Goal: Task Accomplishment & Management: Use online tool/utility

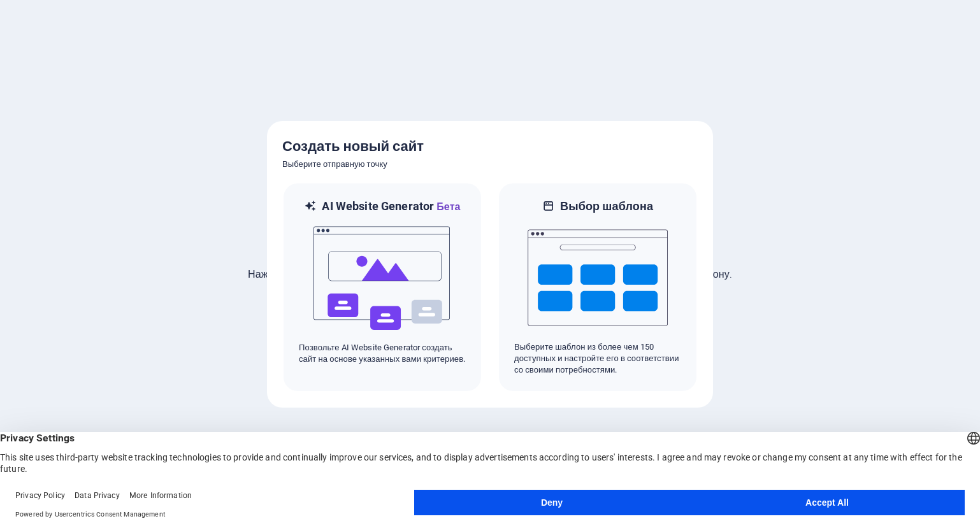
click at [829, 507] on button "Accept All" at bounding box center [826, 502] width 275 height 25
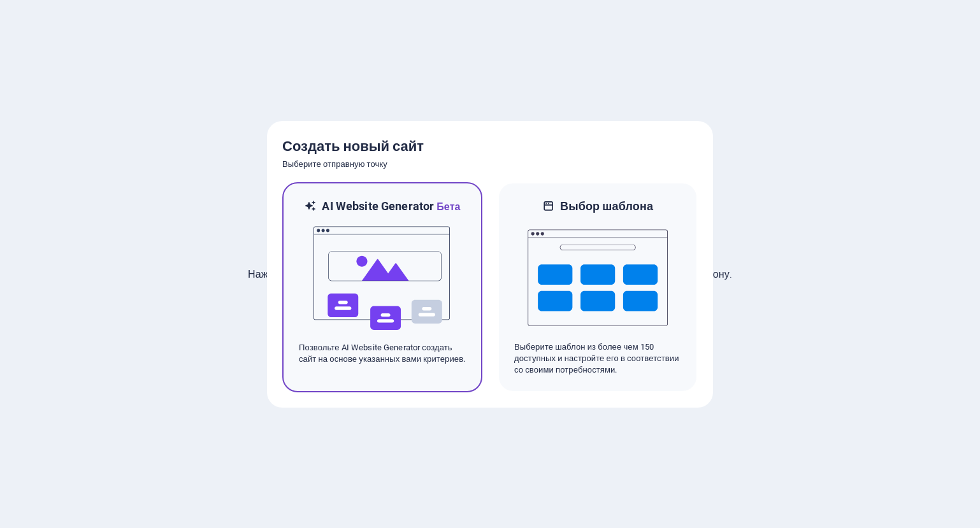
click at [429, 249] on img at bounding box center [382, 278] width 140 height 127
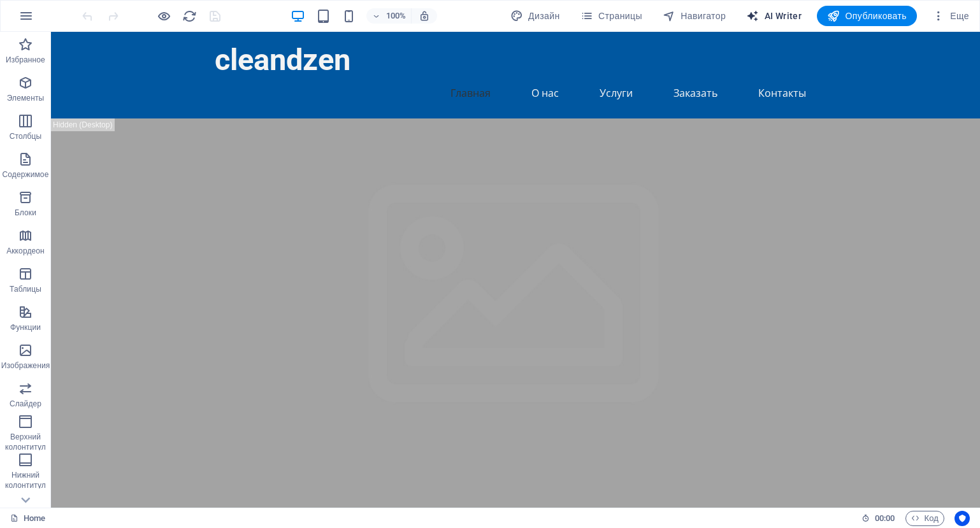
click at [773, 10] on span "AI Writer" at bounding box center [773, 16] width 55 height 13
select select "English"
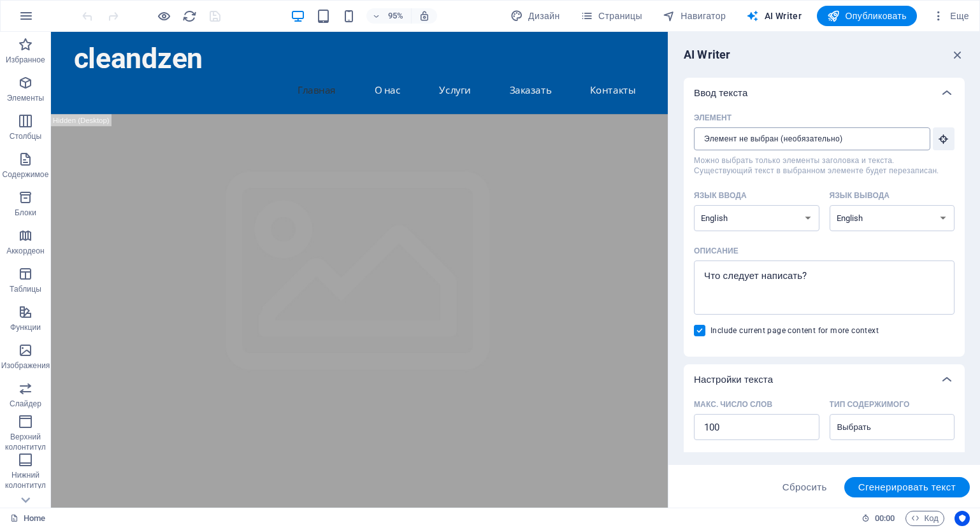
click at [756, 138] on input "Элемент ​ Можно выбрать только элементы заголовка и текста. Существующий текст …" at bounding box center [807, 138] width 227 height 23
click at [954, 45] on div "AI Writer Ввод текста Элемент ​ Можно выбрать только элементы заголовка и текст…" at bounding box center [824, 270] width 312 height 476
drag, startPoint x: 953, startPoint y: 48, endPoint x: 761, endPoint y: 17, distance: 193.7
click at [953, 48] on icon "button" at bounding box center [958, 55] width 14 height 14
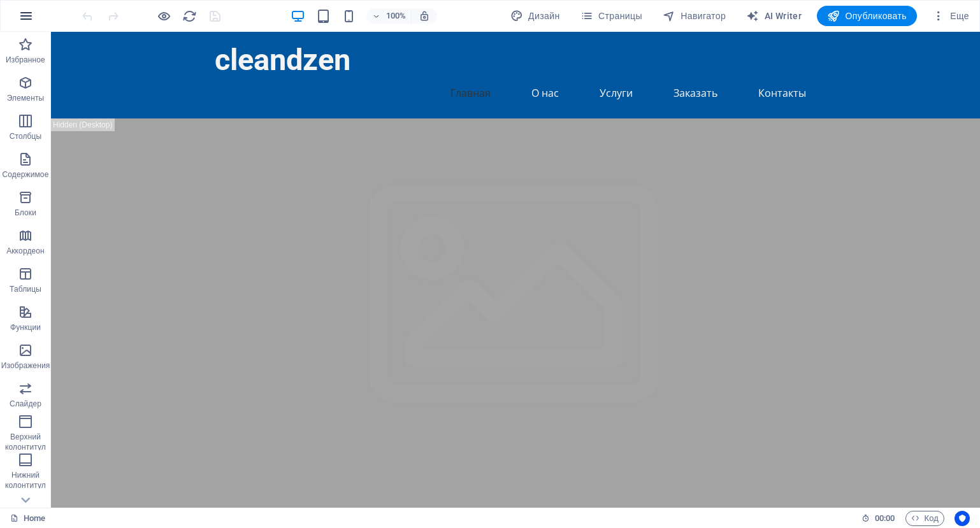
click at [25, 17] on icon "button" at bounding box center [25, 15] width 15 height 15
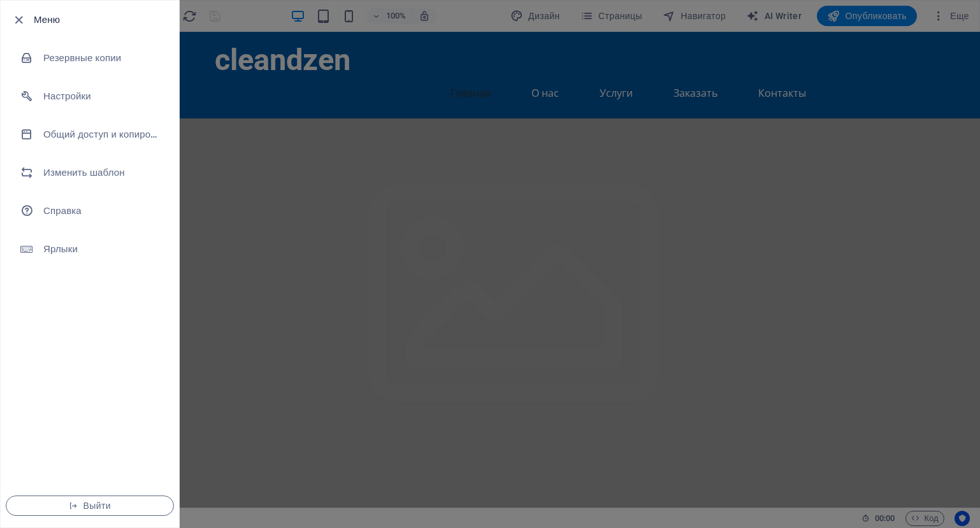
click at [251, 114] on div at bounding box center [490, 264] width 980 height 528
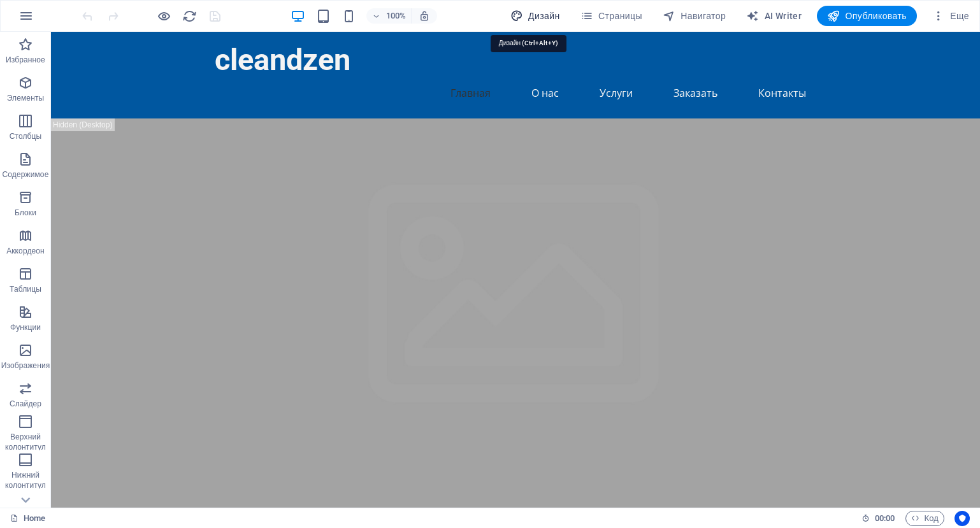
click at [542, 21] on span "Дизайн" at bounding box center [535, 16] width 50 height 13
select select "px"
select select "200"
select select "px"
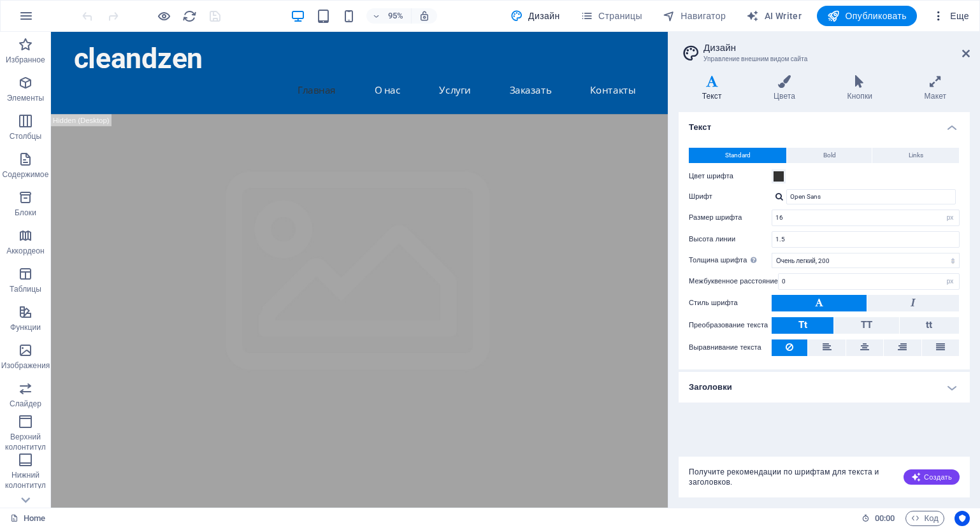
click at [940, 9] on button "Еще" at bounding box center [950, 16] width 47 height 20
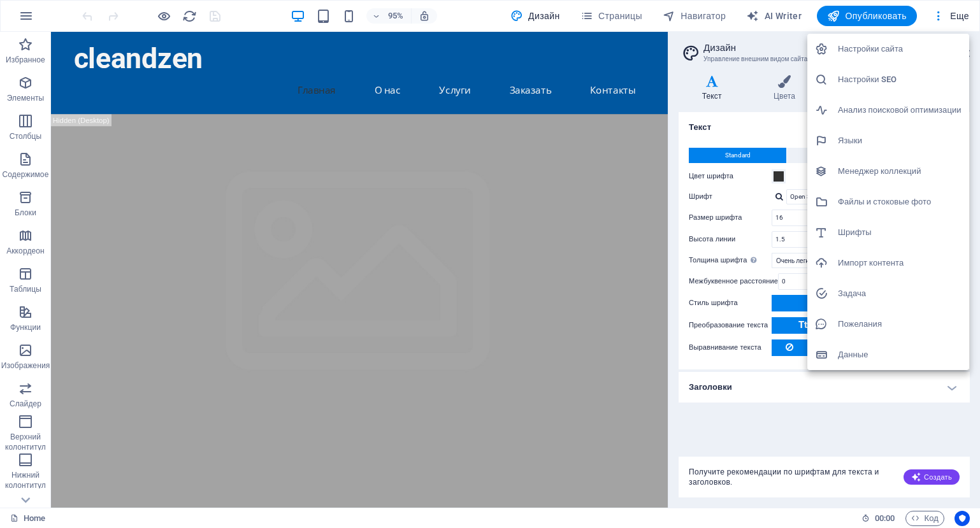
click at [868, 47] on h6 "Настройки сайта" at bounding box center [900, 48] width 124 height 15
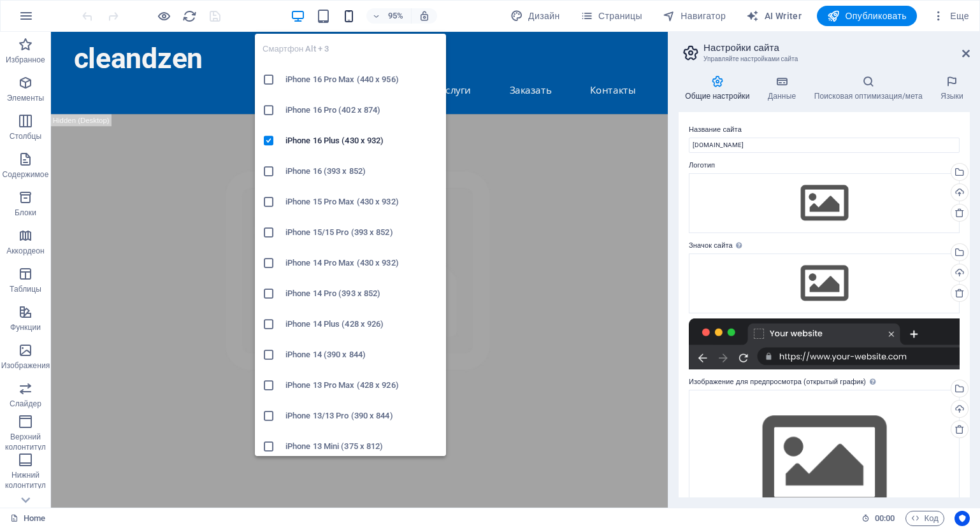
click at [342, 14] on icon "button" at bounding box center [349, 16] width 15 height 15
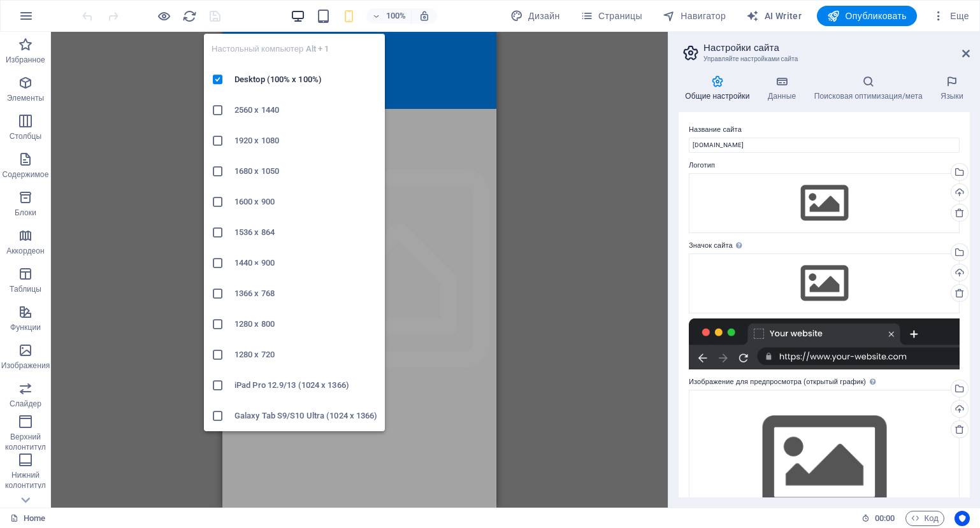
click at [302, 14] on span "button" at bounding box center [297, 16] width 15 height 15
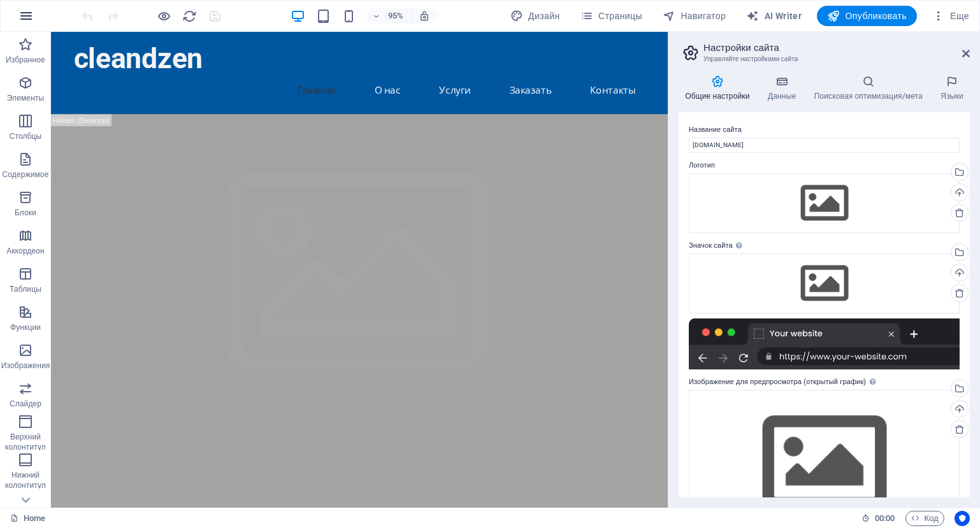
click at [35, 16] on button "button" at bounding box center [26, 16] width 31 height 31
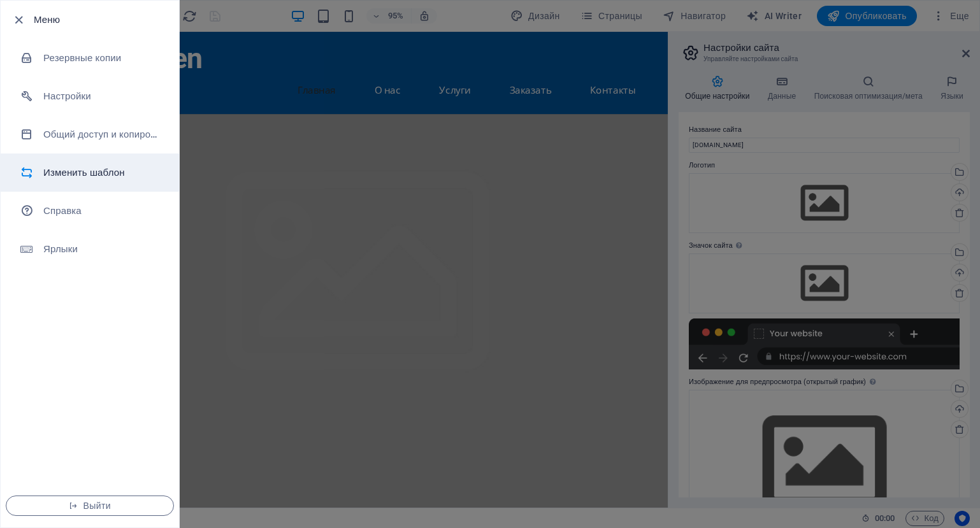
click at [109, 165] on h6 "Изменить шаблон" at bounding box center [102, 172] width 118 height 15
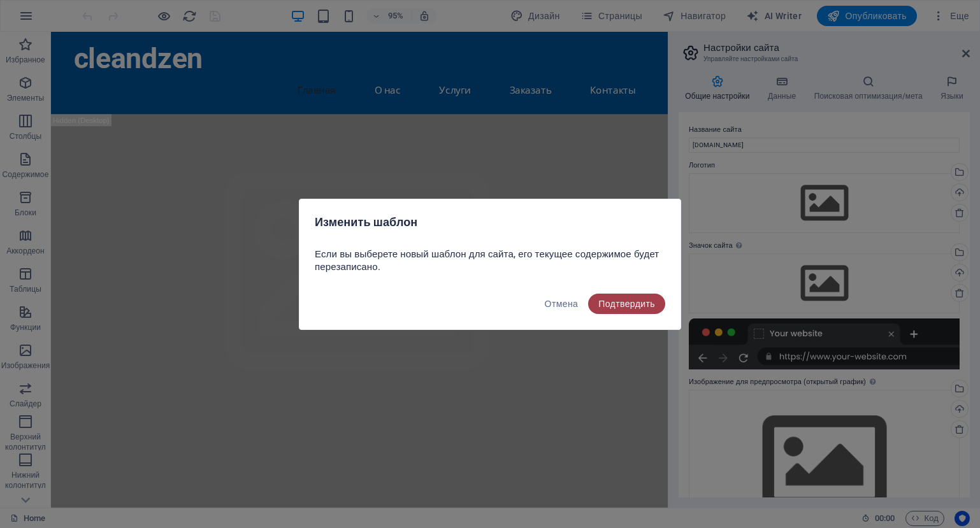
click at [614, 305] on span "Подтвердить" at bounding box center [626, 304] width 57 height 10
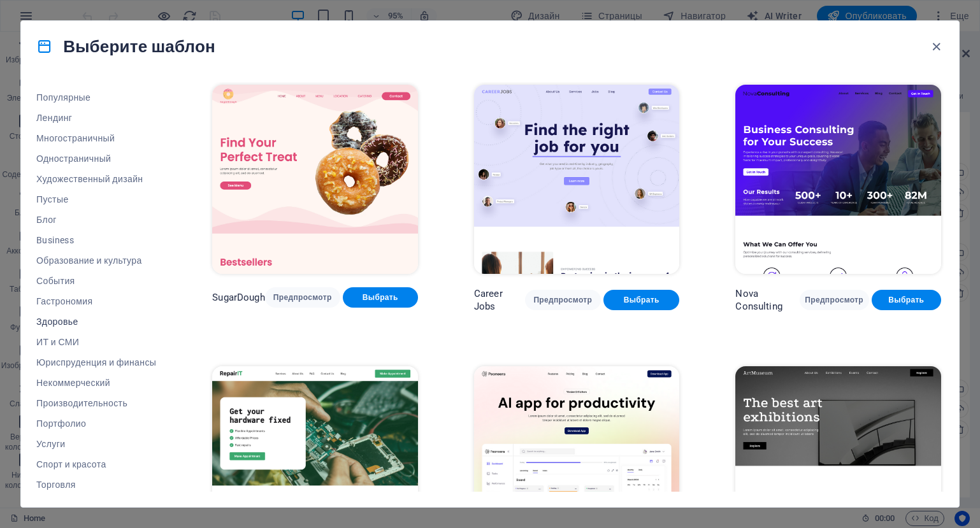
scroll to position [100, 0]
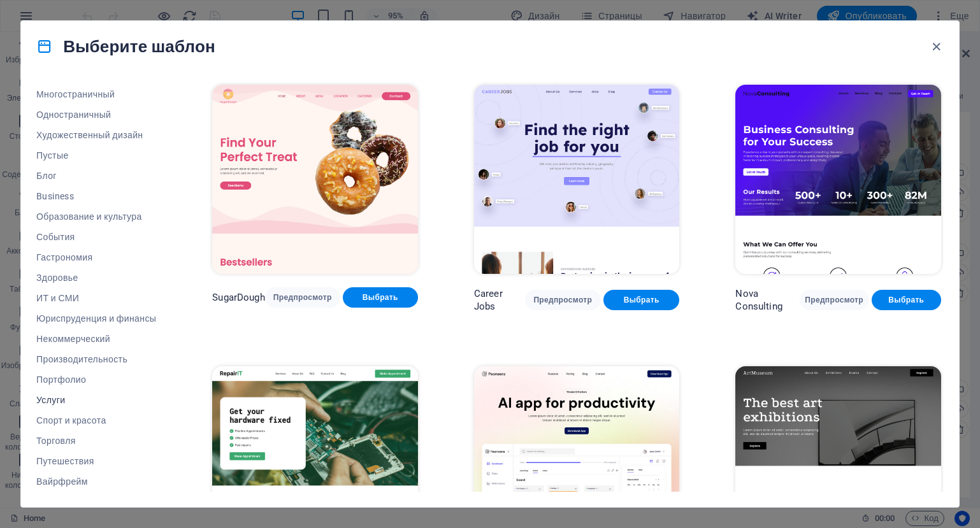
click at [66, 394] on button "Услуги" at bounding box center [96, 400] width 120 height 20
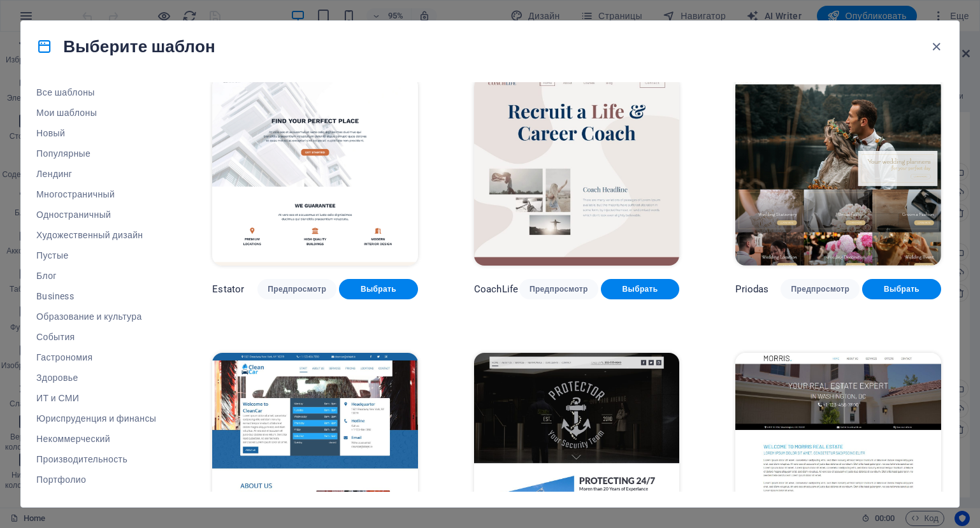
scroll to position [912, 0]
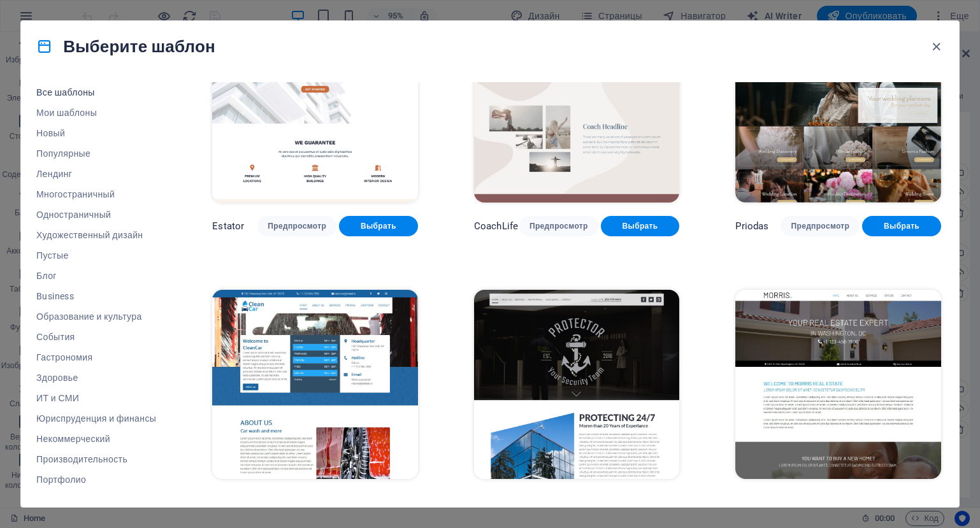
click at [68, 86] on button "Все шаблоны" at bounding box center [96, 92] width 120 height 20
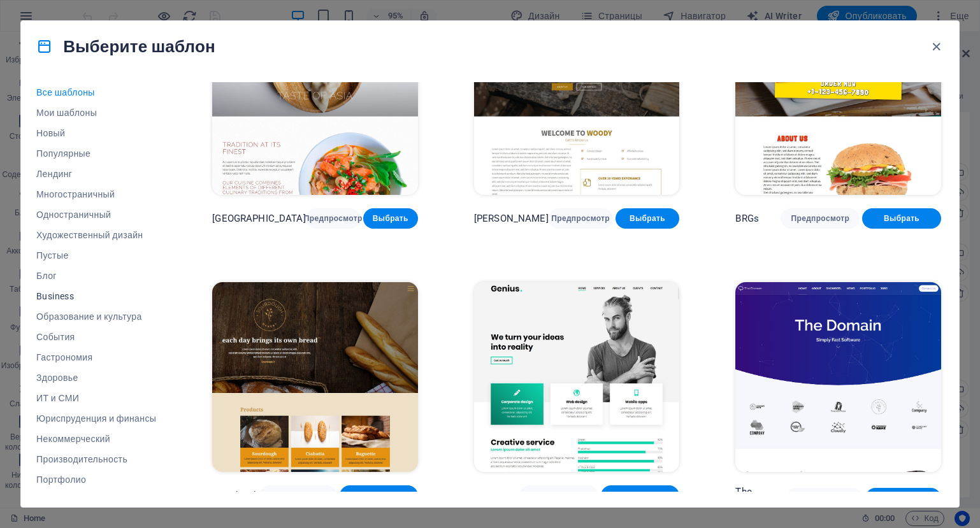
scroll to position [6523, 0]
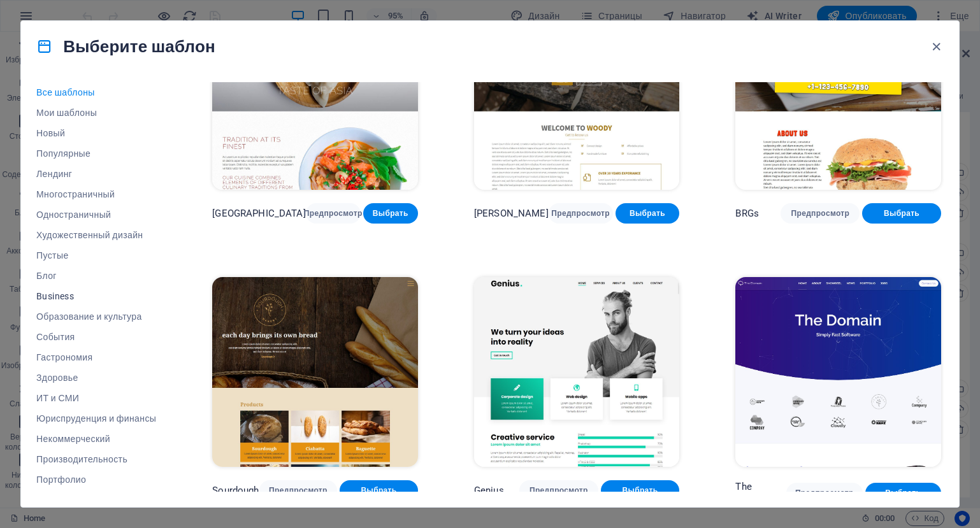
click at [55, 299] on span "Business" at bounding box center [96, 296] width 120 height 10
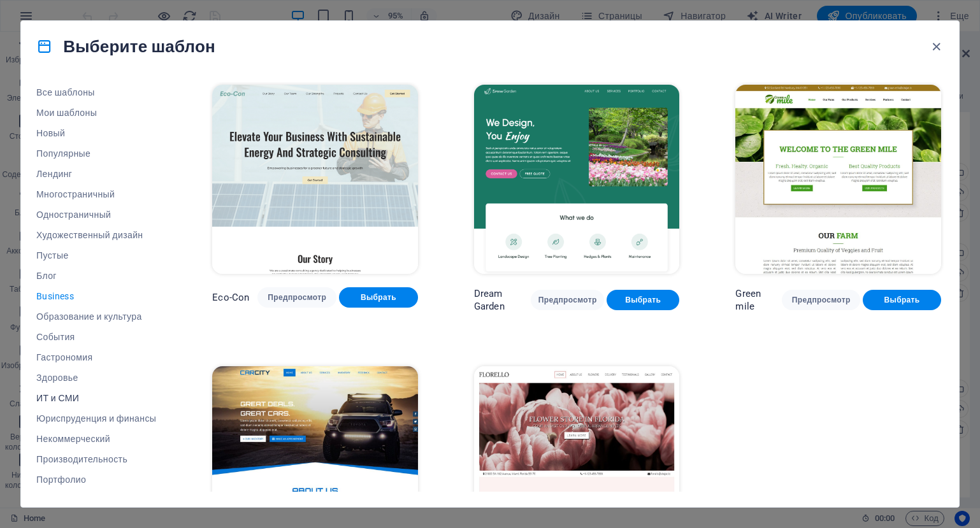
scroll to position [100, 0]
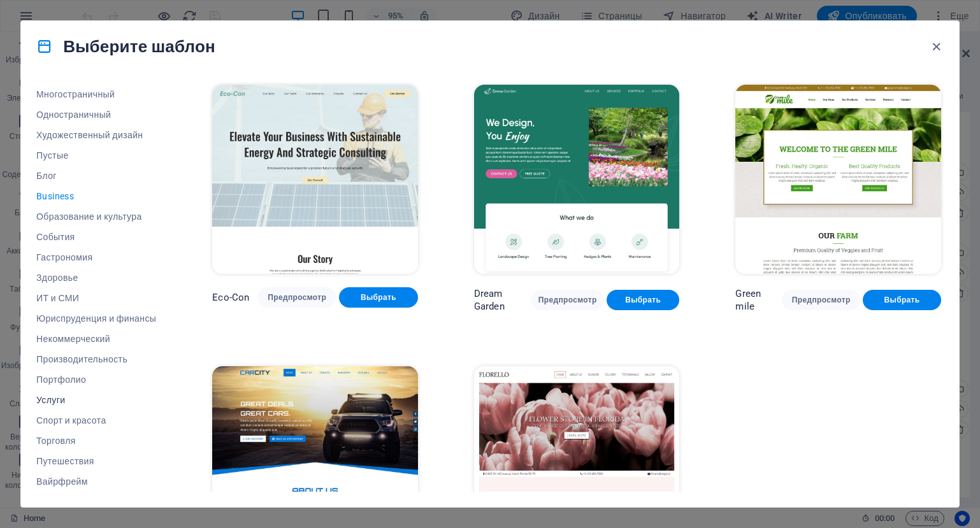
click at [61, 401] on span "Услуги" at bounding box center [96, 400] width 120 height 10
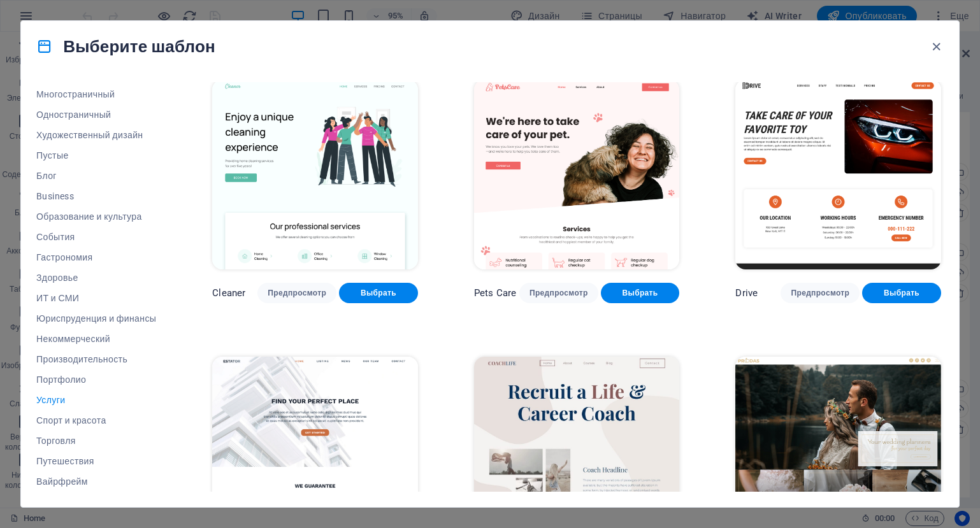
scroll to position [573, 0]
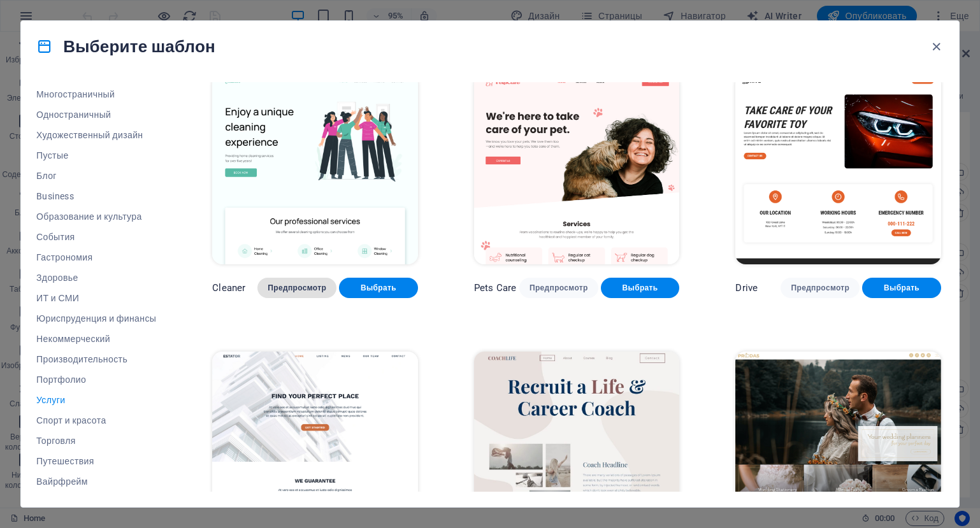
click at [305, 287] on span "Предпросмотр" at bounding box center [297, 288] width 59 height 10
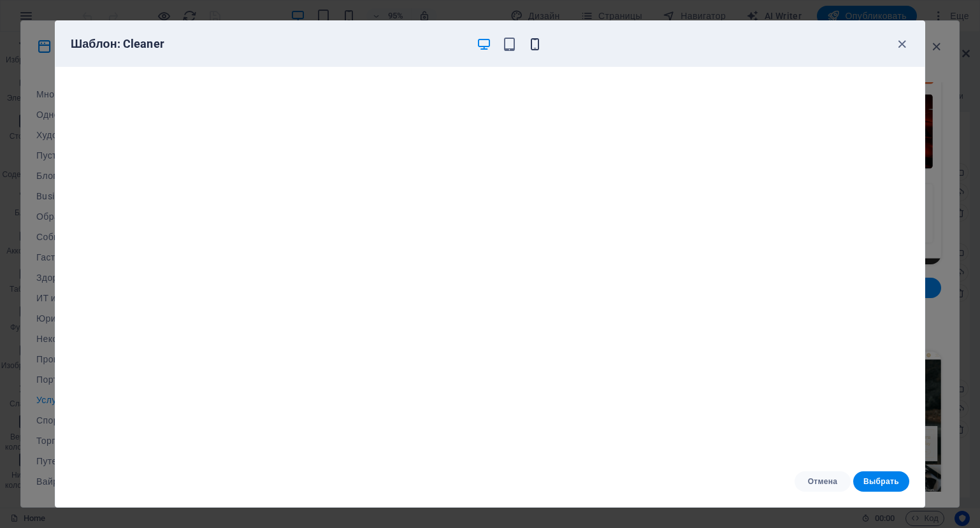
click at [531, 49] on icon "button" at bounding box center [535, 44] width 15 height 15
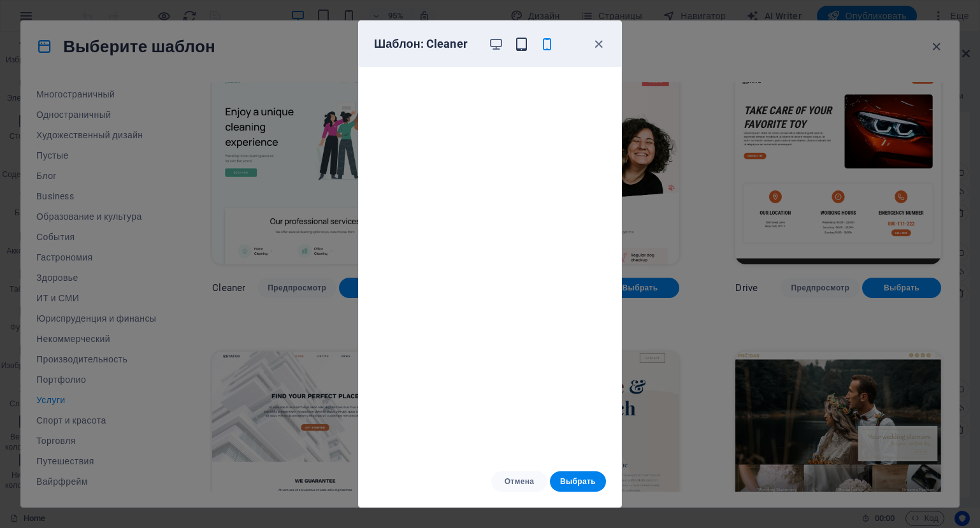
click at [520, 50] on icon "button" at bounding box center [521, 44] width 15 height 15
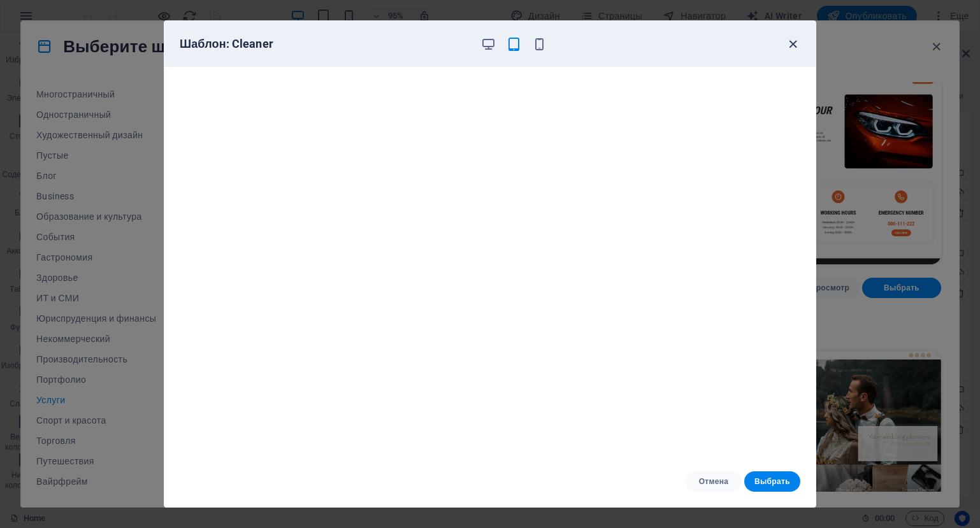
click at [792, 43] on icon "button" at bounding box center [793, 44] width 15 height 15
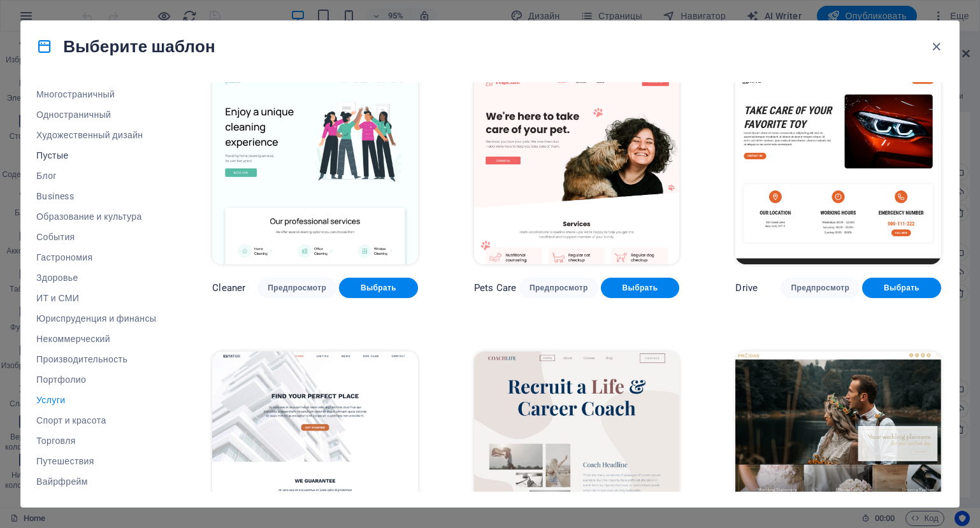
scroll to position [0, 0]
click at [941, 43] on icon "button" at bounding box center [936, 47] width 15 height 15
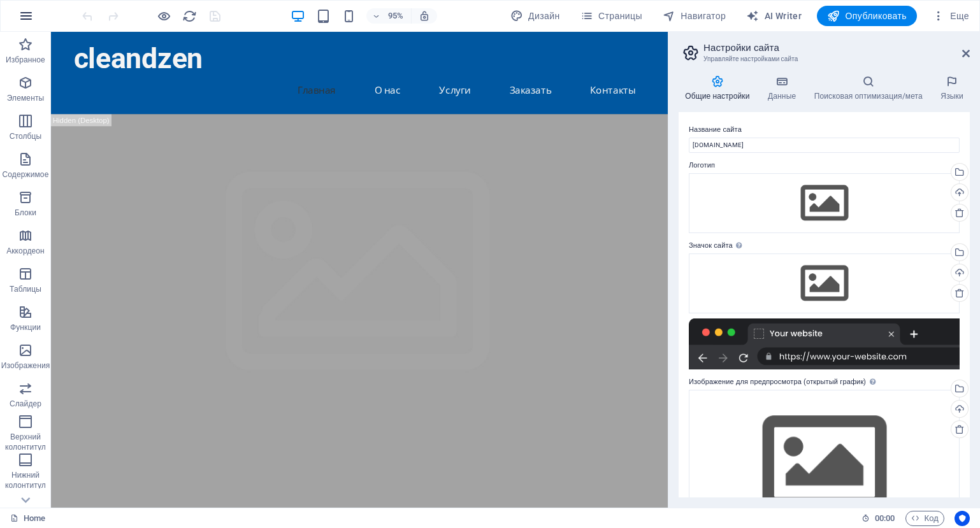
click at [20, 4] on button "button" at bounding box center [26, 16] width 31 height 31
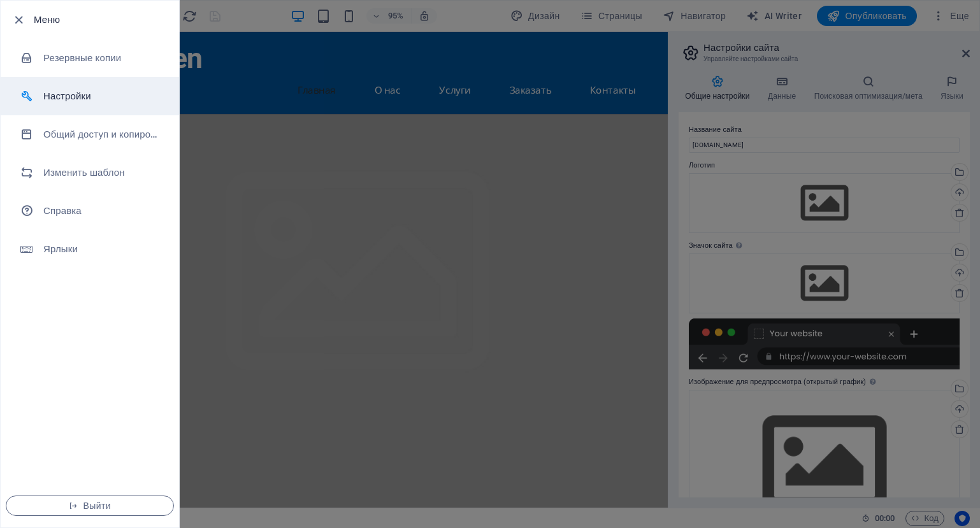
click at [95, 94] on h6 "Настройки" at bounding box center [102, 96] width 118 height 15
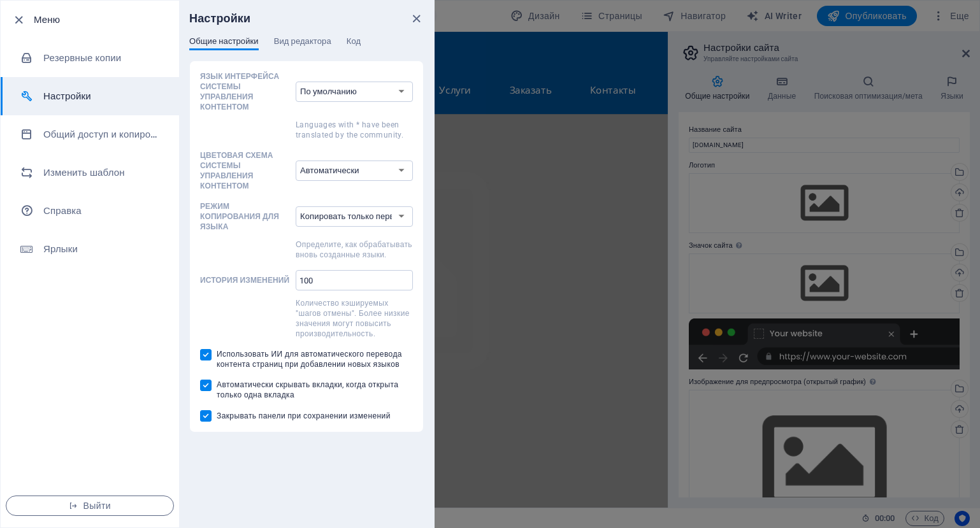
click at [343, 43] on div "Общие настройки Вид редактора Код" at bounding box center [306, 48] width 234 height 24
click at [329, 38] on span "Вид редактора" at bounding box center [302, 43] width 57 height 18
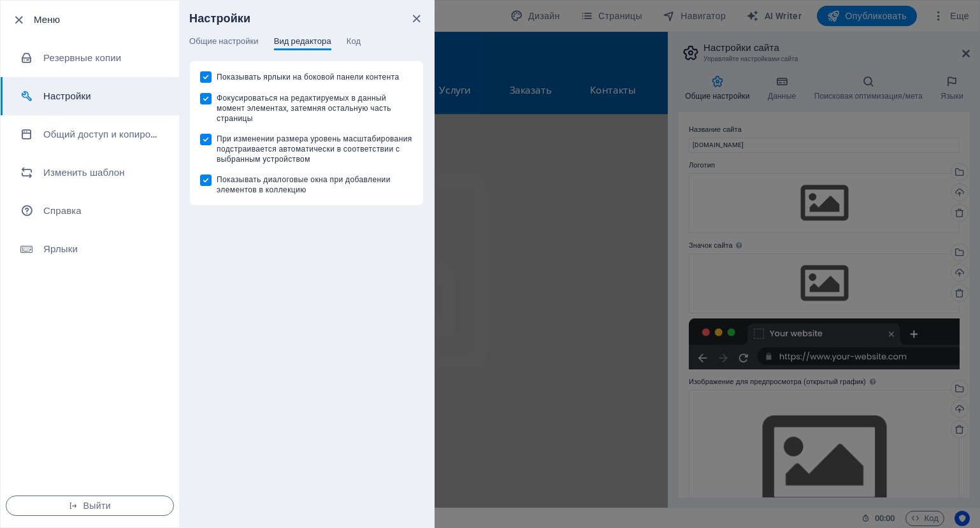
click at [345, 38] on div "Общие настройки Вид редактора Код" at bounding box center [306, 48] width 234 height 24
click at [350, 41] on span "Код" at bounding box center [354, 43] width 14 height 18
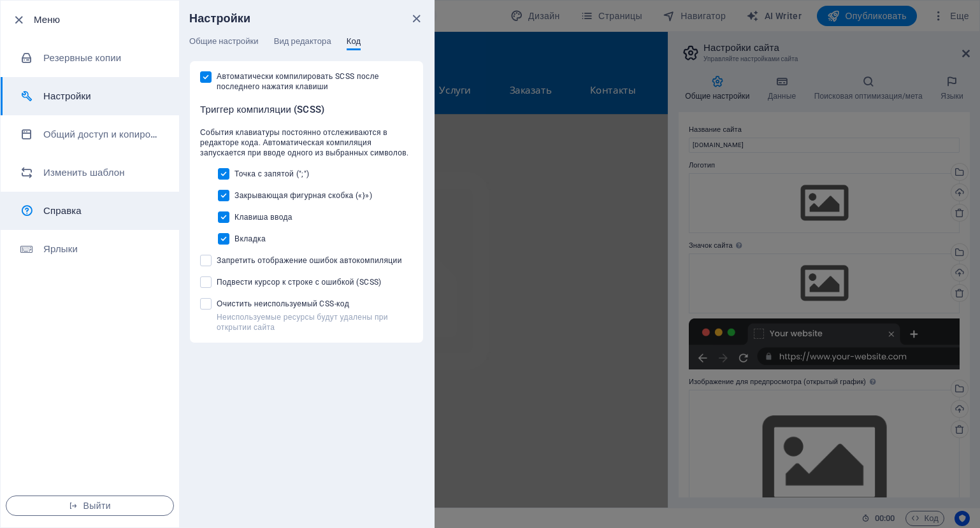
click at [94, 204] on h6 "Справка" at bounding box center [102, 210] width 118 height 15
click at [243, 45] on span "Общие настройки" at bounding box center [223, 43] width 69 height 18
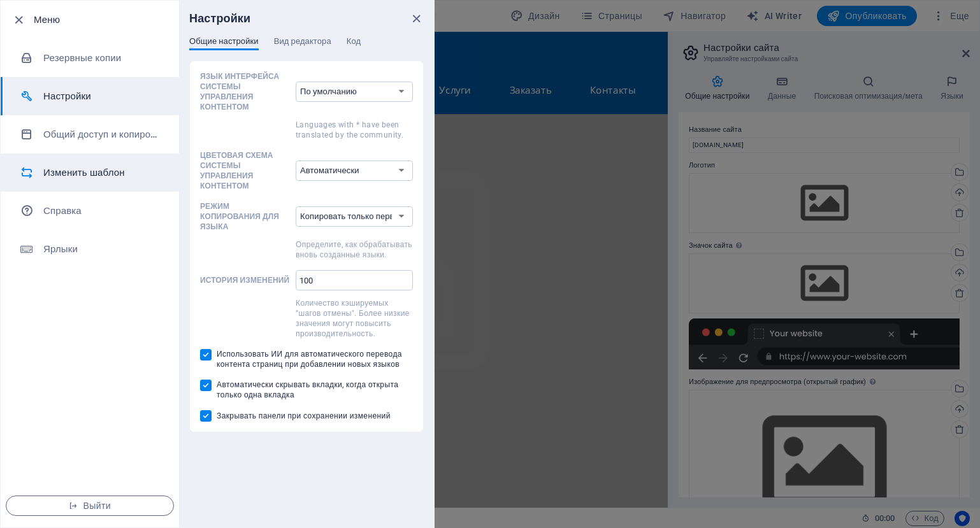
click at [134, 168] on h6 "Изменить шаблон" at bounding box center [102, 172] width 118 height 15
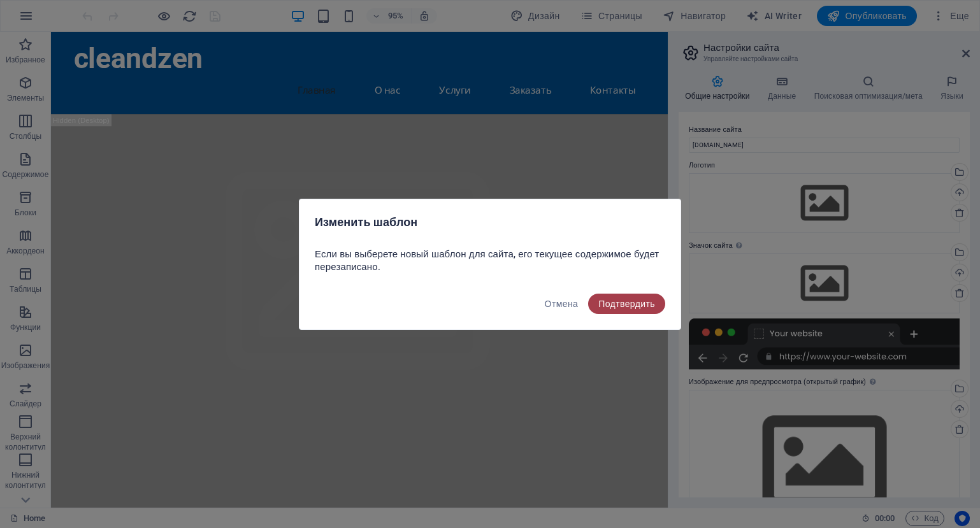
click at [620, 306] on span "Подтвердить" at bounding box center [626, 304] width 57 height 10
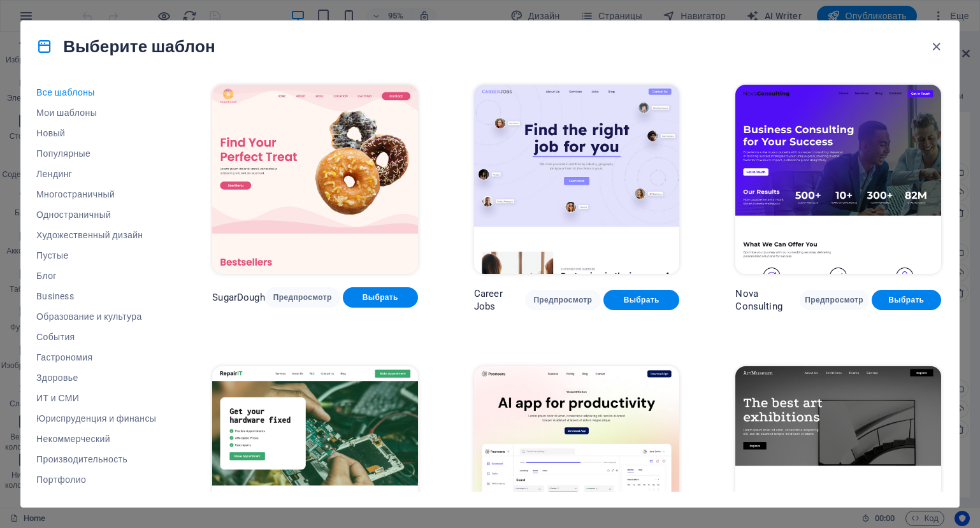
click at [42, 47] on icon at bounding box center [44, 46] width 17 height 17
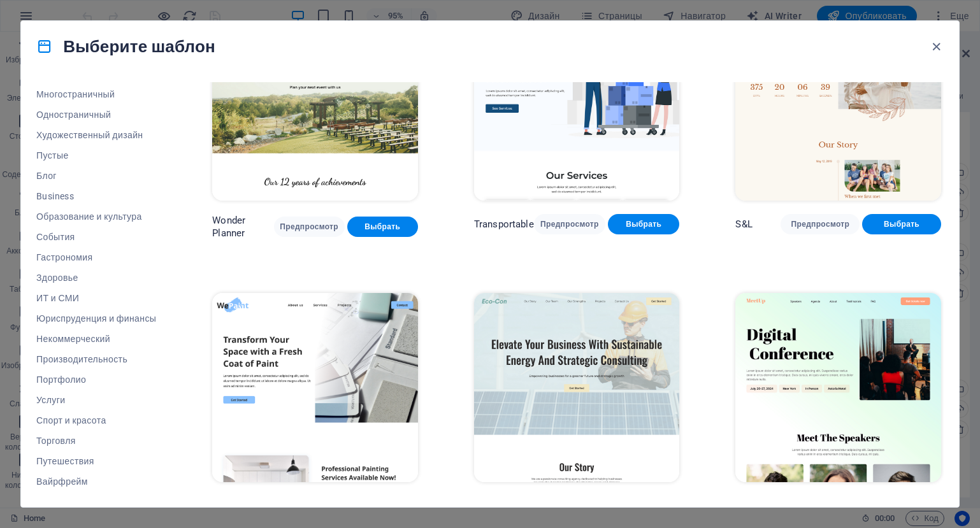
scroll to position [828, 0]
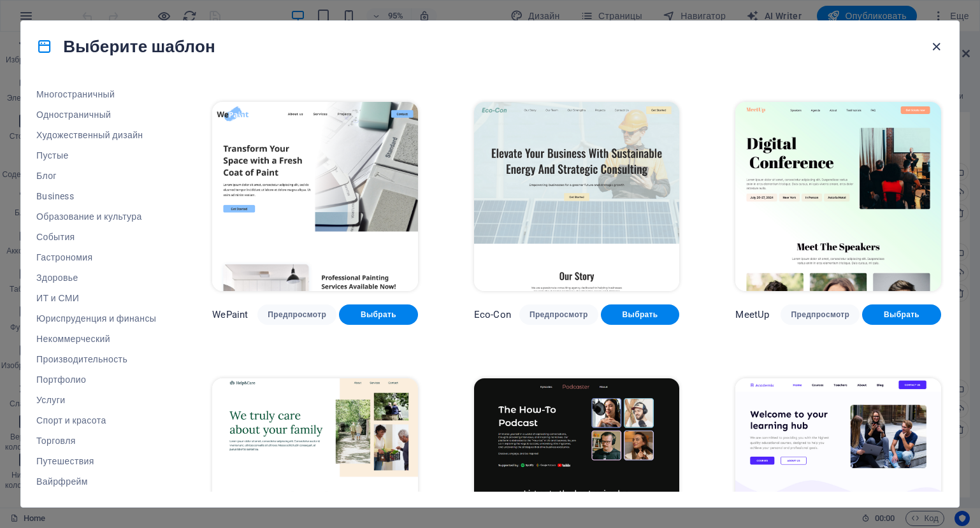
click at [933, 48] on icon "button" at bounding box center [936, 47] width 15 height 15
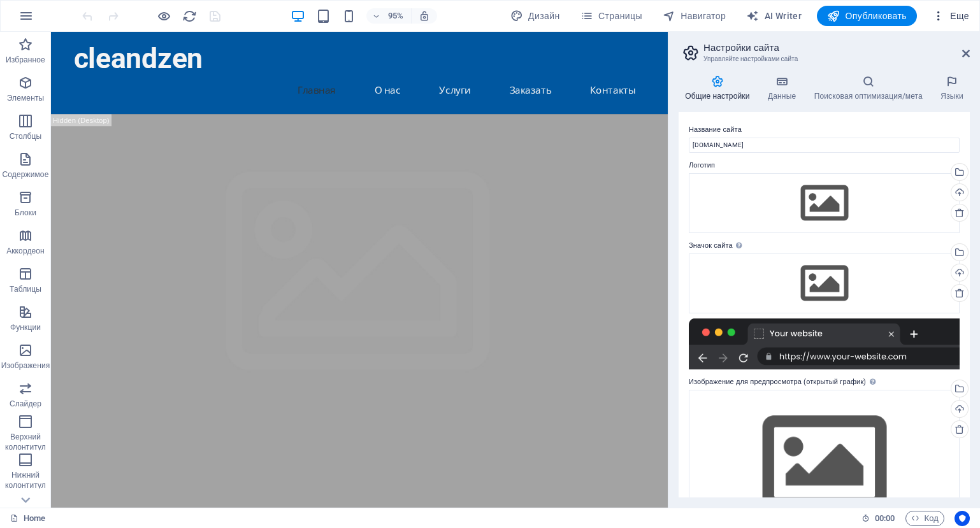
click at [940, 16] on icon "button" at bounding box center [938, 16] width 13 height 13
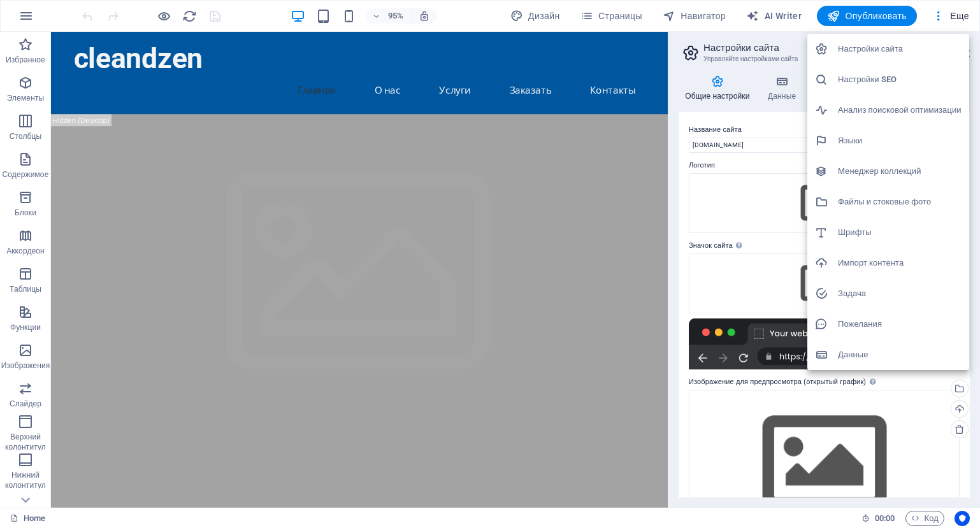
click at [869, 52] on h6 "Настройки сайта" at bounding box center [900, 48] width 124 height 15
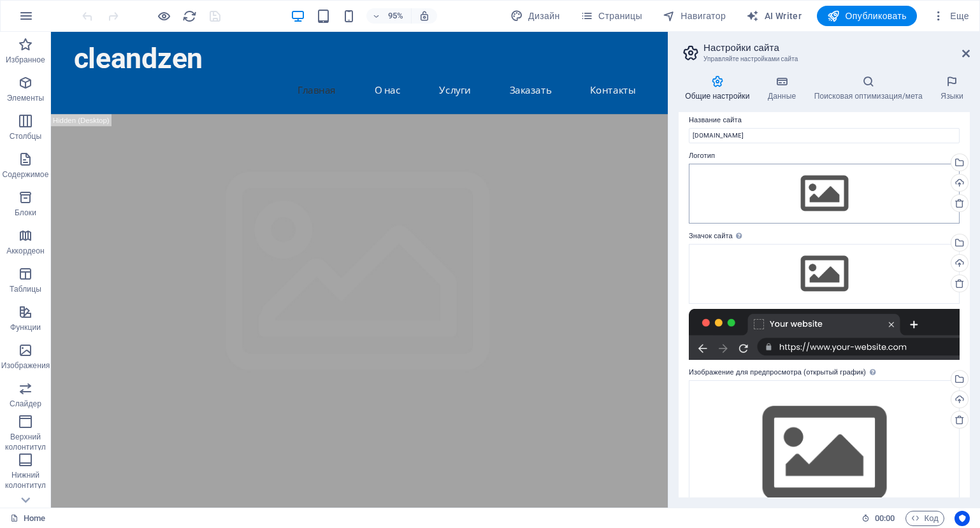
scroll to position [0, 0]
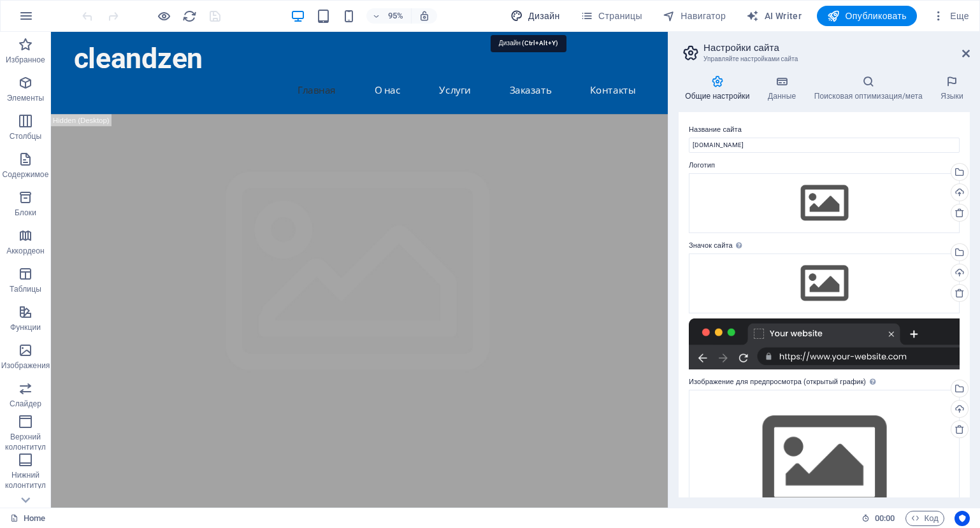
click at [510, 12] on icon "button" at bounding box center [516, 16] width 13 height 13
select select "px"
select select "200"
select select "px"
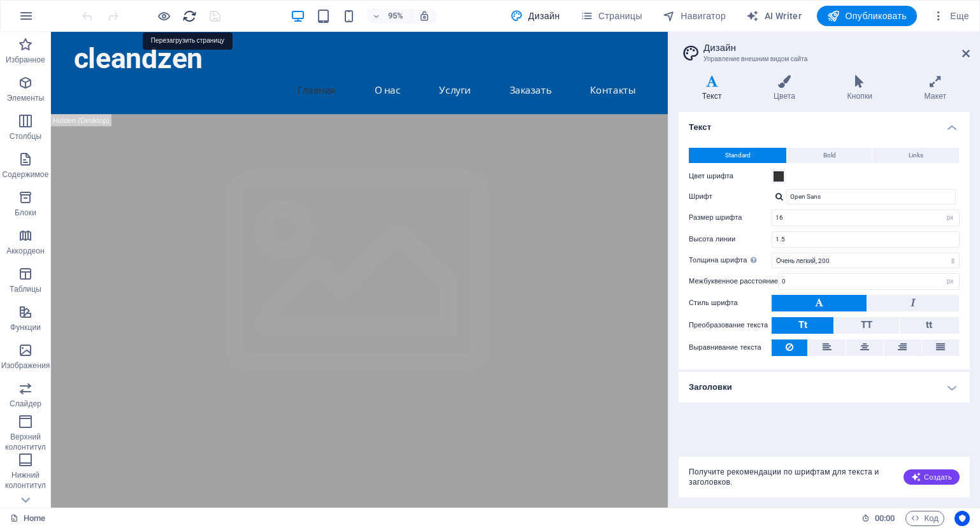
click at [185, 19] on icon "reload" at bounding box center [189, 16] width 15 height 15
click at [27, 10] on icon "button" at bounding box center [25, 15] width 15 height 15
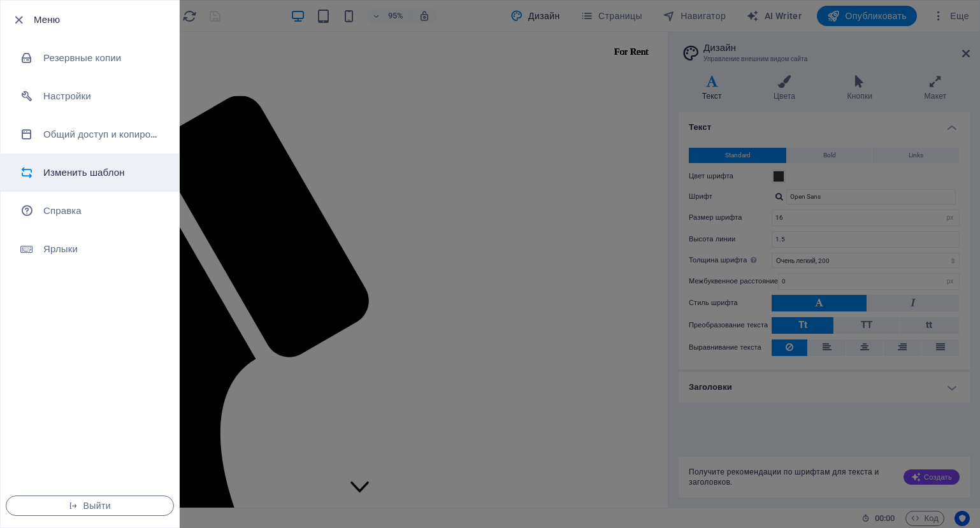
scroll to position [191, 0]
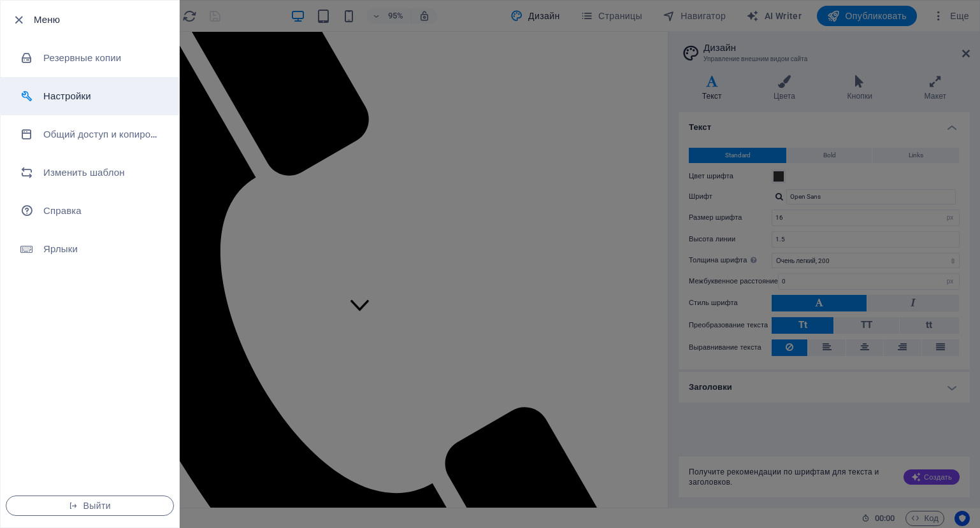
click at [77, 101] on h6 "Настройки" at bounding box center [102, 96] width 118 height 15
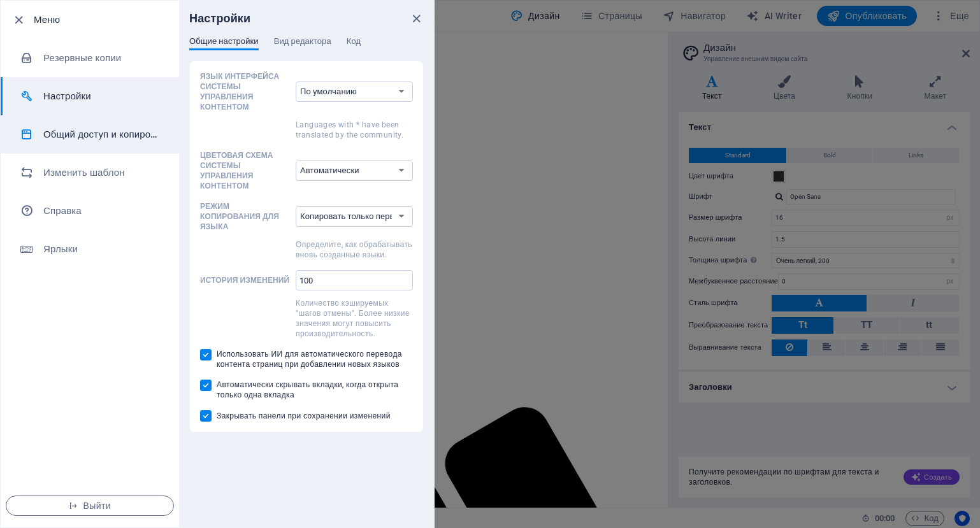
click at [111, 137] on h6 "Общий доступ и копирование сайта" at bounding box center [102, 134] width 118 height 15
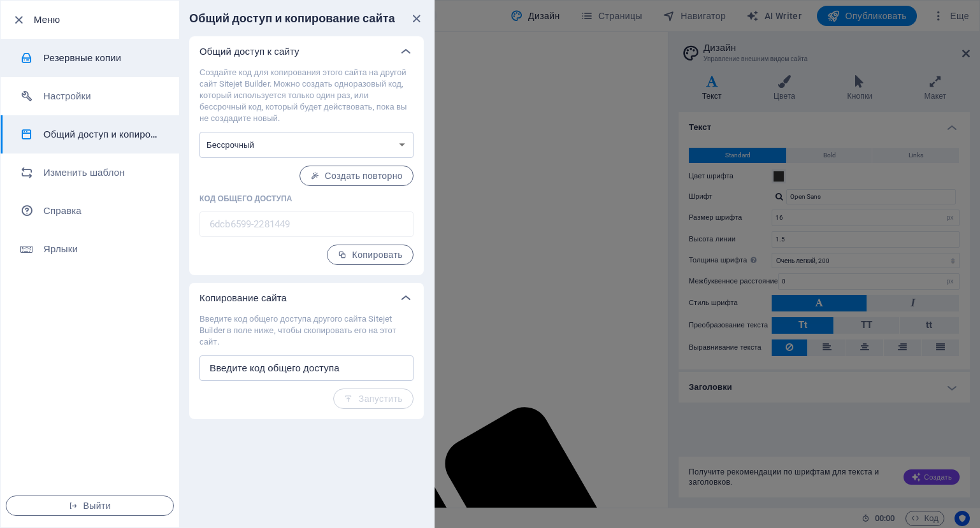
click at [116, 69] on li "Резервные копии" at bounding box center [90, 58] width 178 height 38
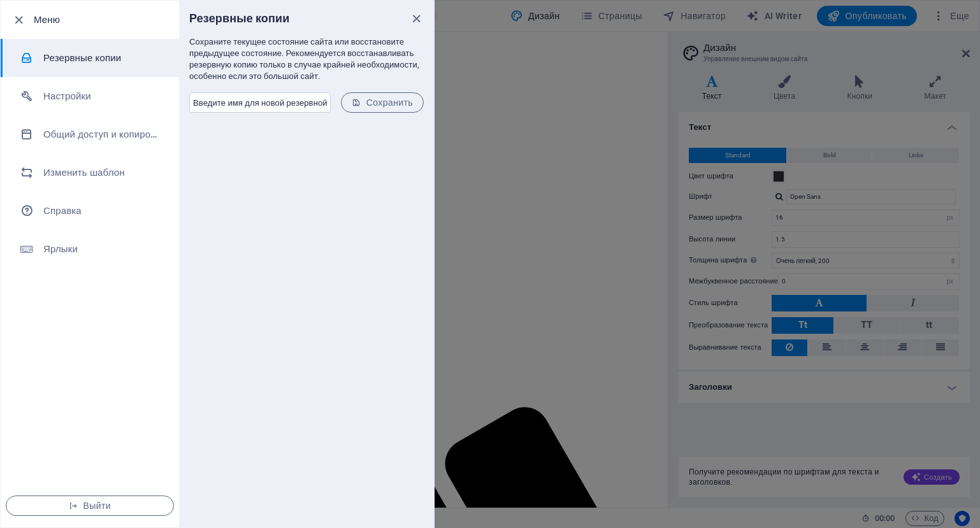
click at [579, 201] on div at bounding box center [490, 264] width 980 height 528
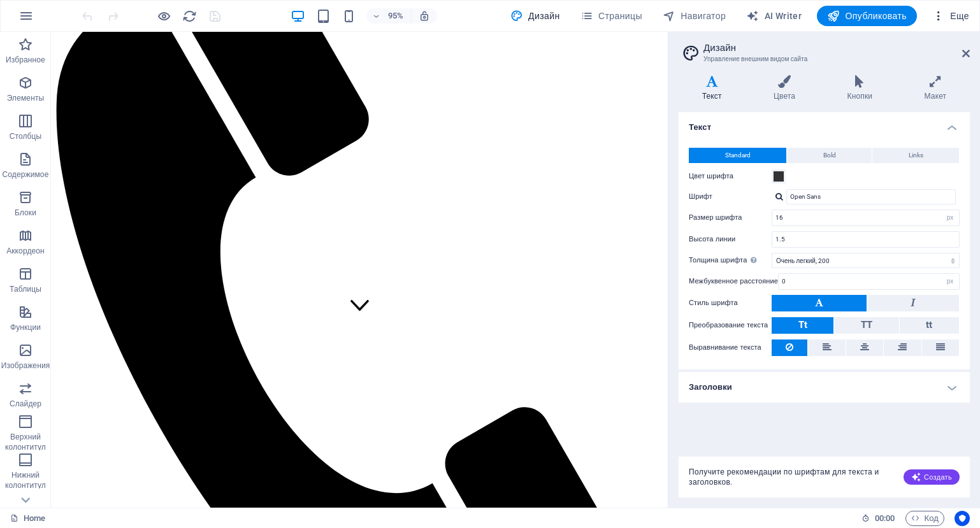
click at [946, 11] on span "Еще" at bounding box center [950, 16] width 37 height 13
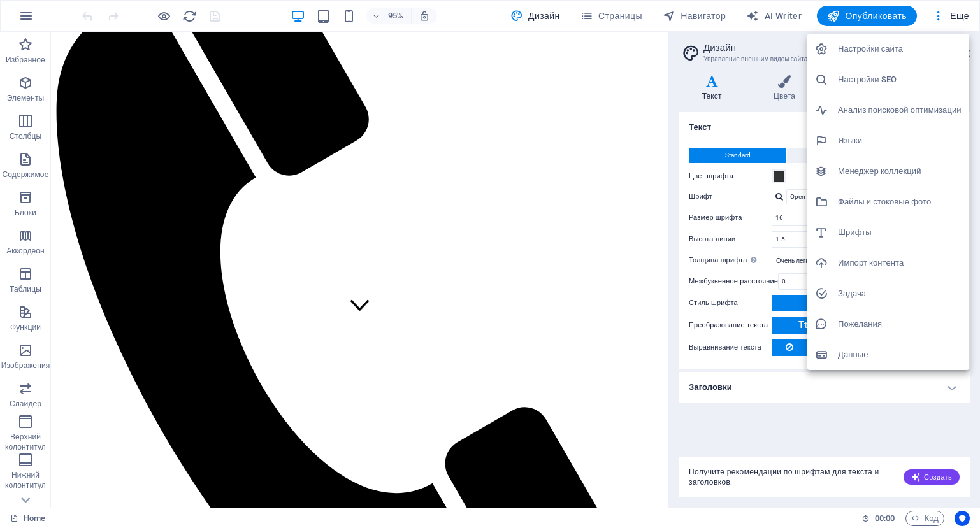
click at [792, 417] on div at bounding box center [490, 264] width 980 height 528
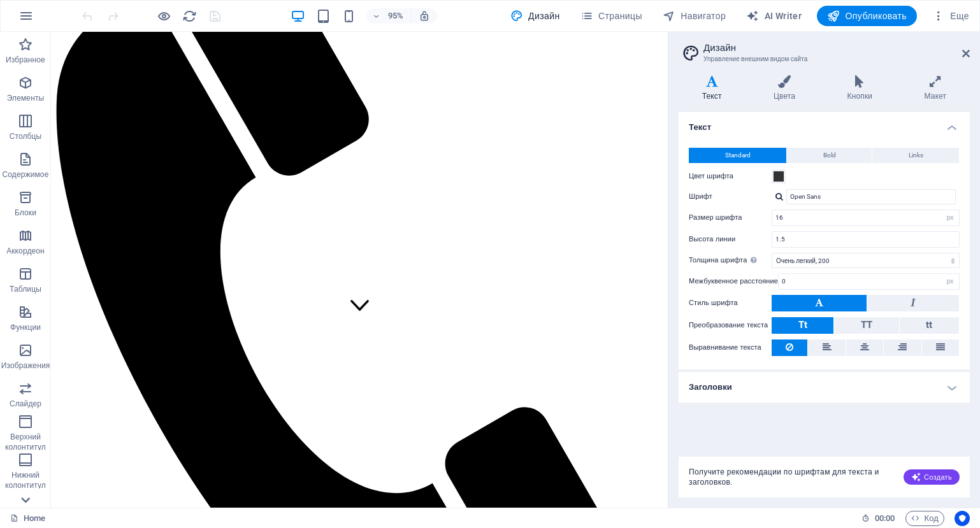
scroll to position [446, 0]
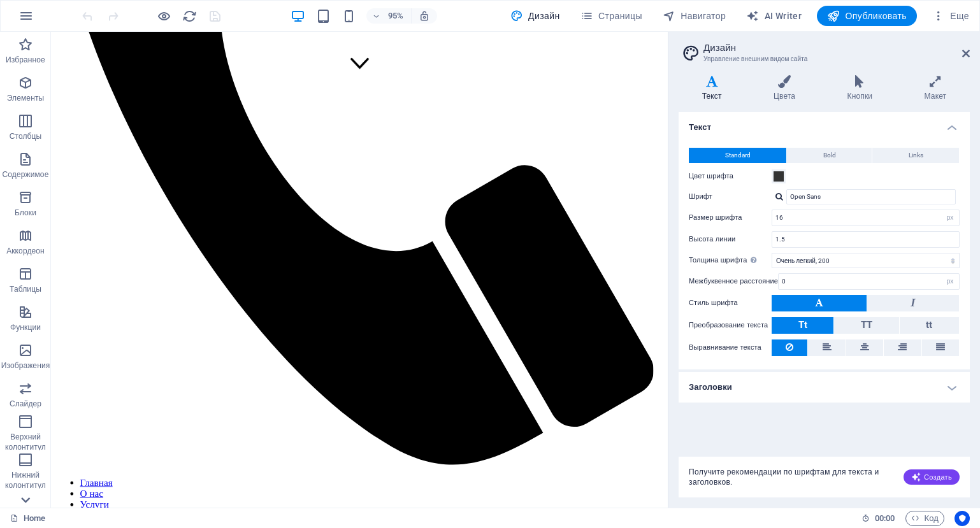
click at [24, 506] on icon at bounding box center [26, 500] width 18 height 18
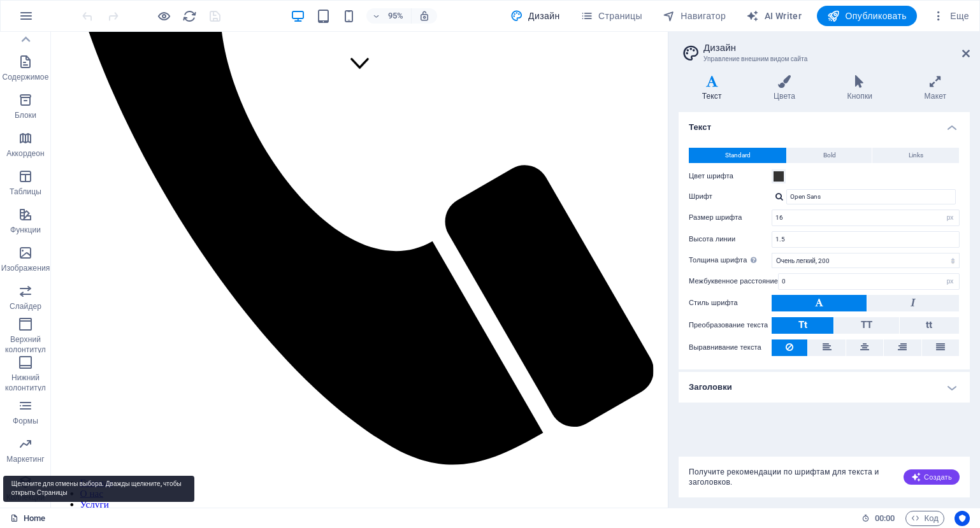
click at [25, 516] on link "Home" at bounding box center [27, 518] width 35 height 15
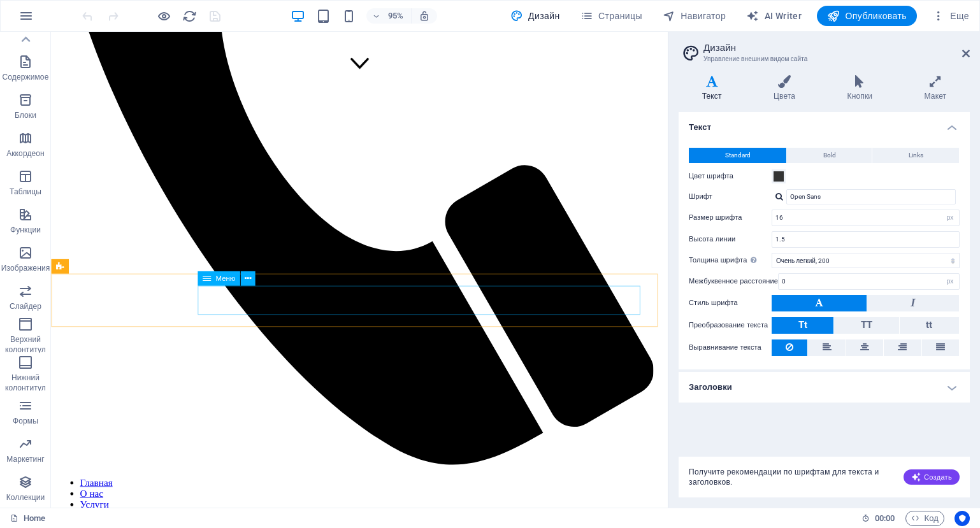
scroll to position [191, 0]
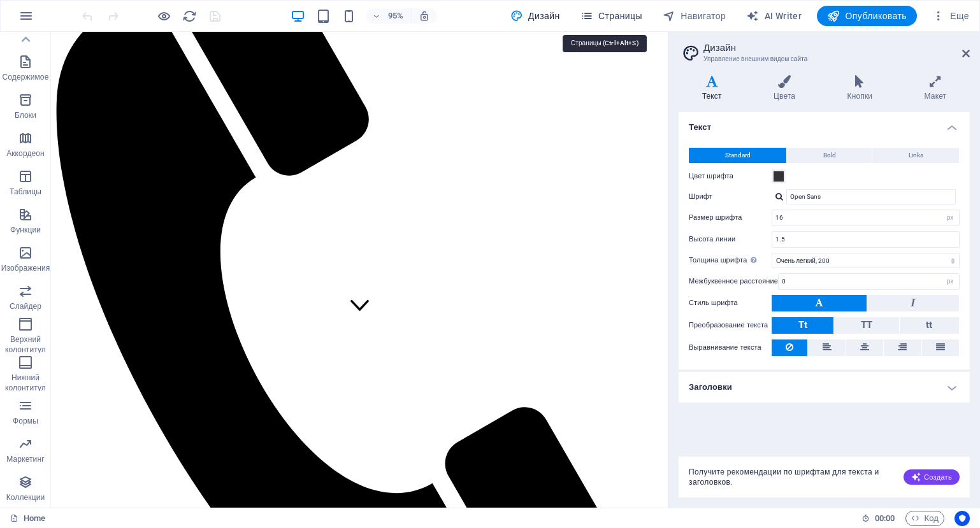
click at [596, 12] on span "Страницы" at bounding box center [611, 16] width 62 height 13
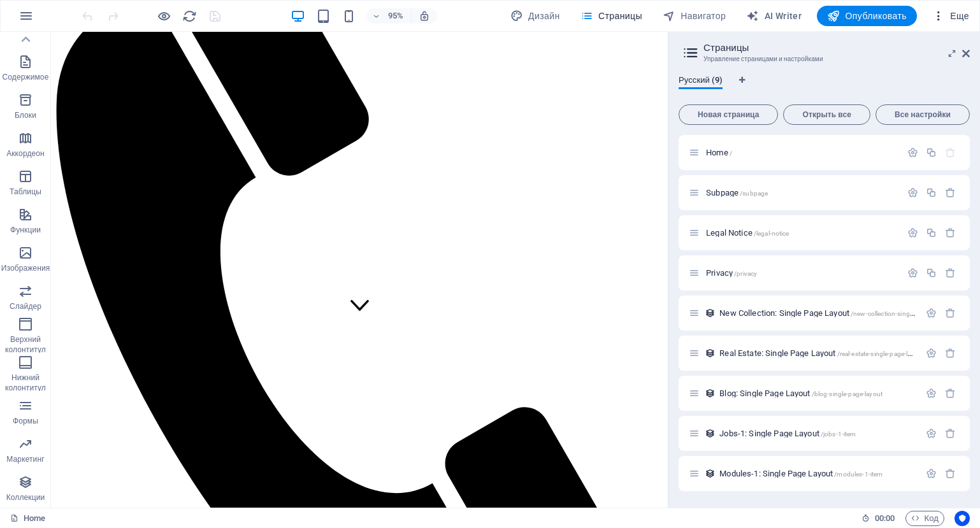
click at [952, 17] on span "Еще" at bounding box center [950, 16] width 37 height 13
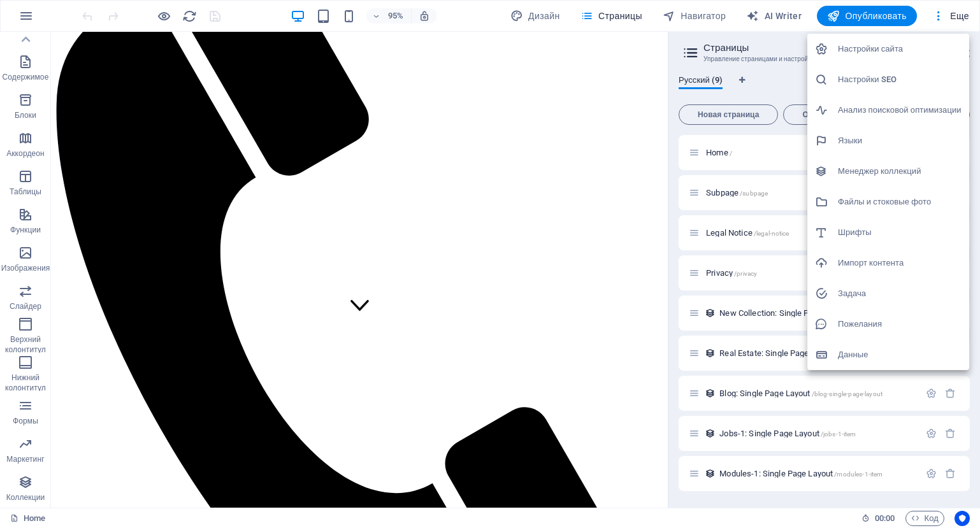
click at [867, 57] on li "Настройки сайта" at bounding box center [888, 49] width 162 height 31
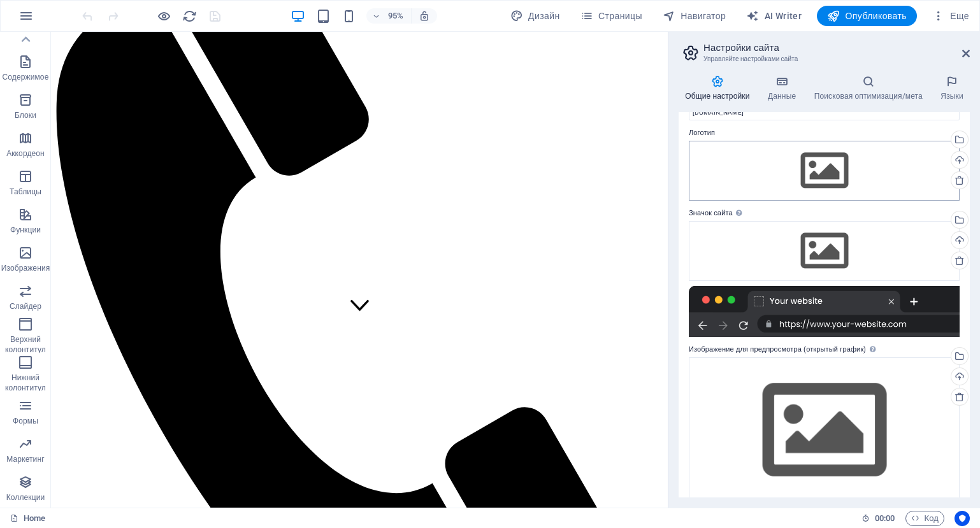
scroll to position [49, 0]
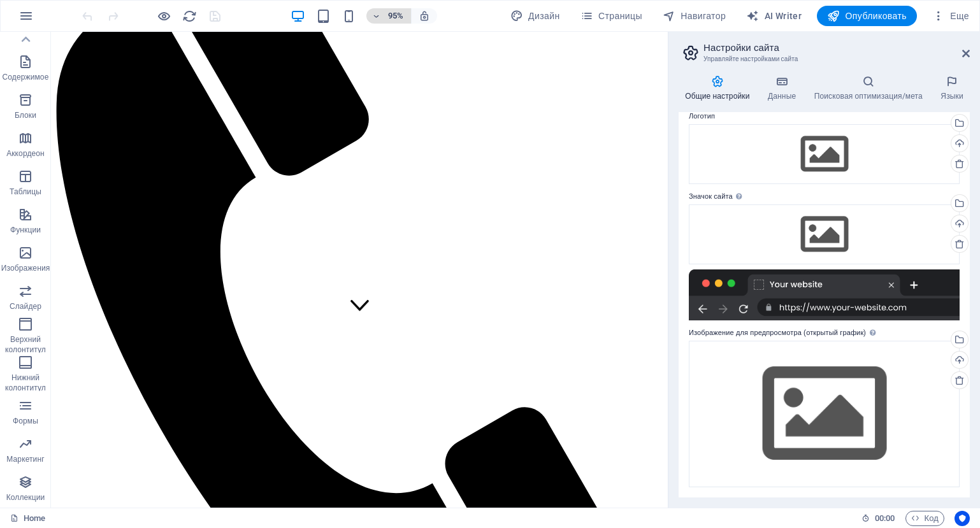
click at [389, 15] on h6 "95%" at bounding box center [395, 15] width 20 height 15
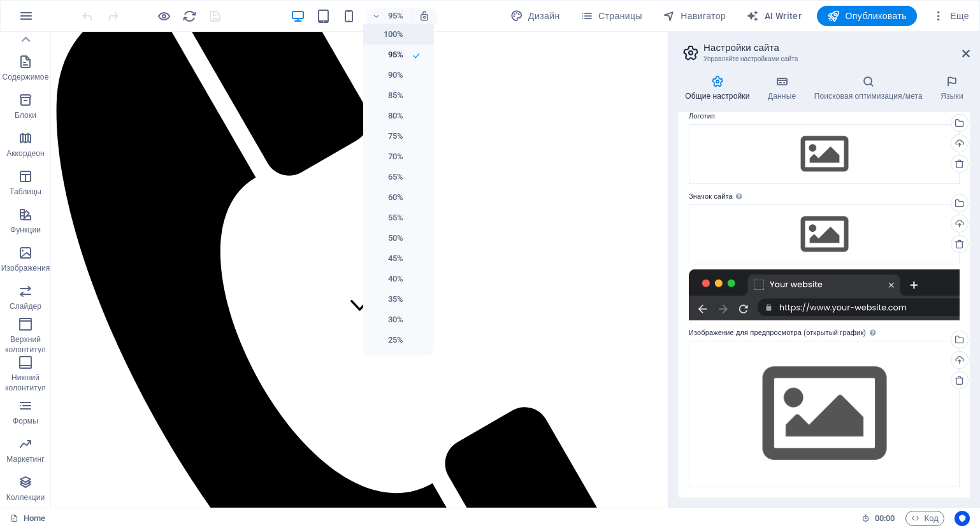
click at [388, 34] on h6 "100%" at bounding box center [387, 34] width 32 height 15
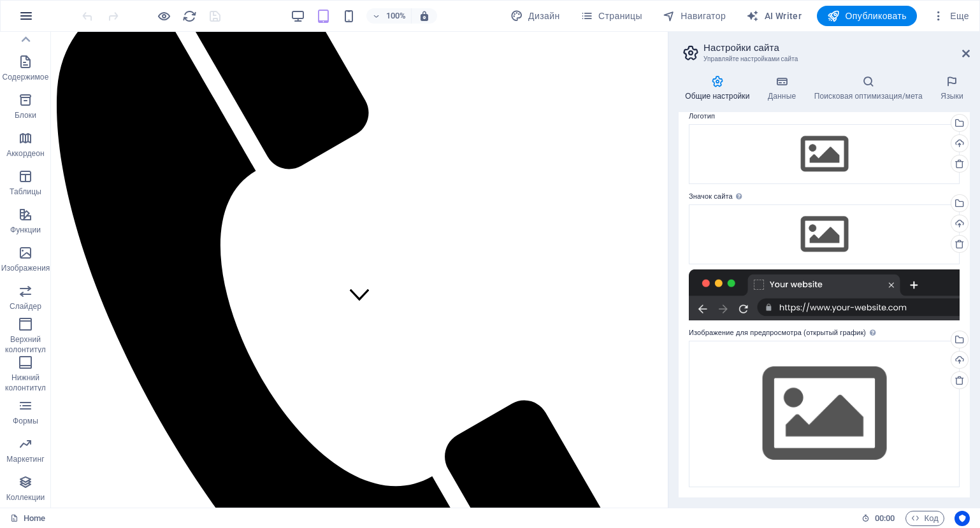
click at [20, 13] on icon "button" at bounding box center [25, 15] width 15 height 15
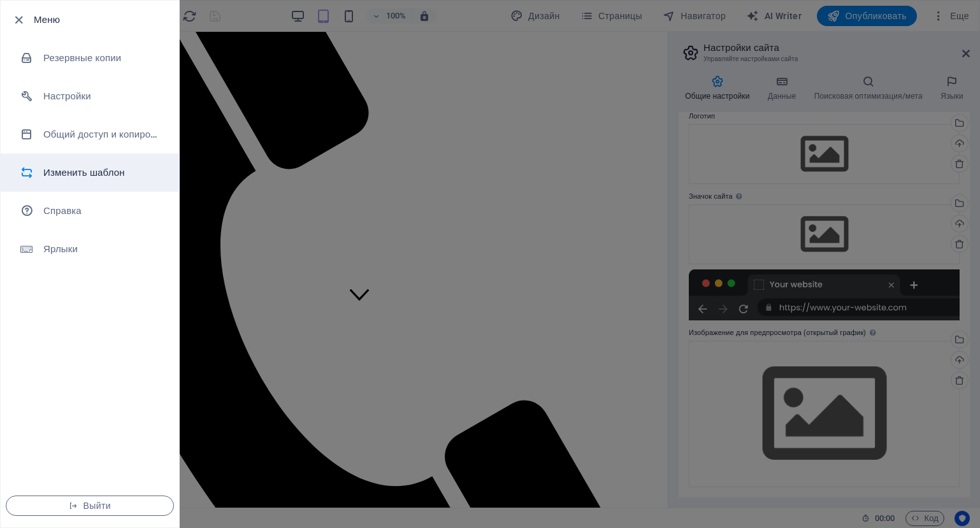
click at [54, 164] on li "Изменить шаблон" at bounding box center [90, 173] width 178 height 38
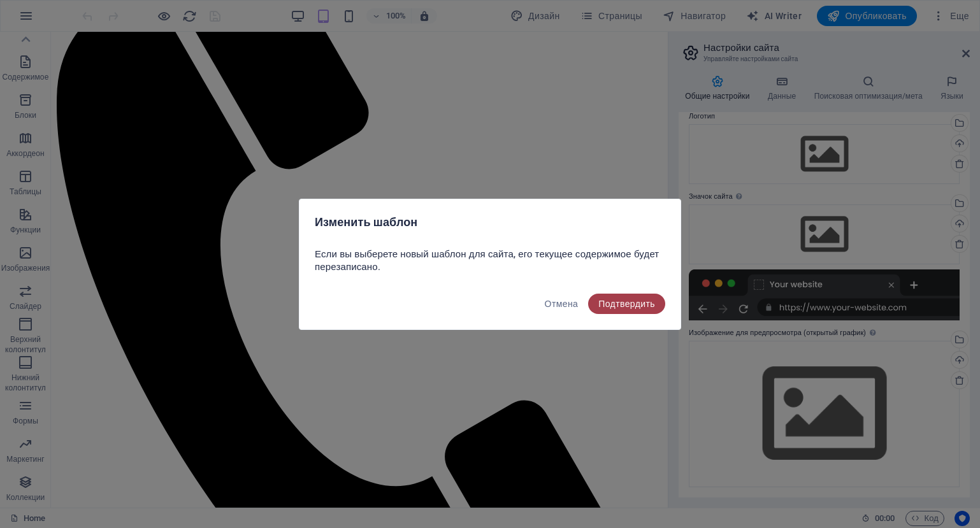
click at [626, 303] on span "Подтвердить" at bounding box center [626, 304] width 57 height 10
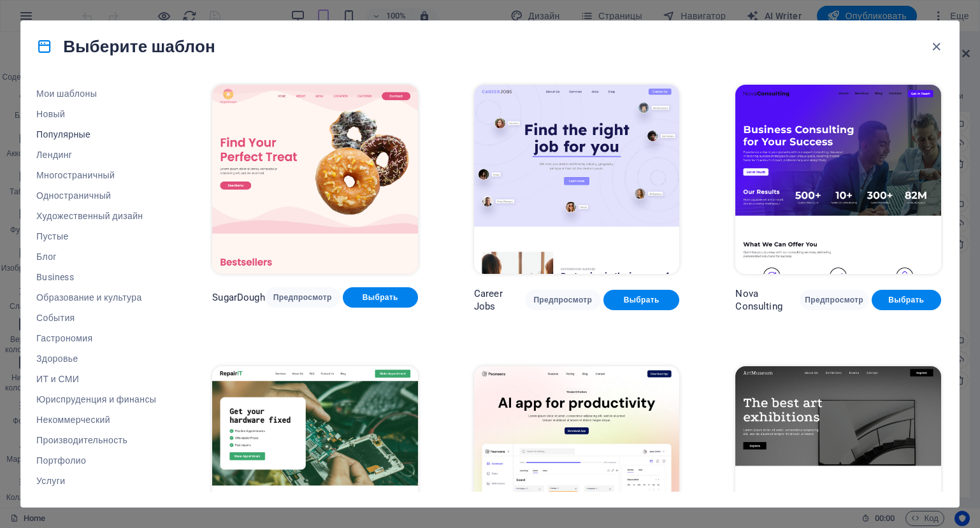
scroll to position [0, 0]
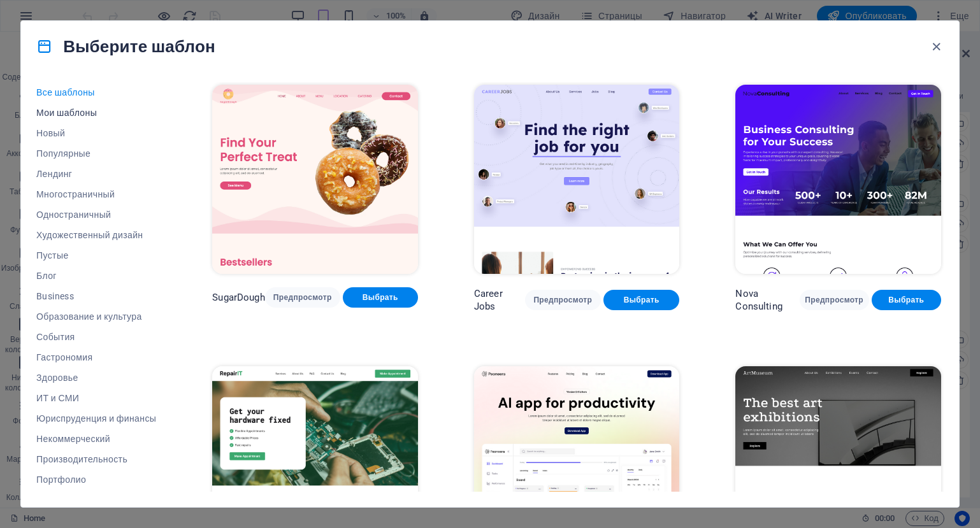
click at [79, 119] on button "Мои шаблоны" at bounding box center [96, 113] width 120 height 20
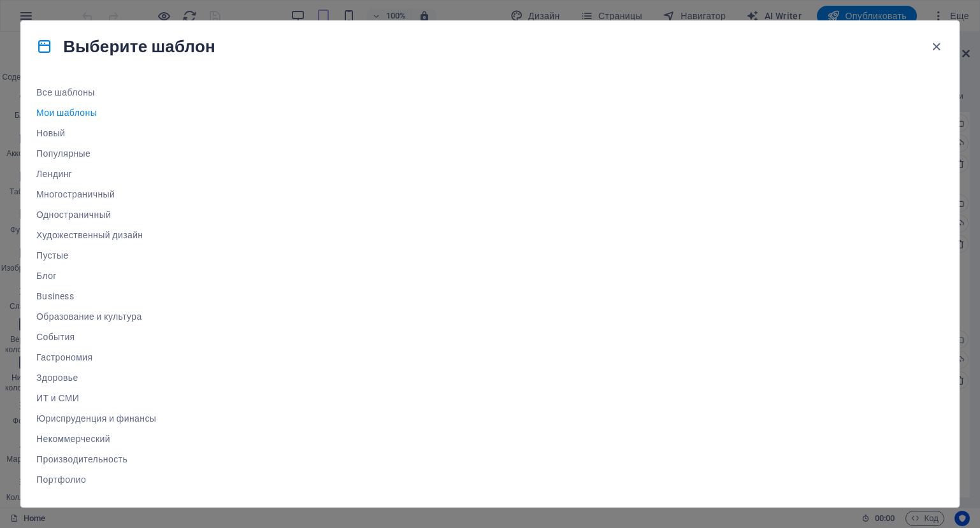
click at [277, 104] on div at bounding box center [577, 287] width 734 height 410
drag, startPoint x: 285, startPoint y: 107, endPoint x: 659, endPoint y: 270, distance: 408.6
click at [668, 273] on div at bounding box center [577, 287] width 734 height 410
click at [58, 134] on span "Новый" at bounding box center [96, 133] width 120 height 10
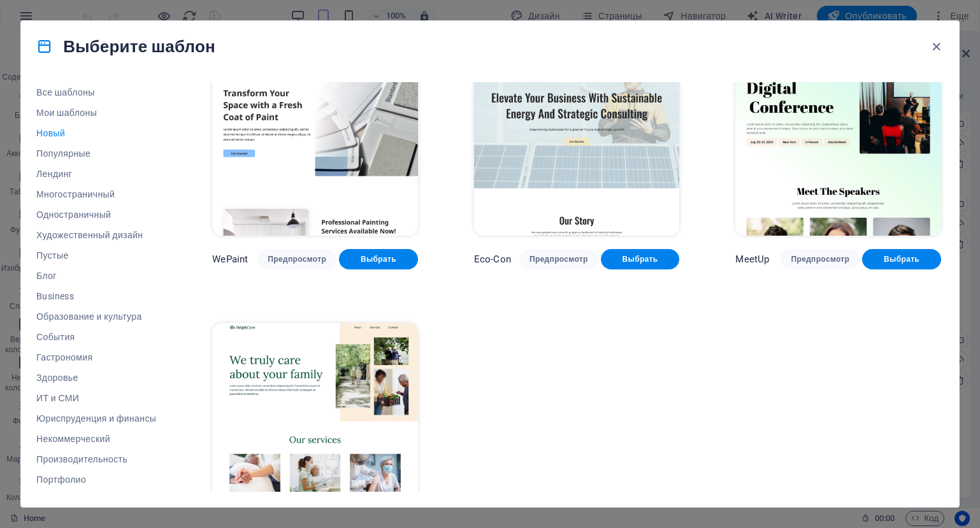
scroll to position [935, 0]
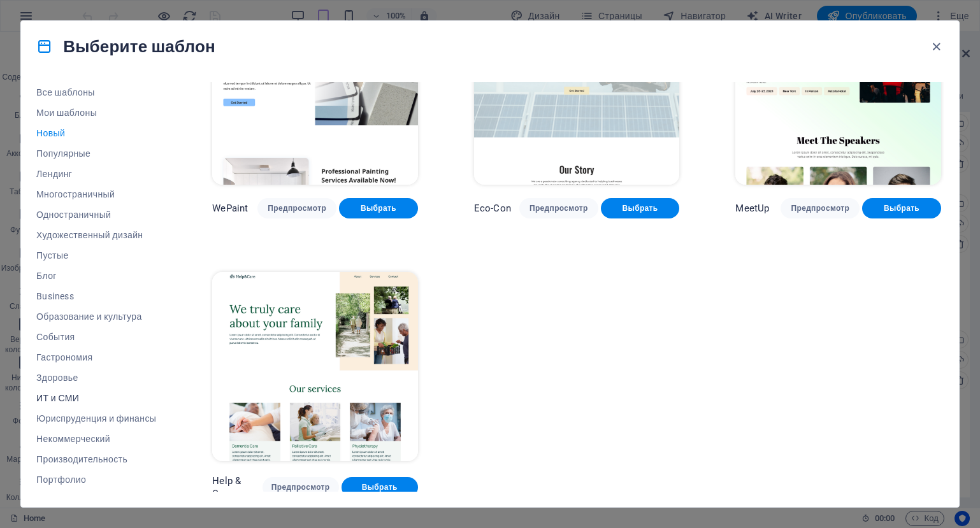
click at [50, 392] on button "ИТ и СМИ" at bounding box center [96, 398] width 120 height 20
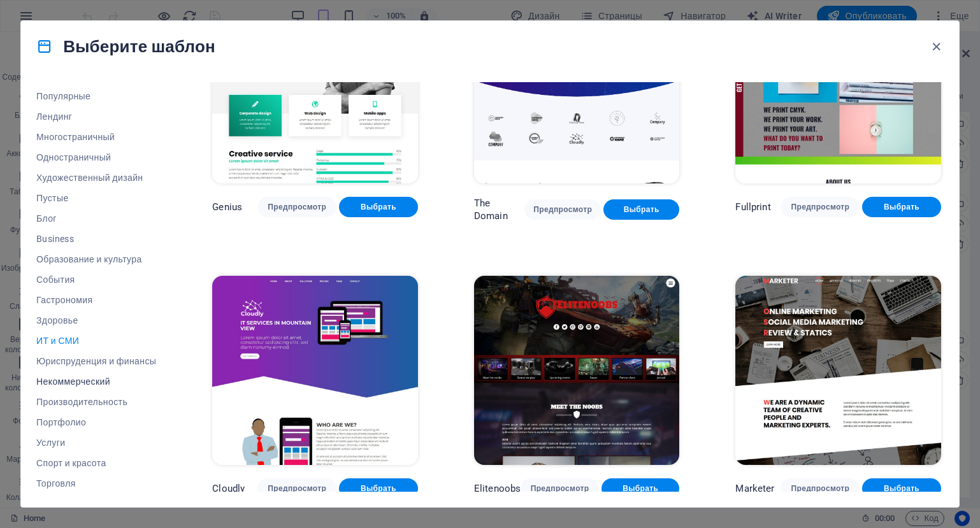
scroll to position [100, 0]
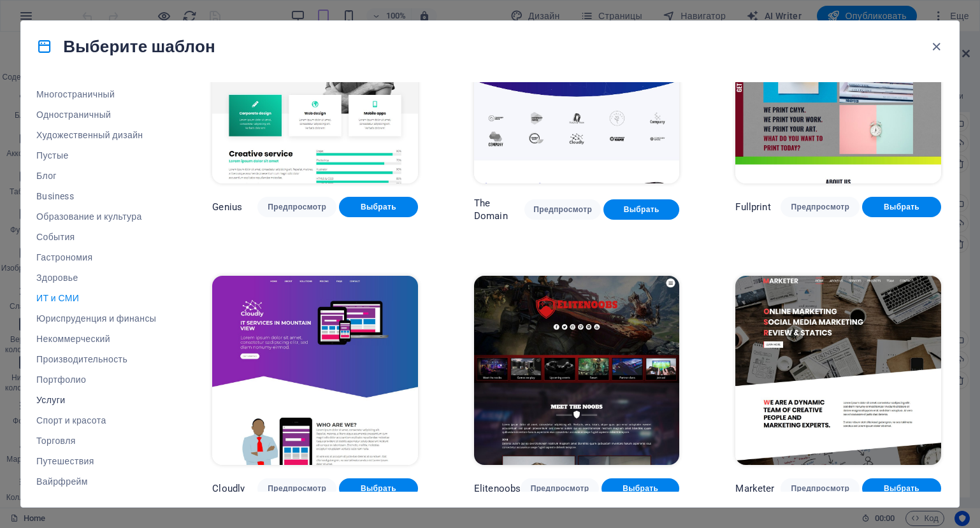
click at [78, 399] on span "Услуги" at bounding box center [96, 400] width 120 height 10
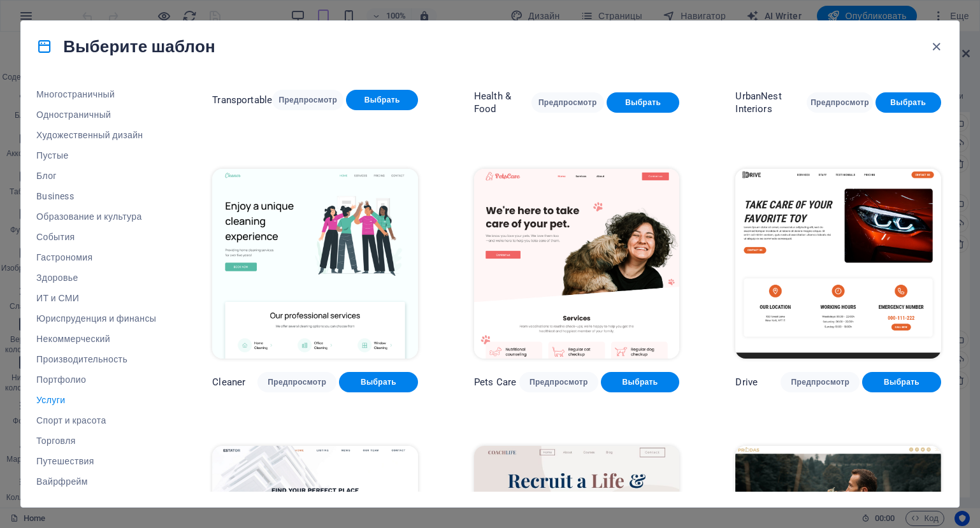
scroll to position [591, 0]
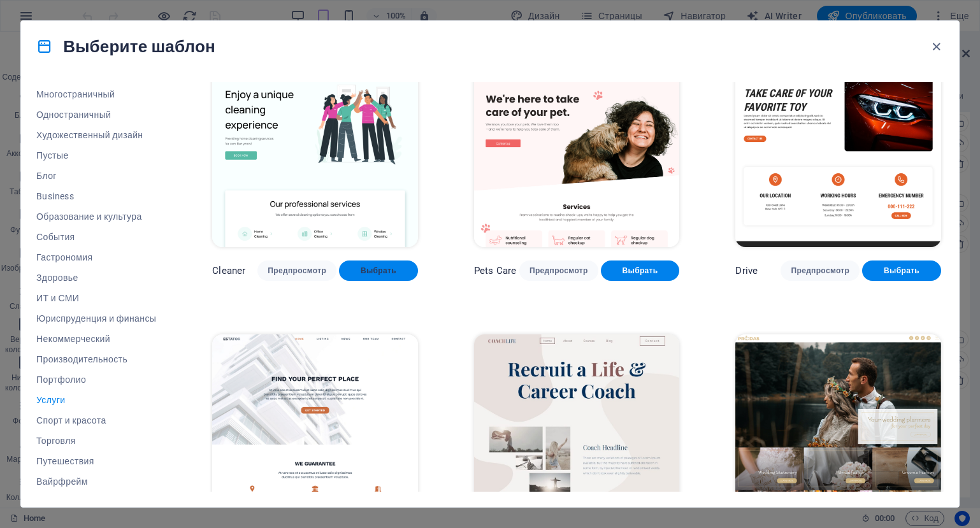
click at [345, 264] on button "Выбрать" at bounding box center [378, 271] width 79 height 20
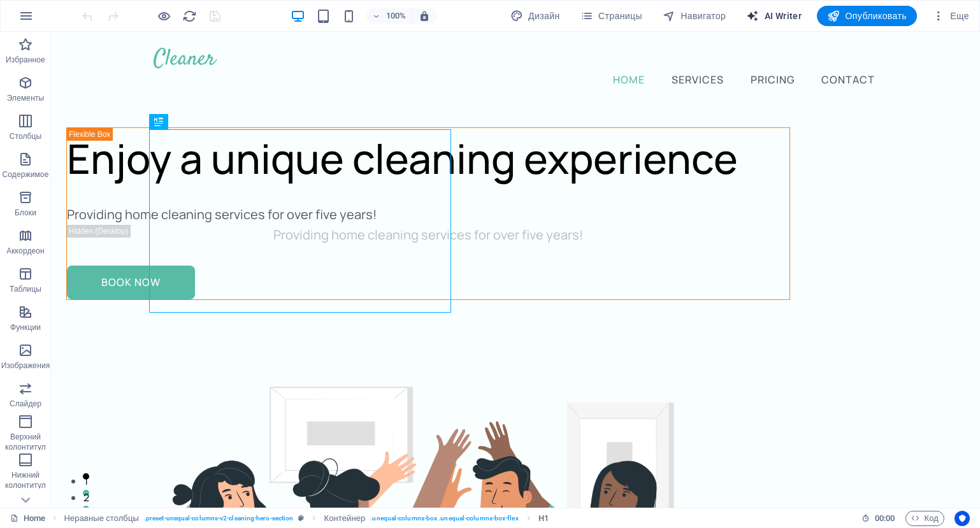
click at [786, 14] on span "AI Writer" at bounding box center [773, 16] width 55 height 13
select select "English"
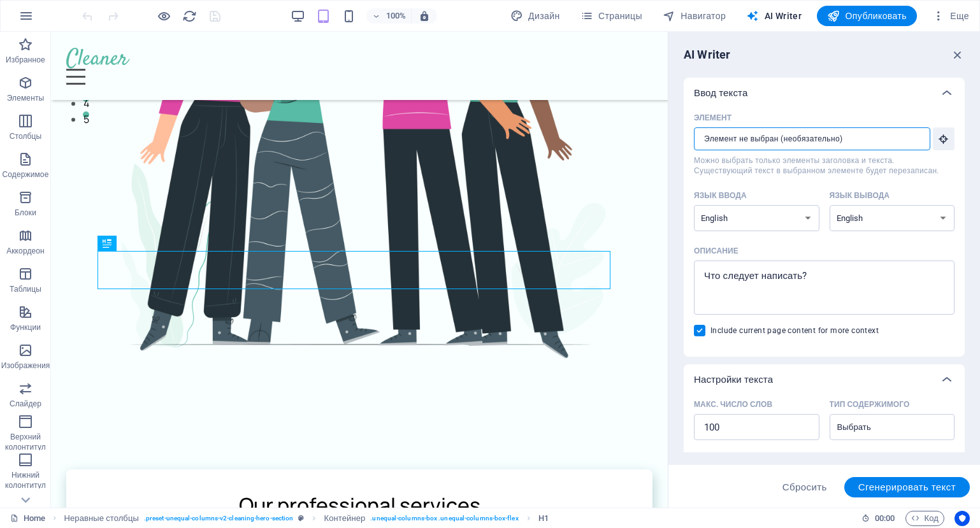
click at [824, 143] on input "Элемент ​ Можно выбрать только элементы заголовка и текста. Существующий текст …" at bounding box center [807, 138] width 227 height 23
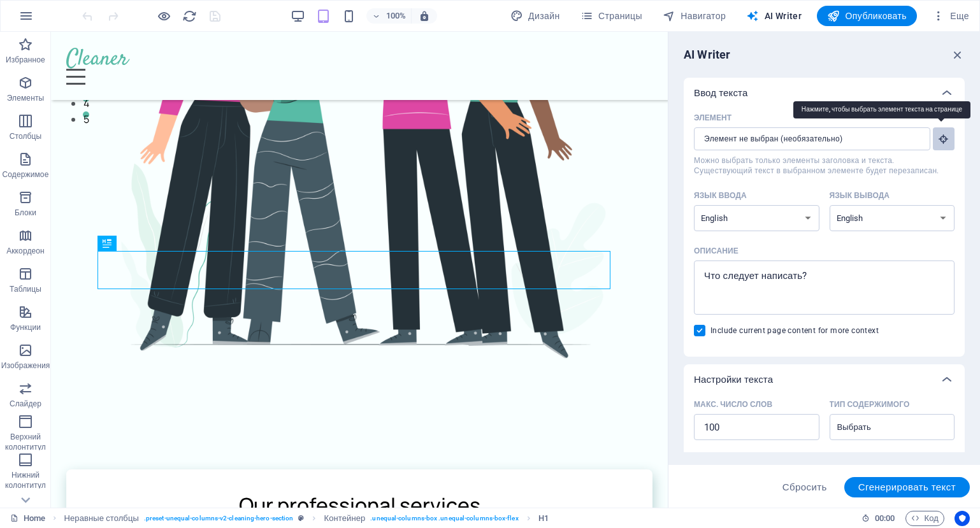
click at [941, 140] on icon "button" at bounding box center [943, 138] width 11 height 11
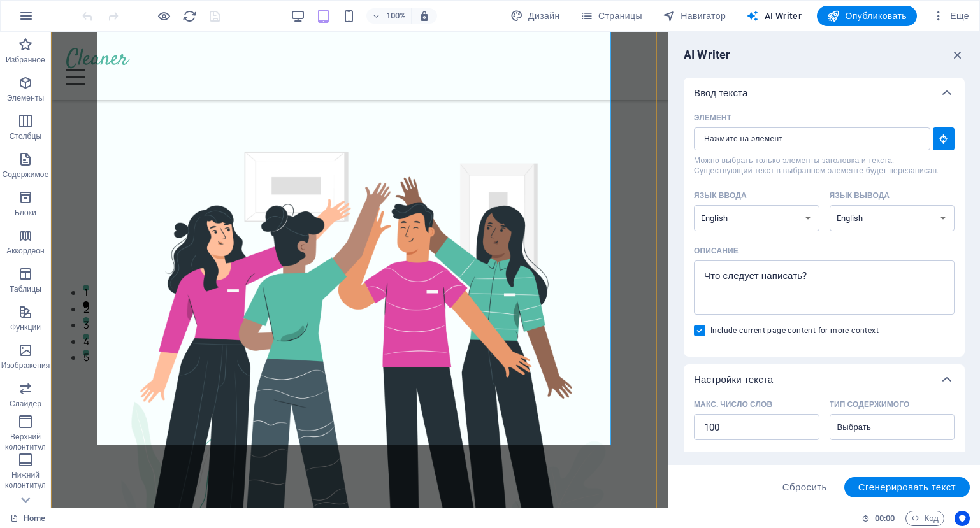
scroll to position [191, 0]
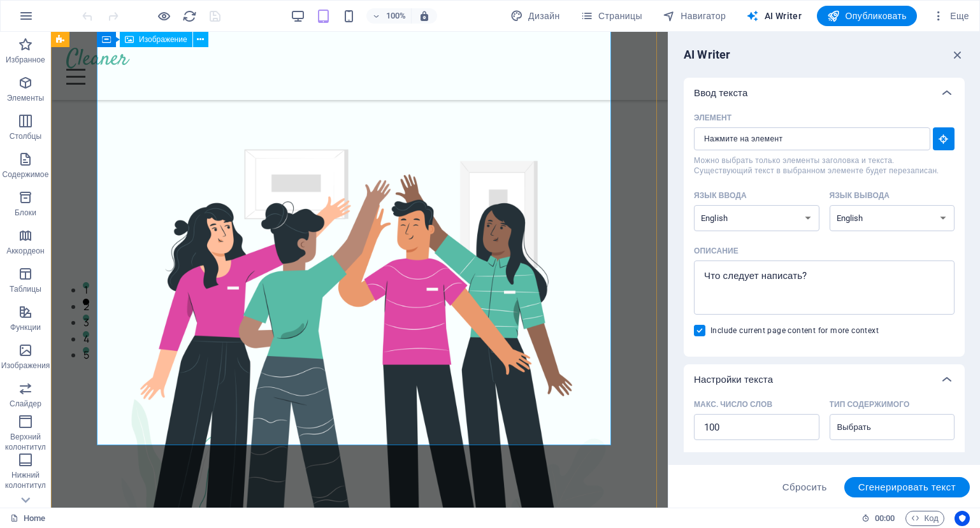
click at [288, 194] on figure at bounding box center [359, 363] width 525 height 525
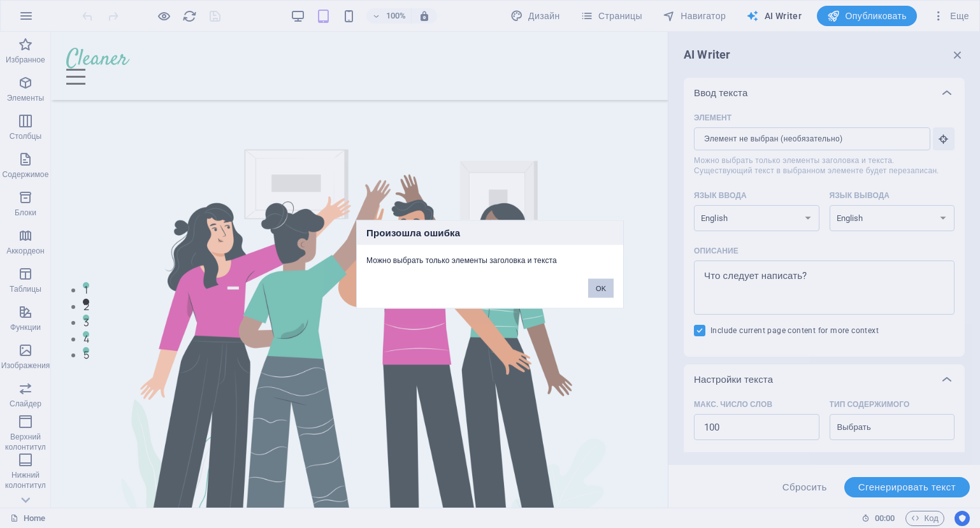
click at [599, 284] on button "OK" at bounding box center [600, 287] width 25 height 19
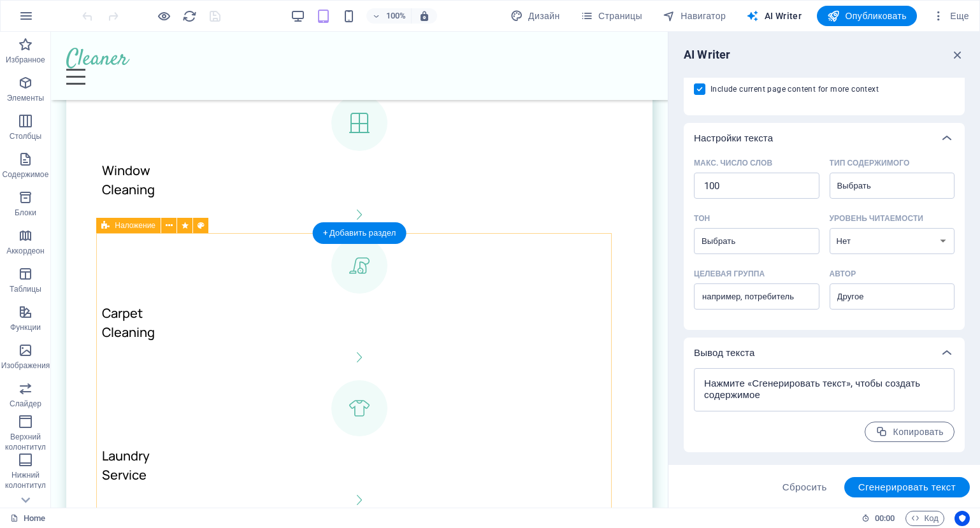
scroll to position [1211, 0]
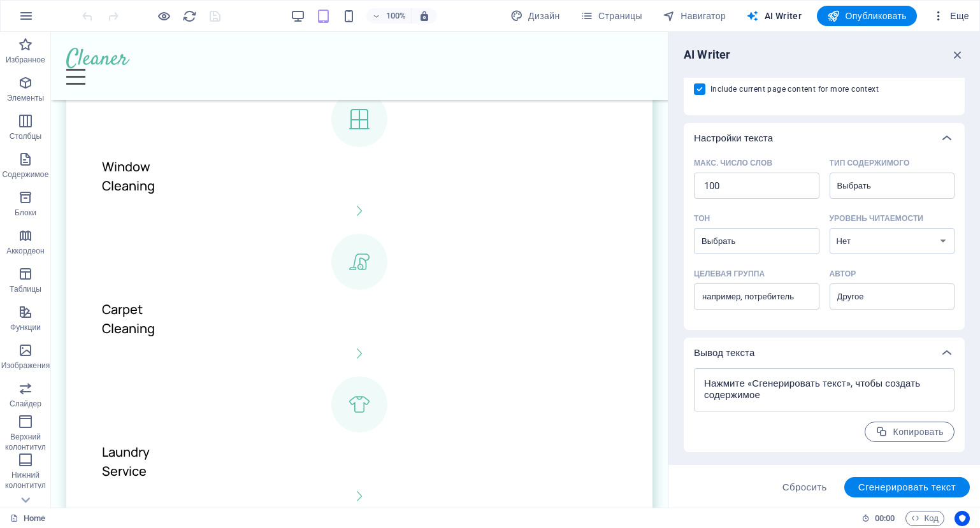
click at [935, 15] on icon "button" at bounding box center [938, 16] width 13 height 13
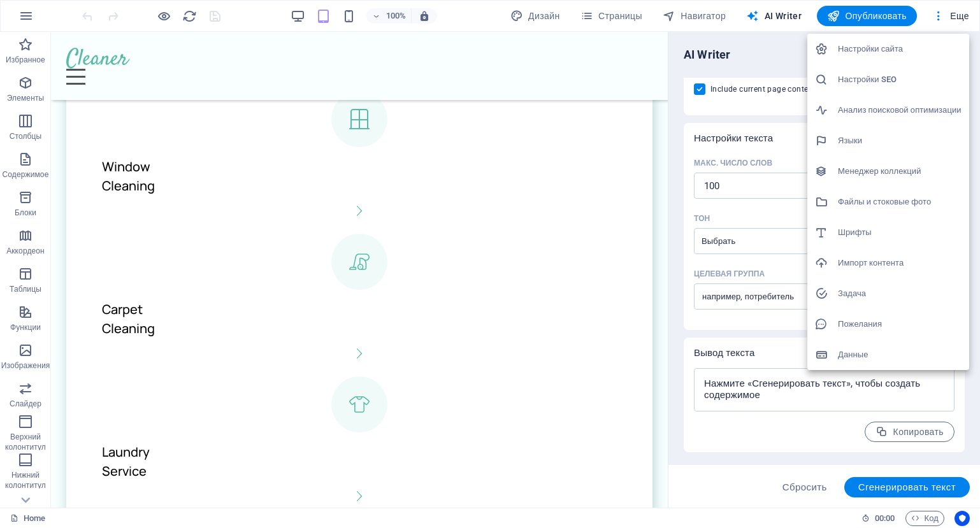
click at [957, 14] on div at bounding box center [490, 264] width 980 height 528
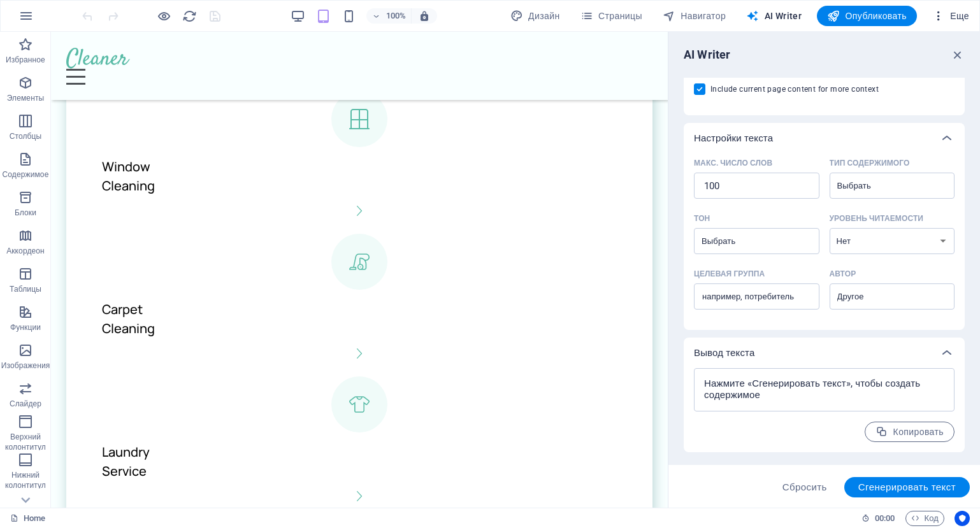
click at [952, 15] on span "Еще" at bounding box center [950, 16] width 37 height 13
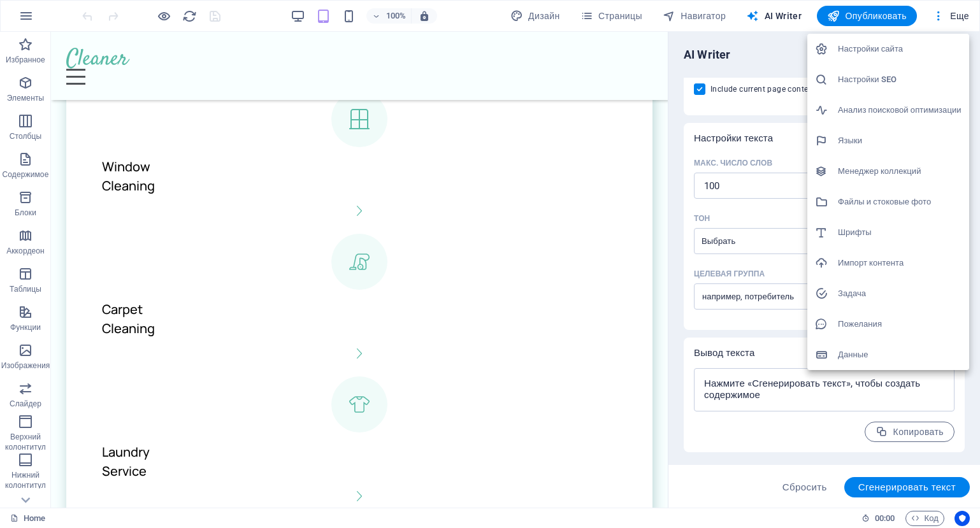
click at [640, 169] on div at bounding box center [490, 264] width 980 height 528
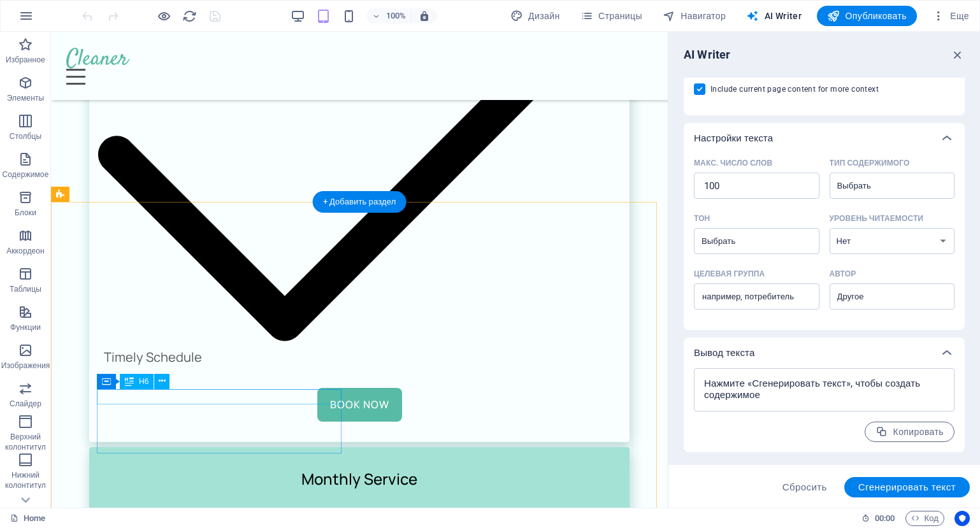
scroll to position [6554, 0]
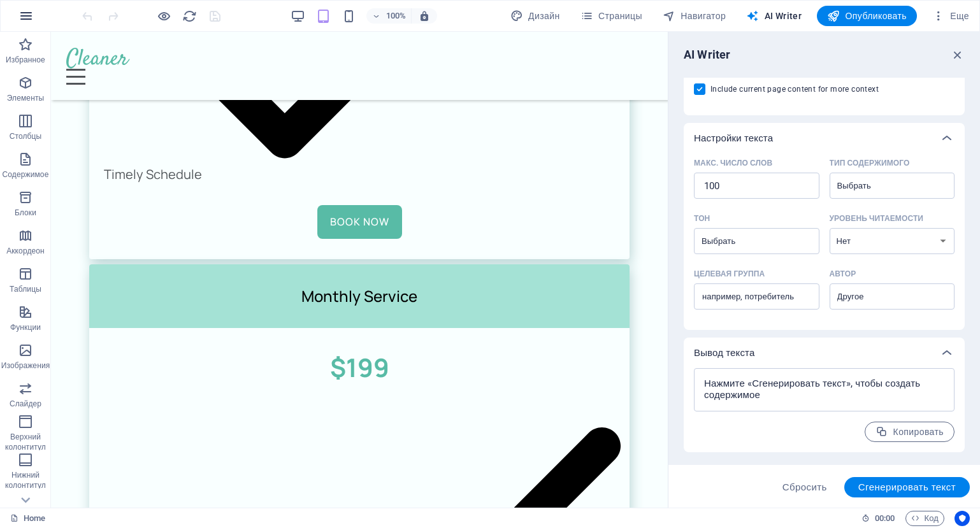
click at [25, 9] on icon "button" at bounding box center [25, 15] width 15 height 15
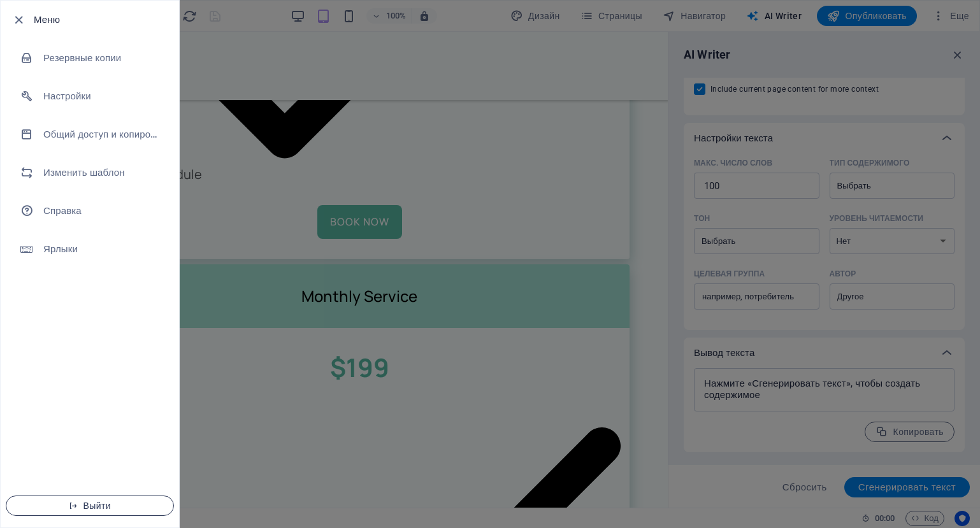
click at [100, 503] on span "Выйти" at bounding box center [90, 506] width 147 height 10
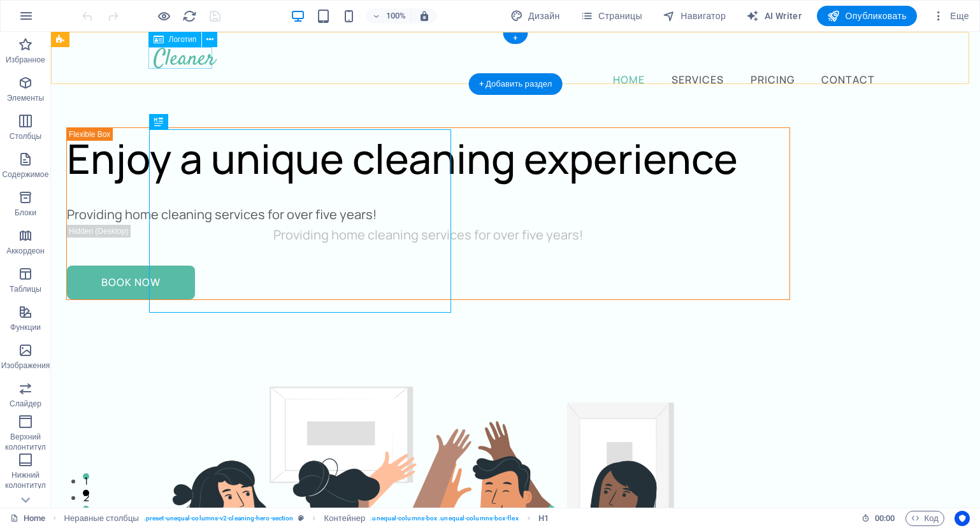
click at [199, 60] on div at bounding box center [516, 58] width 724 height 22
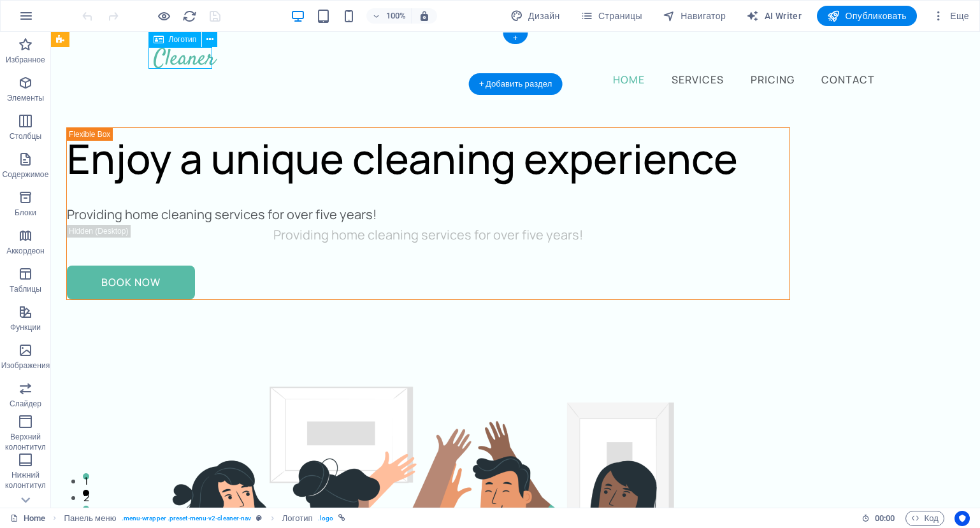
click at [199, 60] on div at bounding box center [516, 58] width 724 height 22
select select "px"
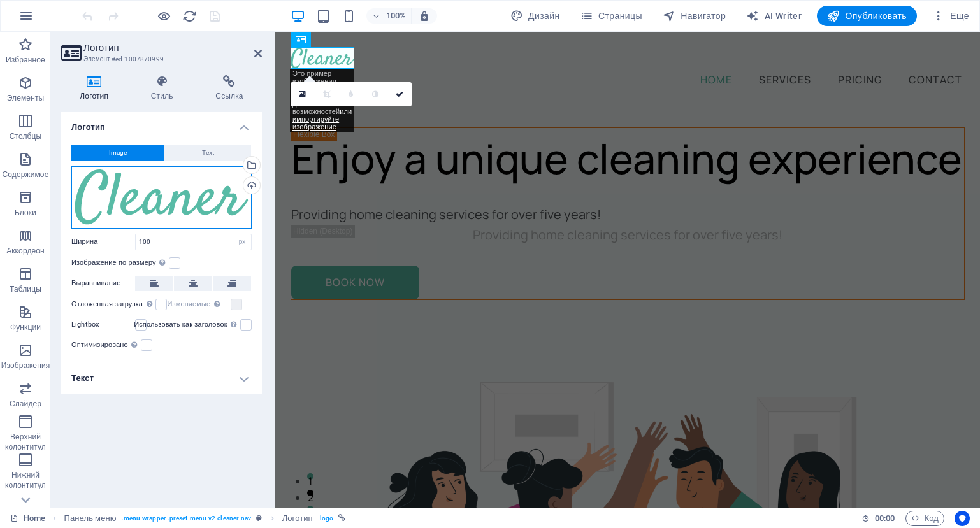
click at [223, 205] on div "Перетащите файлы сюда, нажмите, чтобы выбрать файлы, или выберите файлы из разд…" at bounding box center [161, 197] width 180 height 62
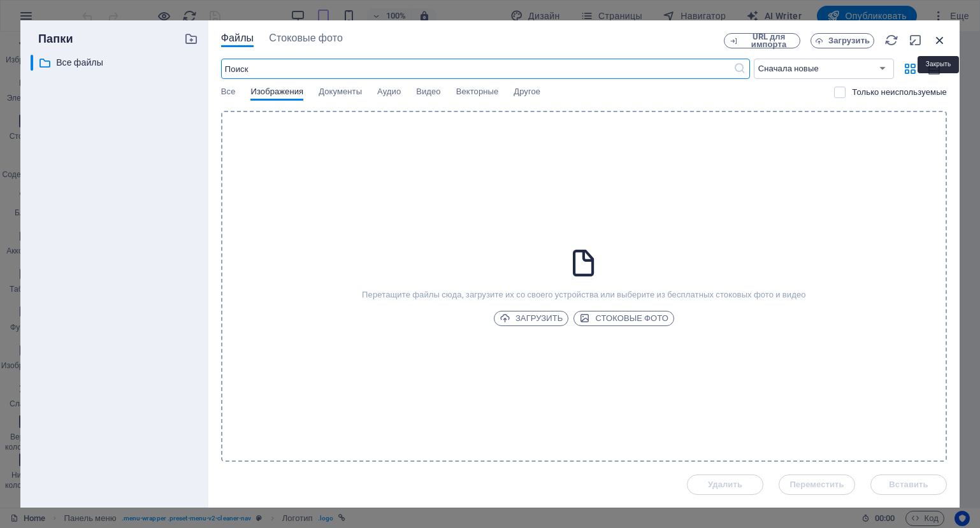
click at [938, 35] on icon "button" at bounding box center [940, 40] width 14 height 14
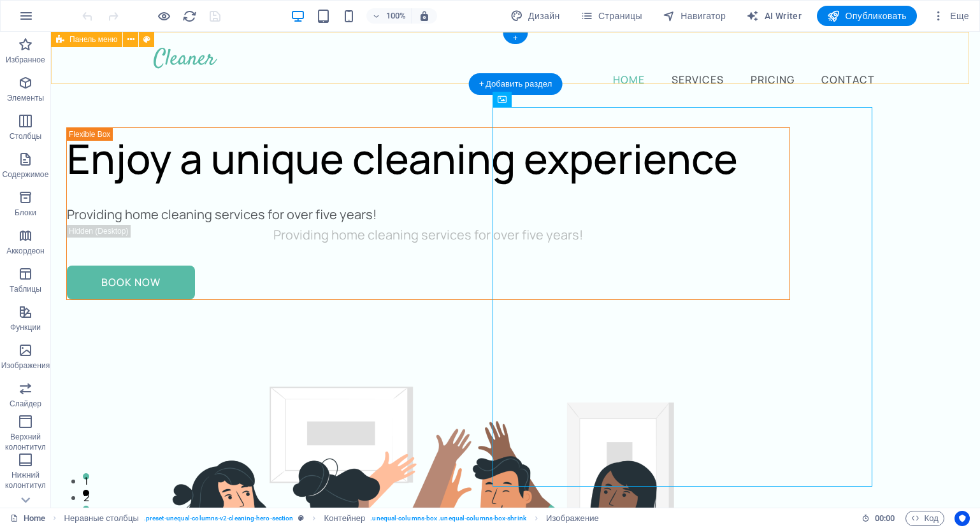
click at [599, 73] on div "Home Services Pricing Contact Menu" at bounding box center [515, 68] width 929 height 73
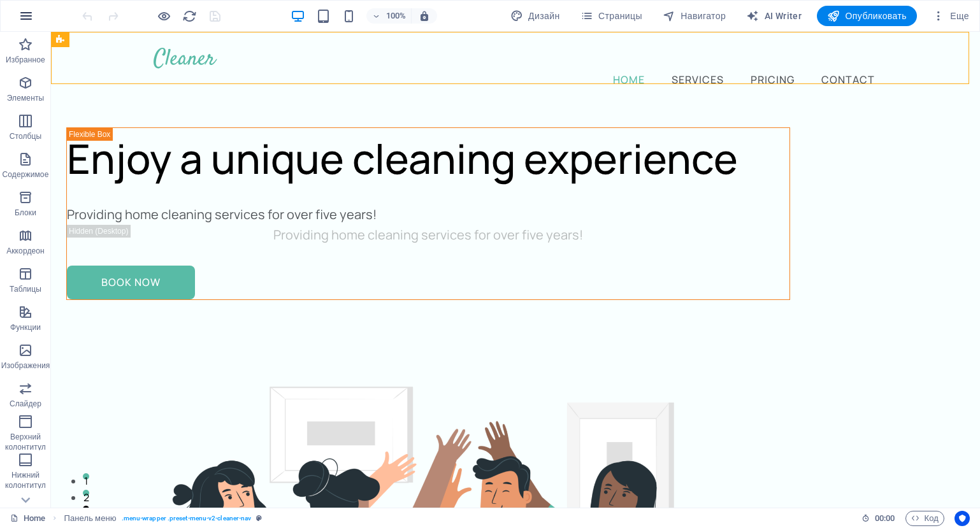
click at [24, 20] on icon "button" at bounding box center [25, 15] width 15 height 15
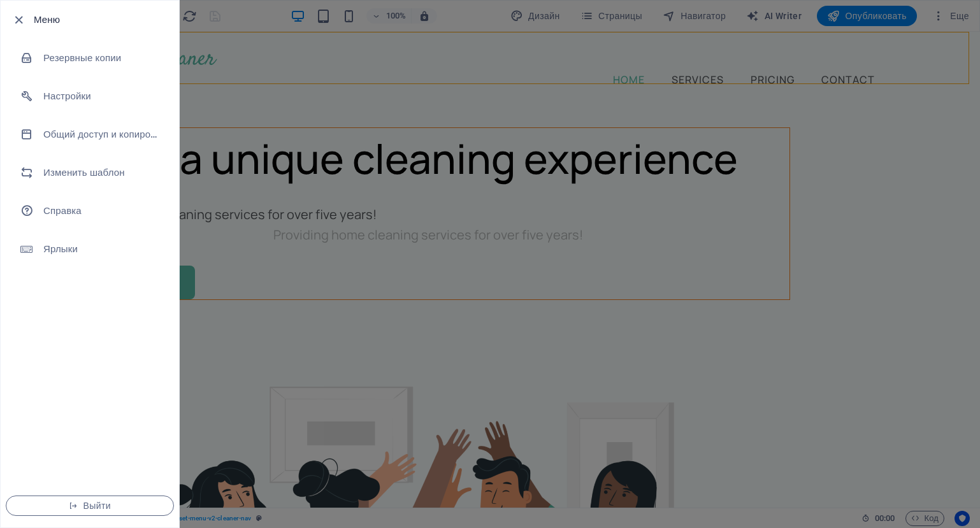
click at [235, 69] on div at bounding box center [490, 264] width 980 height 528
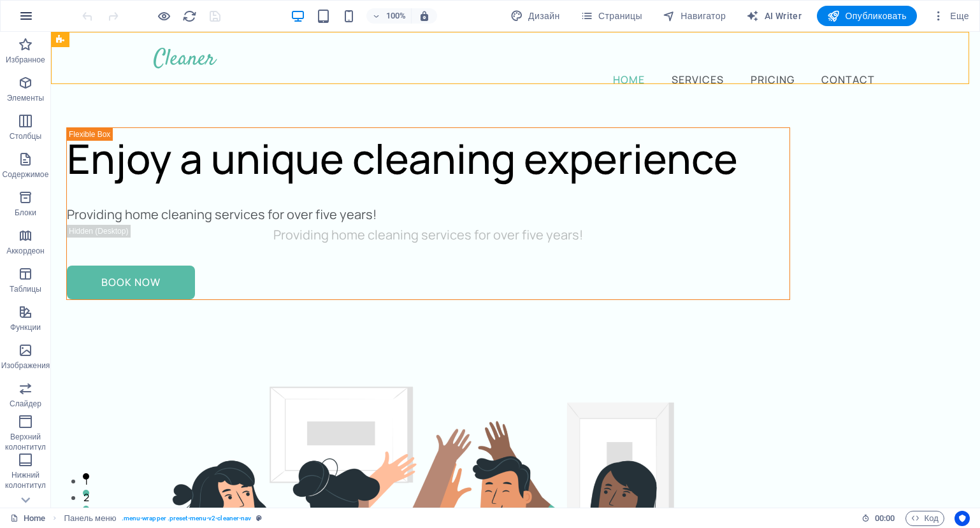
click at [30, 12] on icon "button" at bounding box center [25, 15] width 15 height 15
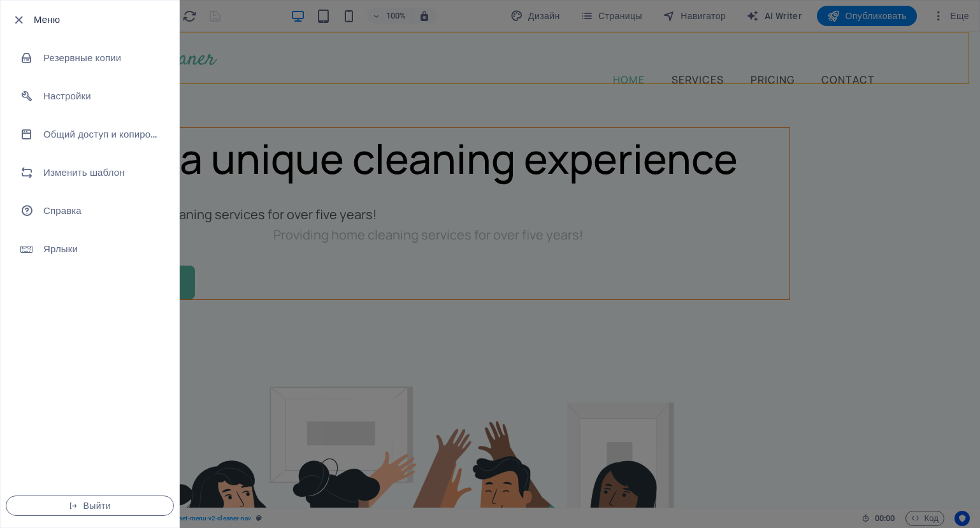
click at [354, 108] on div at bounding box center [490, 264] width 980 height 528
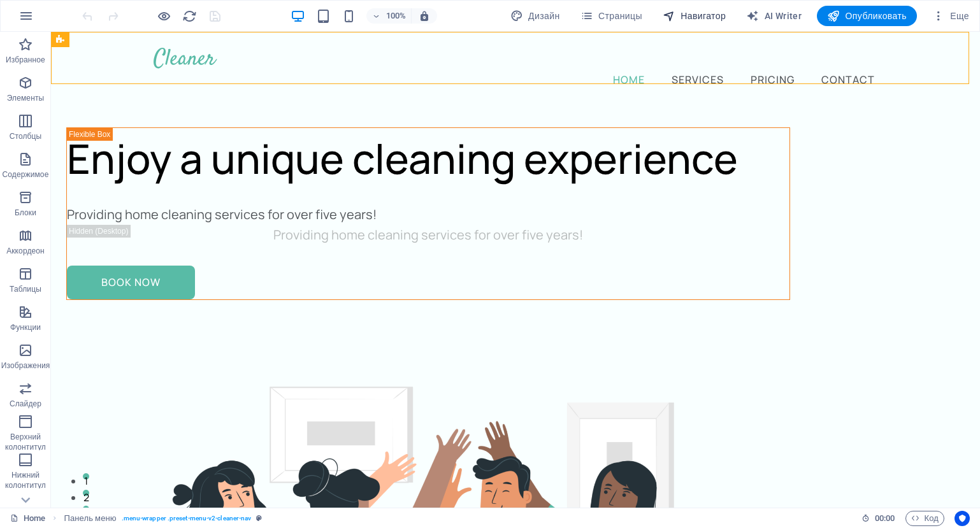
click at [688, 22] on span "Навигатор" at bounding box center [694, 16] width 63 height 13
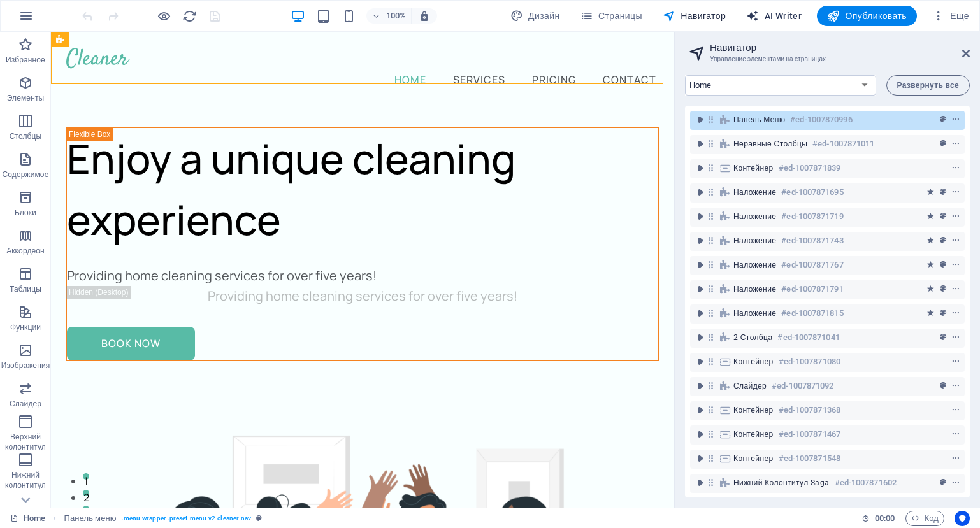
click at [770, 8] on button "AI Writer" at bounding box center [774, 16] width 66 height 20
select select "English"
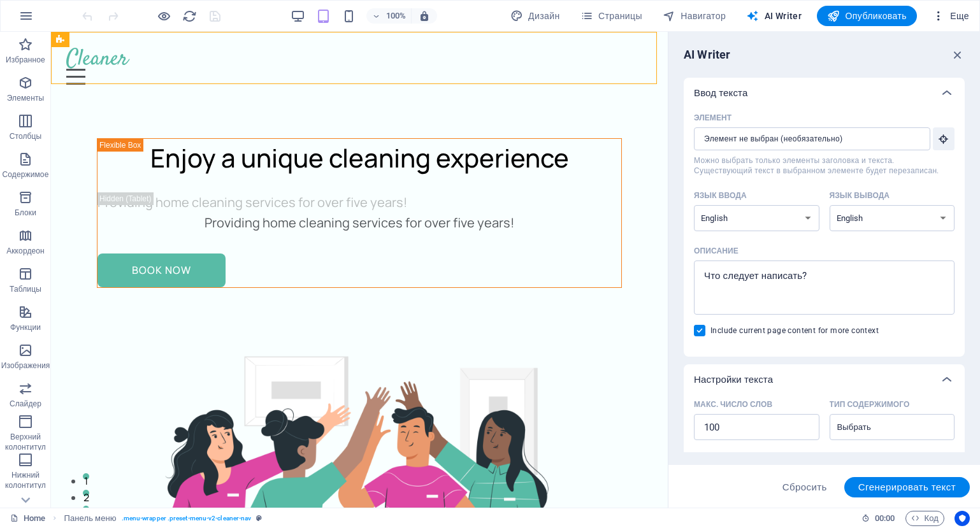
click at [944, 15] on icon "button" at bounding box center [938, 16] width 13 height 13
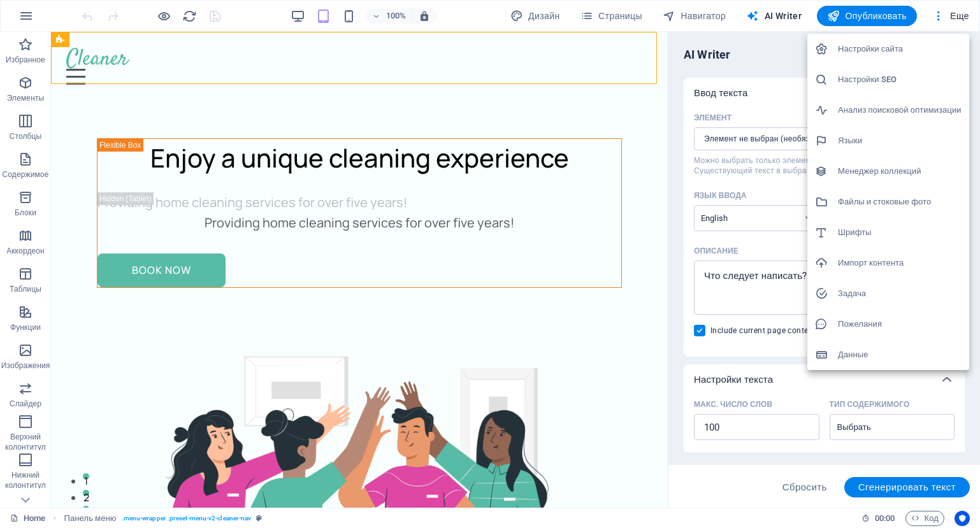
click at [34, 20] on div at bounding box center [490, 264] width 980 height 528
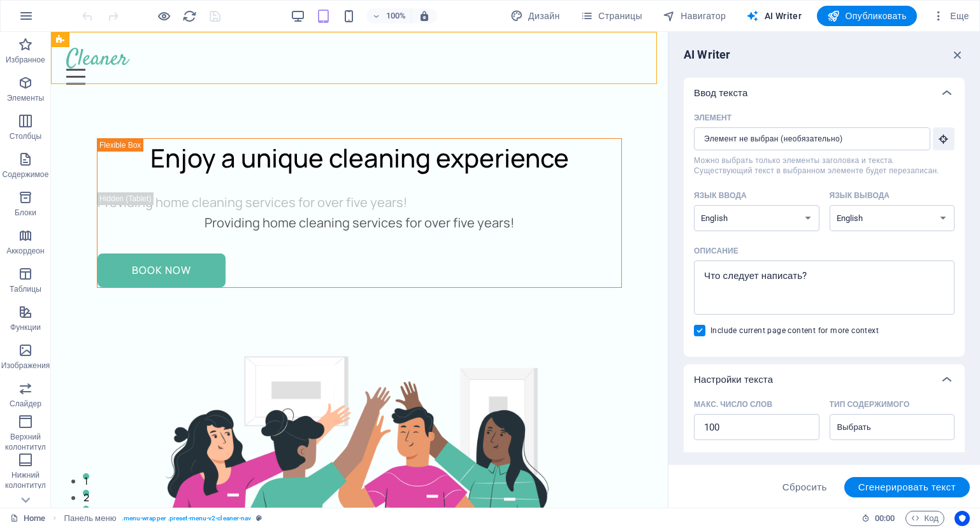
click at [27, 18] on icon "button" at bounding box center [25, 15] width 15 height 15
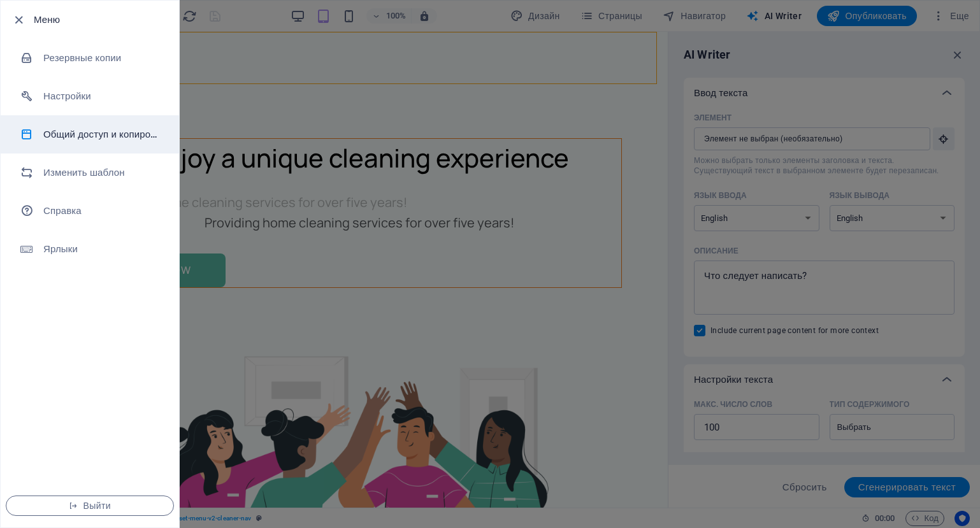
click at [85, 138] on h6 "Общий доступ и копирование сайта" at bounding box center [102, 134] width 118 height 15
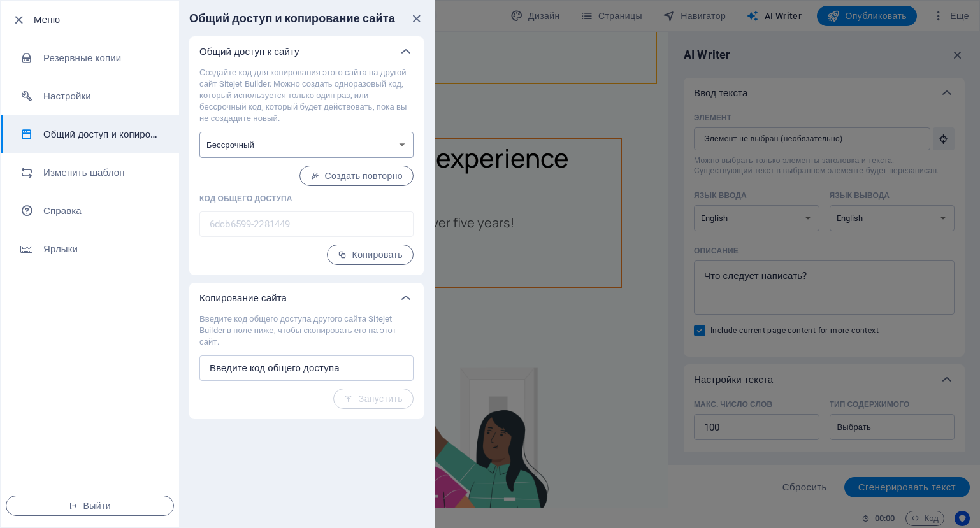
click at [376, 152] on select "Одноразовый Бессрочный" at bounding box center [306, 145] width 214 height 26
click at [283, 247] on div "Создайте код для копирования этого сайта на другой сайт Sitejet Builder. Можно …" at bounding box center [306, 166] width 214 height 198
click at [101, 204] on h6 "Справка" at bounding box center [102, 210] width 118 height 15
click at [107, 247] on h6 "Ярлыки" at bounding box center [102, 248] width 118 height 15
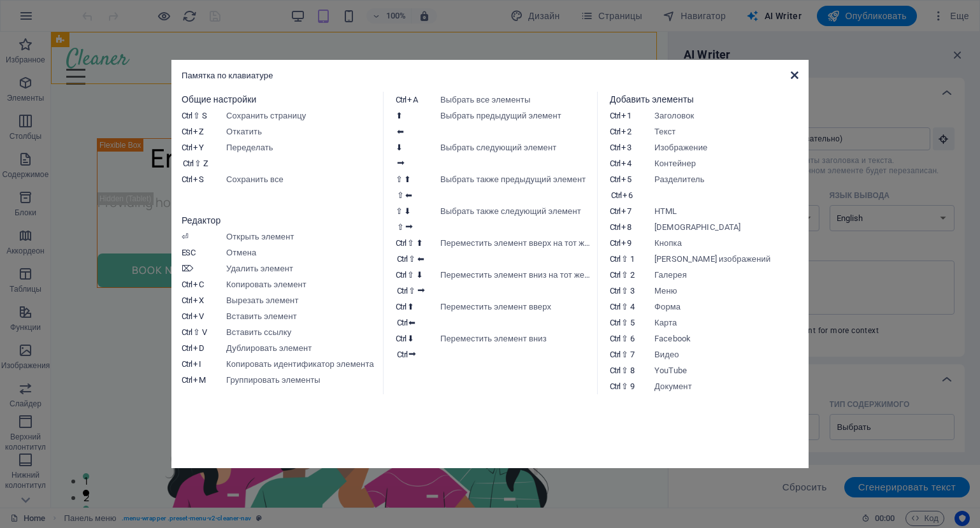
click at [796, 78] on icon at bounding box center [795, 75] width 8 height 10
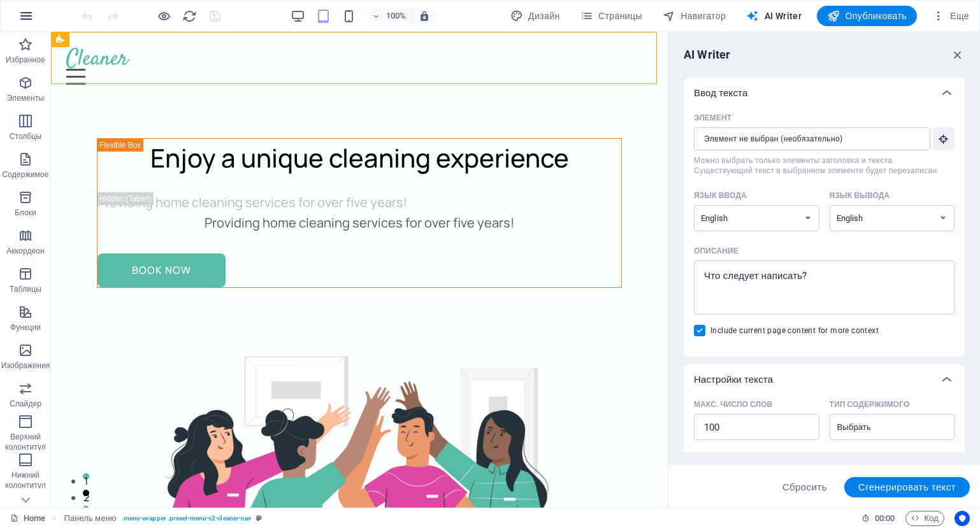
click at [26, 20] on icon "button" at bounding box center [25, 15] width 15 height 15
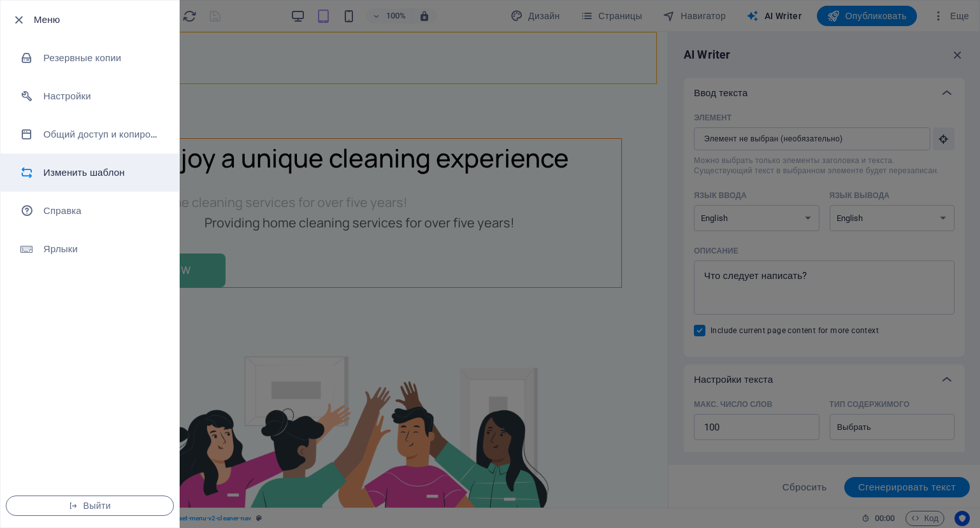
click at [68, 171] on h6 "Изменить шаблон" at bounding box center [102, 172] width 118 height 15
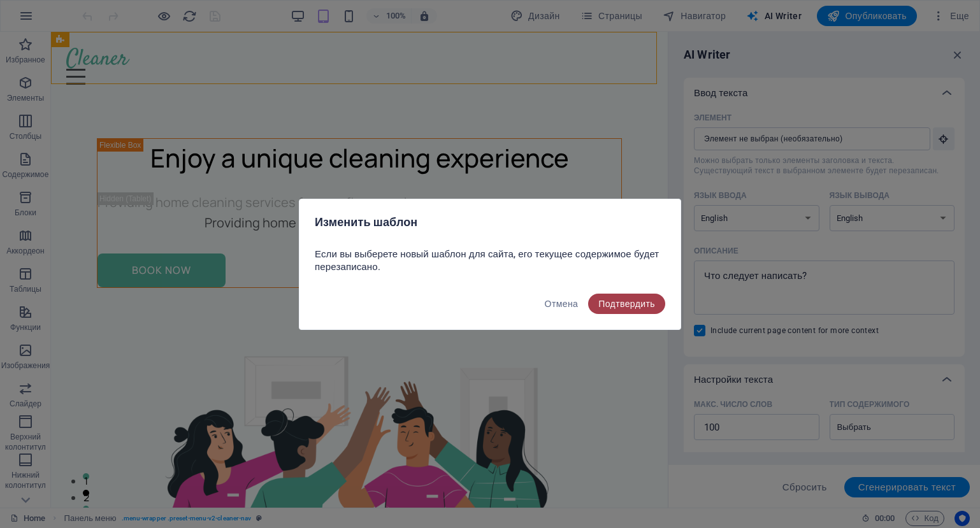
click at [628, 299] on span "Подтвердить" at bounding box center [626, 304] width 57 height 10
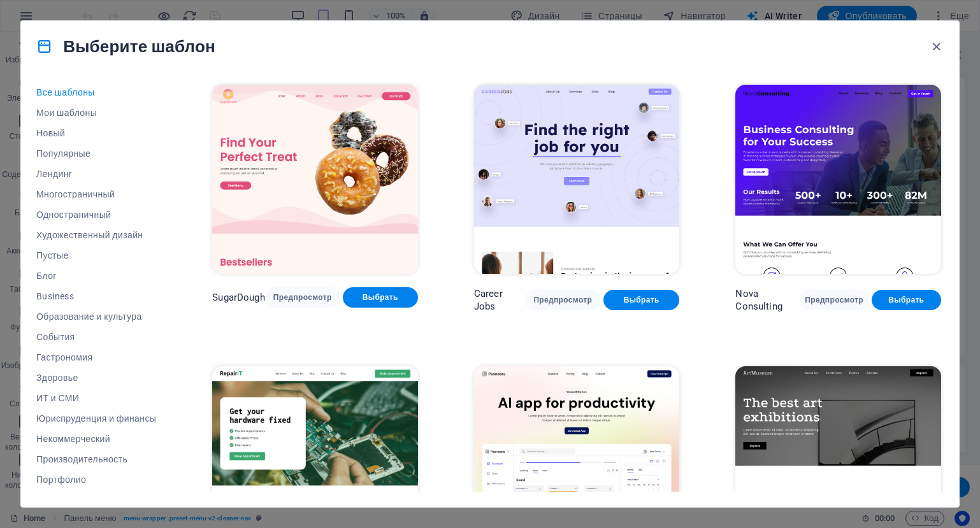
click at [52, 43] on icon at bounding box center [44, 46] width 17 height 17
click at [37, 48] on icon at bounding box center [44, 46] width 17 height 17
click at [67, 164] on button "Лендинг" at bounding box center [96, 174] width 120 height 20
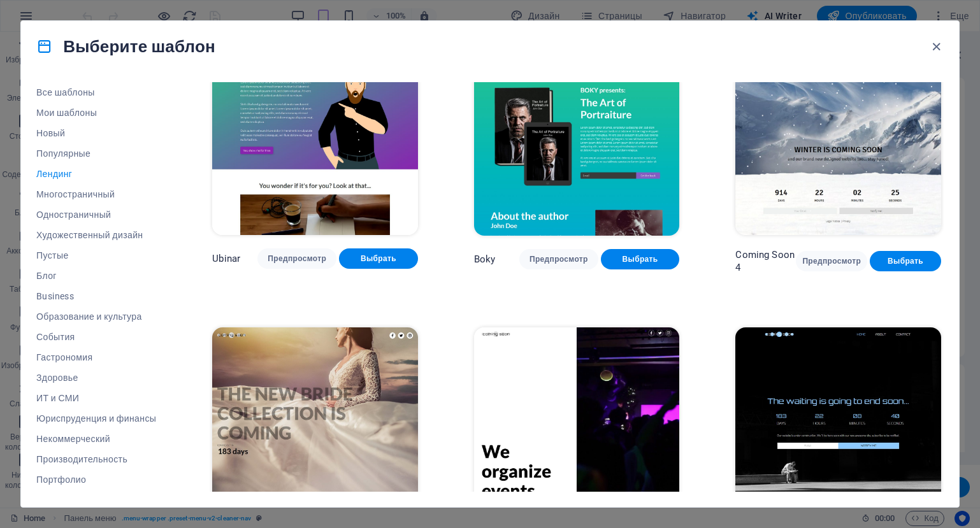
scroll to position [2024, 0]
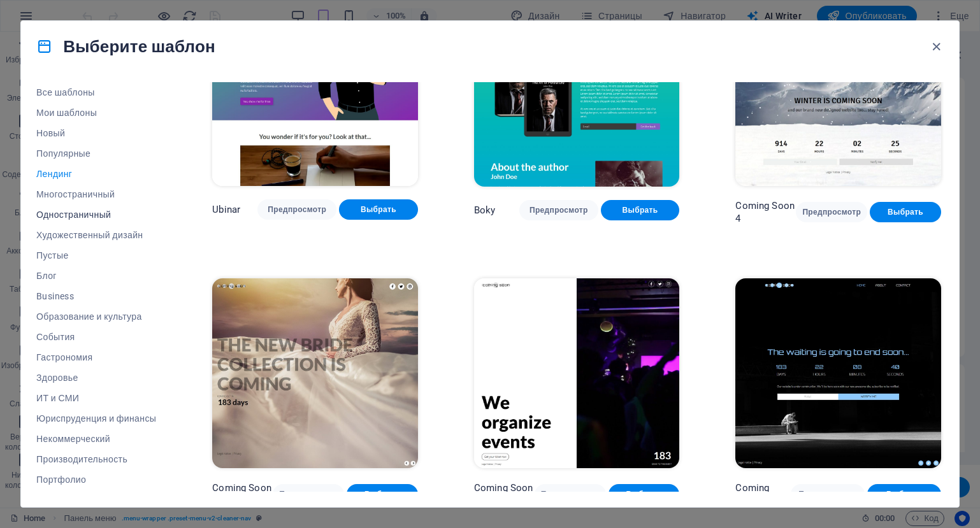
click at [87, 208] on button "Одностраничный" at bounding box center [96, 215] width 120 height 20
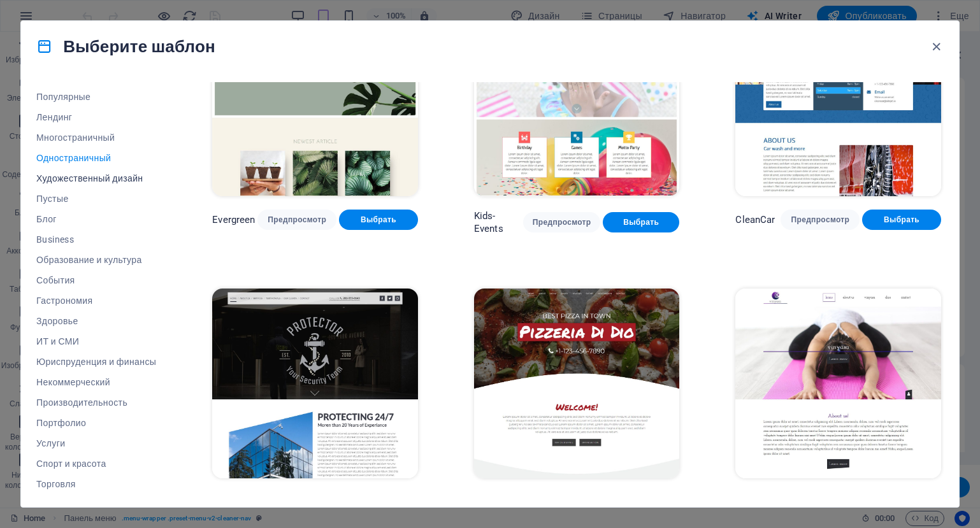
scroll to position [100, 0]
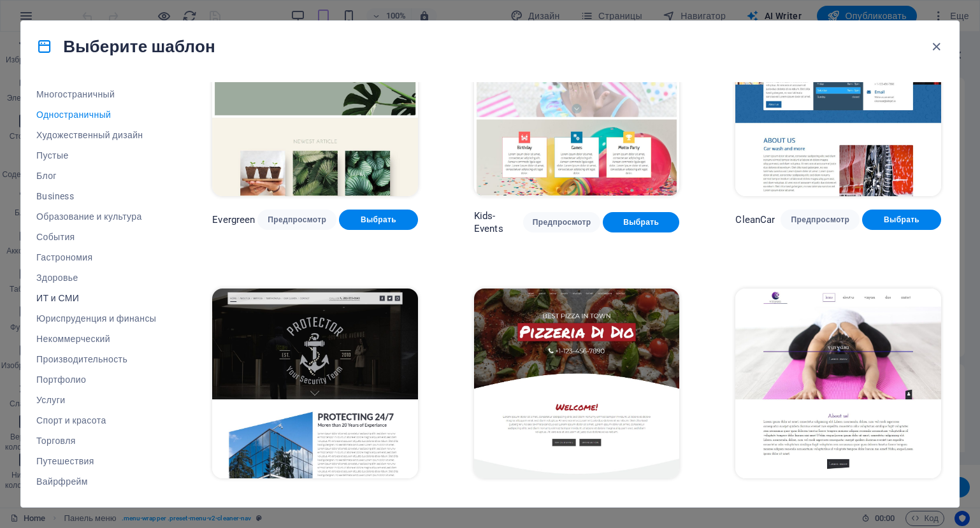
click at [49, 294] on span "ИТ и СМИ" at bounding box center [96, 298] width 120 height 10
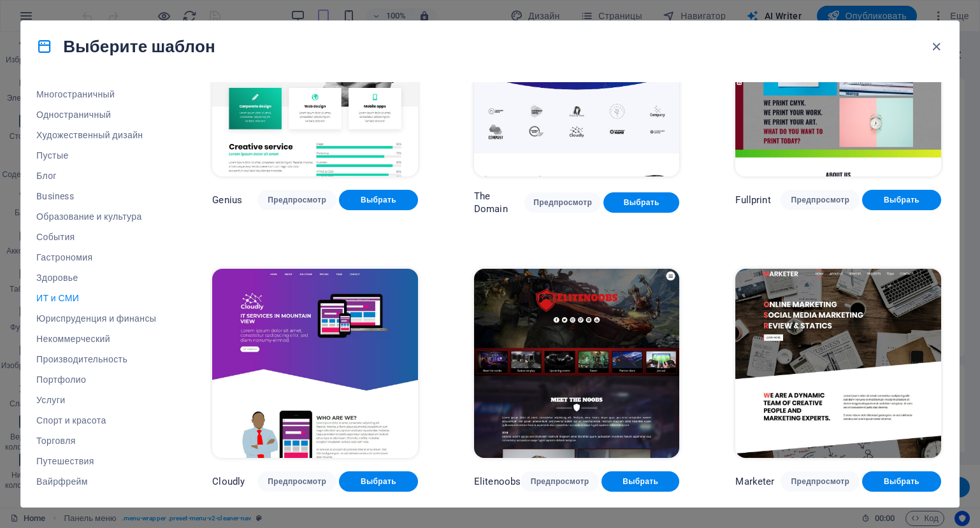
scroll to position [654, 0]
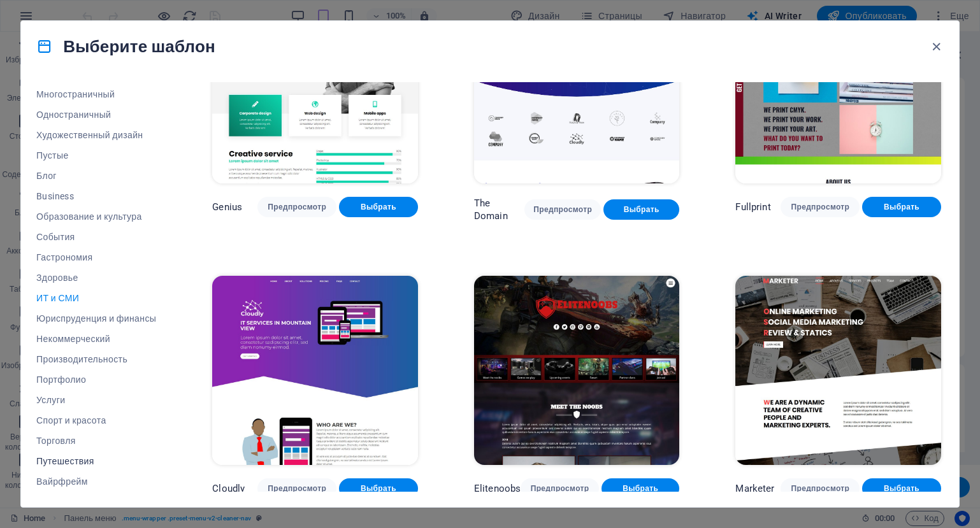
click at [79, 466] on span "Путешествия" at bounding box center [96, 461] width 120 height 10
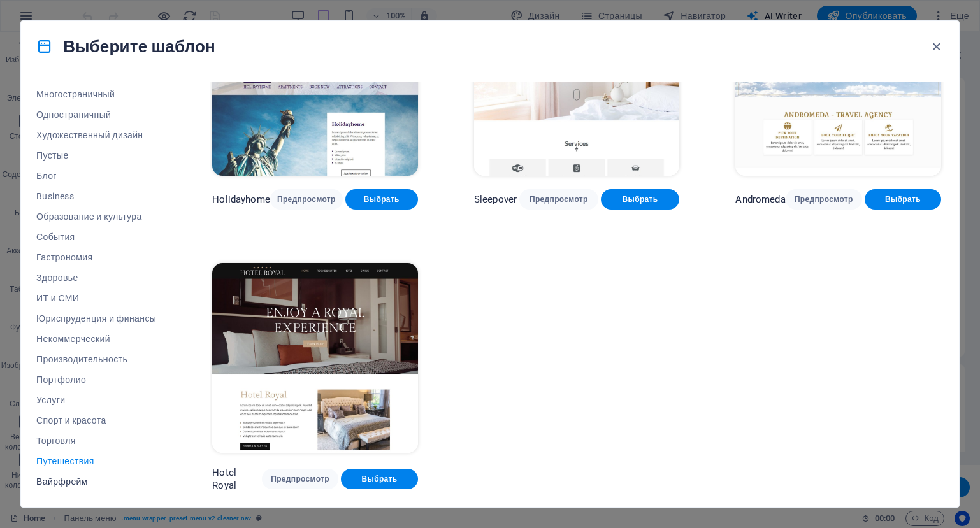
scroll to position [370, 0]
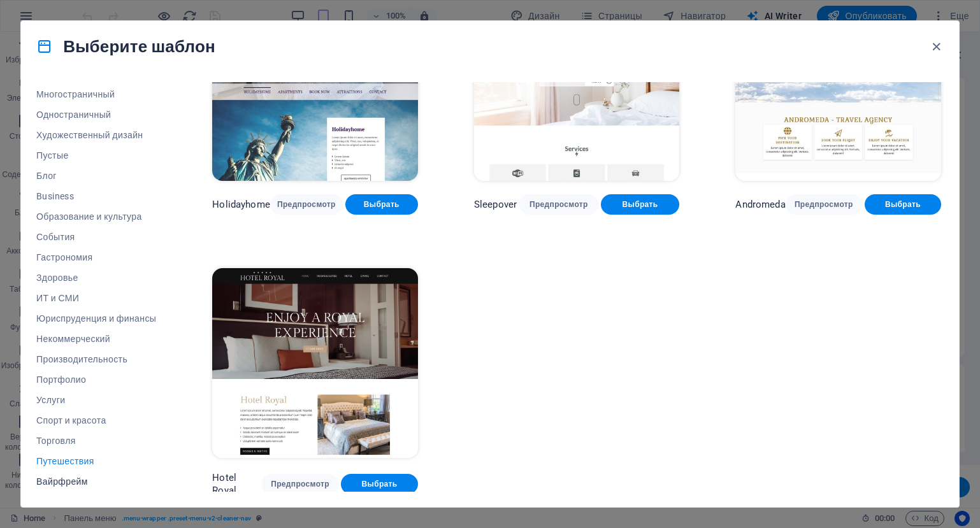
click at [77, 477] on span "Вайрфрейм" at bounding box center [96, 482] width 120 height 10
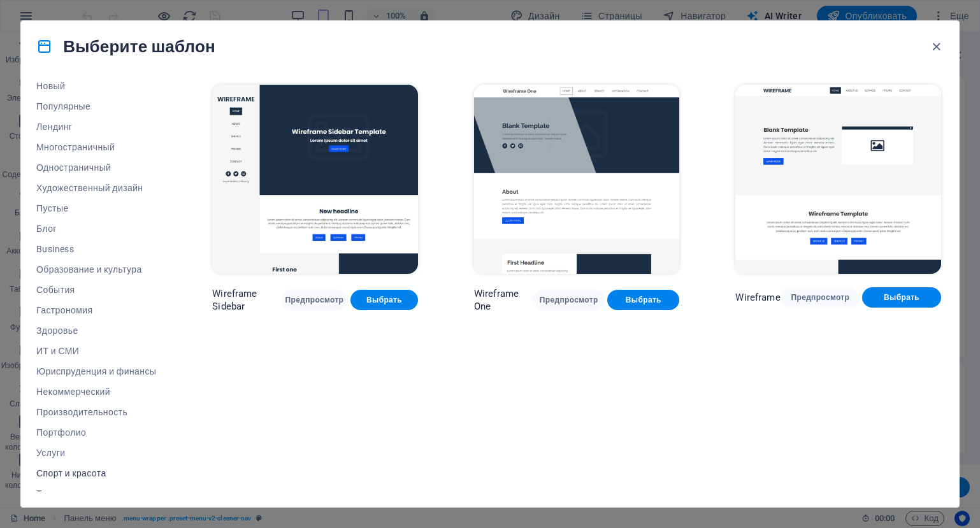
scroll to position [0, 0]
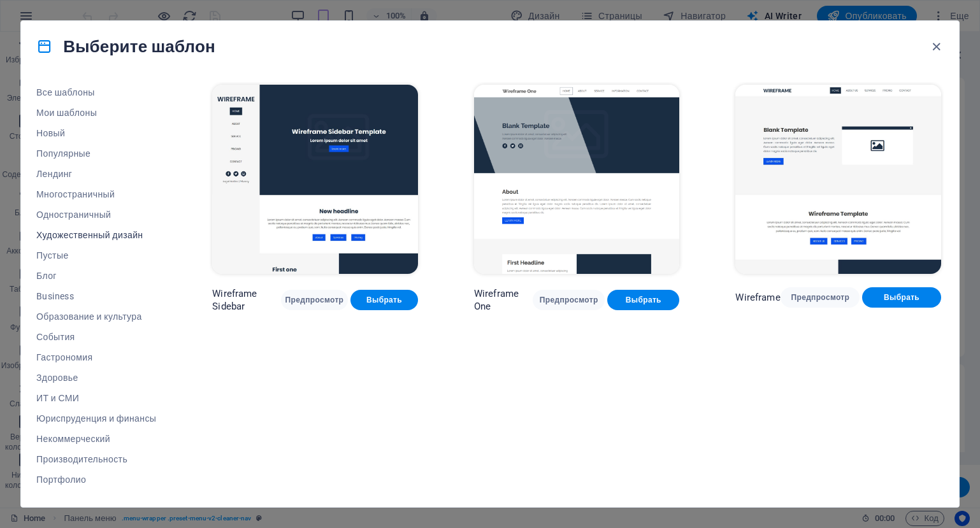
click at [85, 237] on span "Художественный дизайн" at bounding box center [96, 235] width 120 height 10
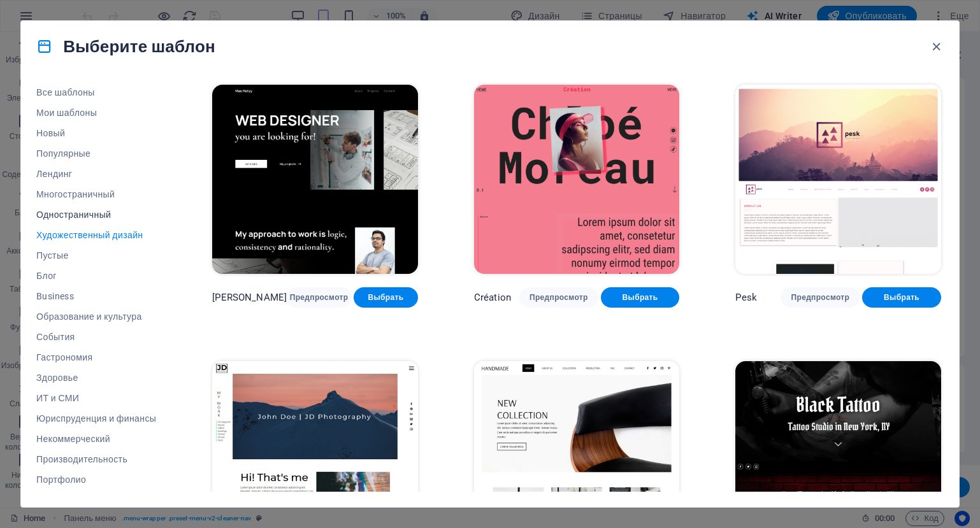
click at [89, 220] on button "Одностраничный" at bounding box center [96, 215] width 120 height 20
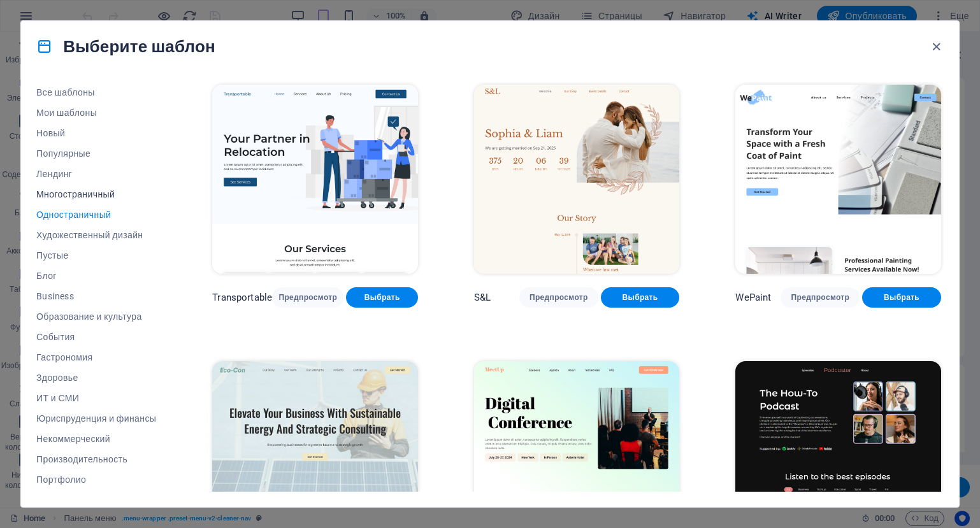
click at [82, 191] on span "Многостраничный" at bounding box center [96, 194] width 120 height 10
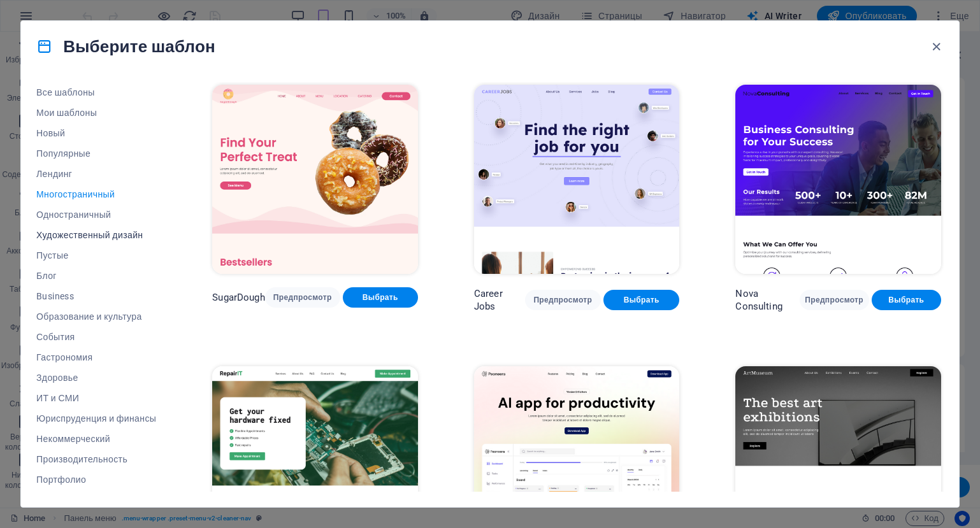
click at [65, 232] on span "Художественный дизайн" at bounding box center [96, 235] width 120 height 10
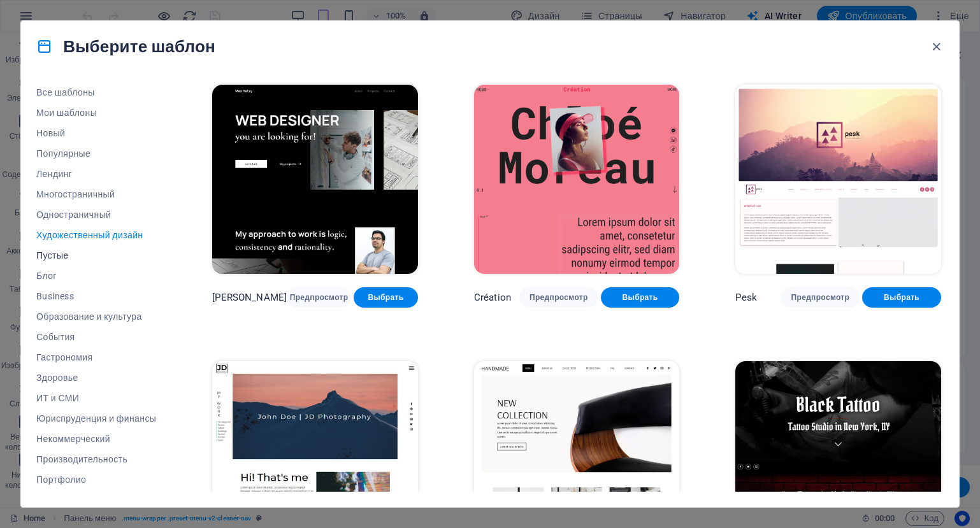
click at [44, 262] on button "Пустые" at bounding box center [96, 255] width 120 height 20
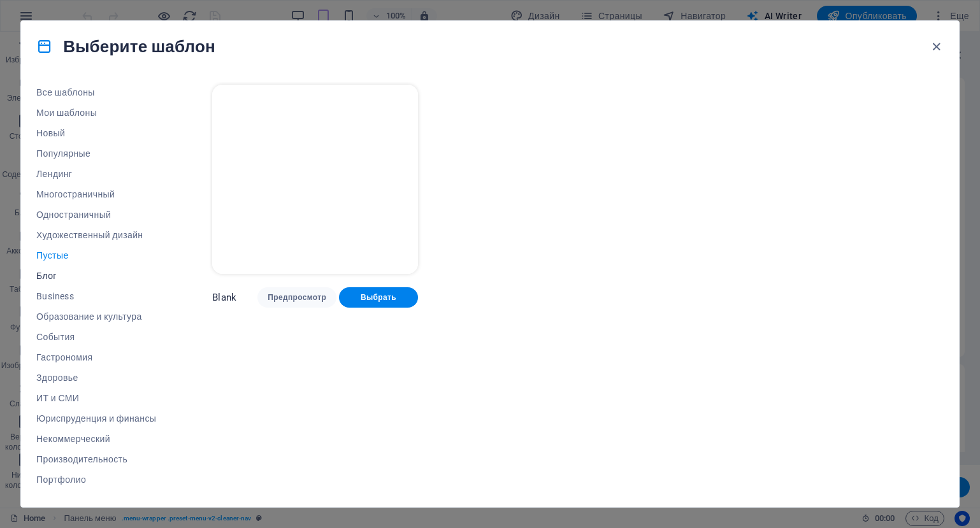
click at [54, 273] on span "Блог" at bounding box center [96, 276] width 120 height 10
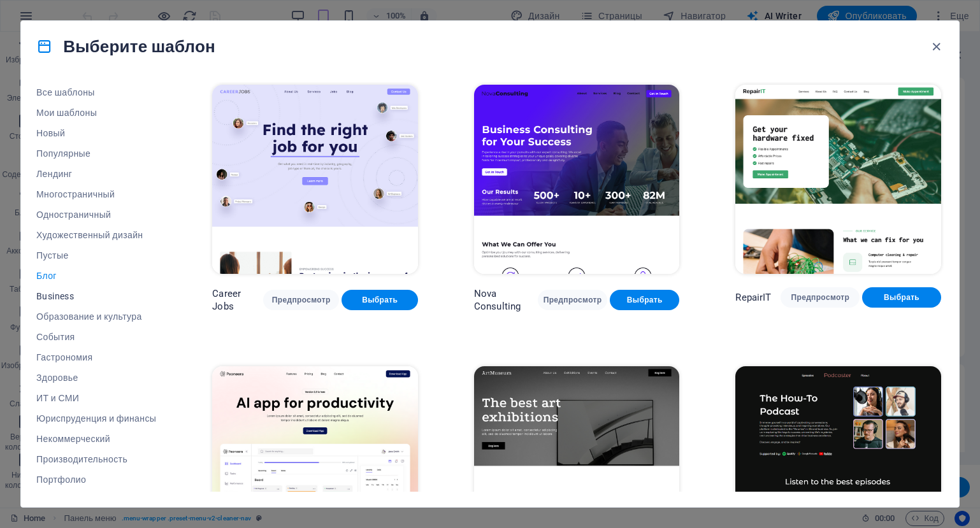
click at [53, 292] on span "Business" at bounding box center [96, 296] width 120 height 10
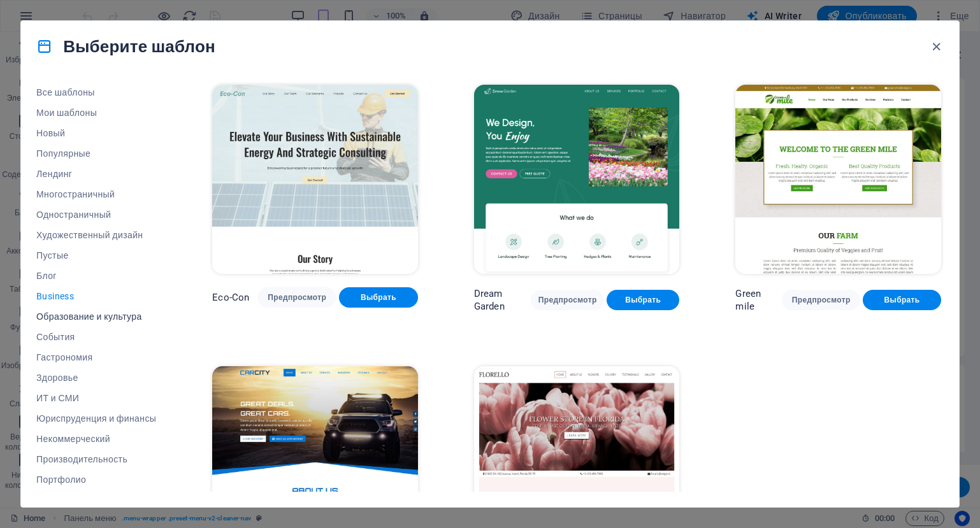
click at [56, 313] on span "Образование и культура" at bounding box center [96, 317] width 120 height 10
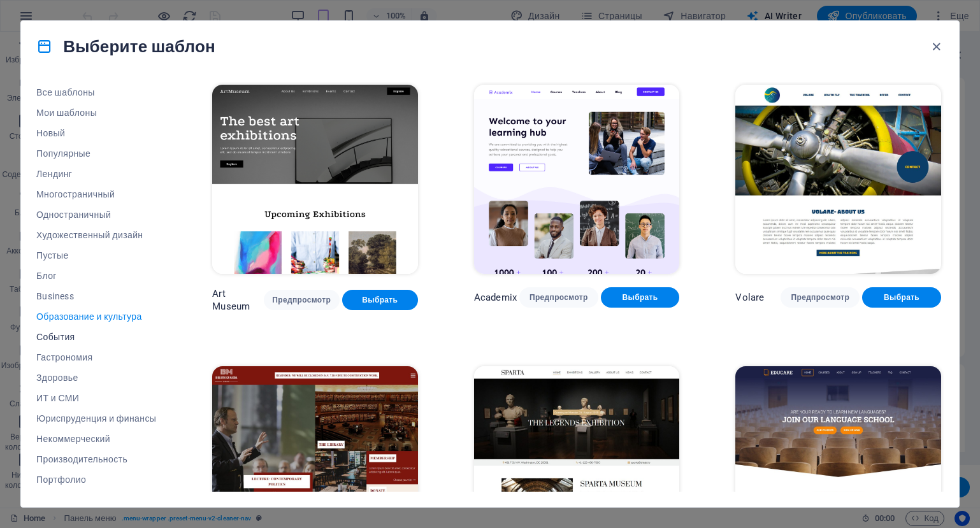
click at [56, 340] on span "События" at bounding box center [96, 337] width 120 height 10
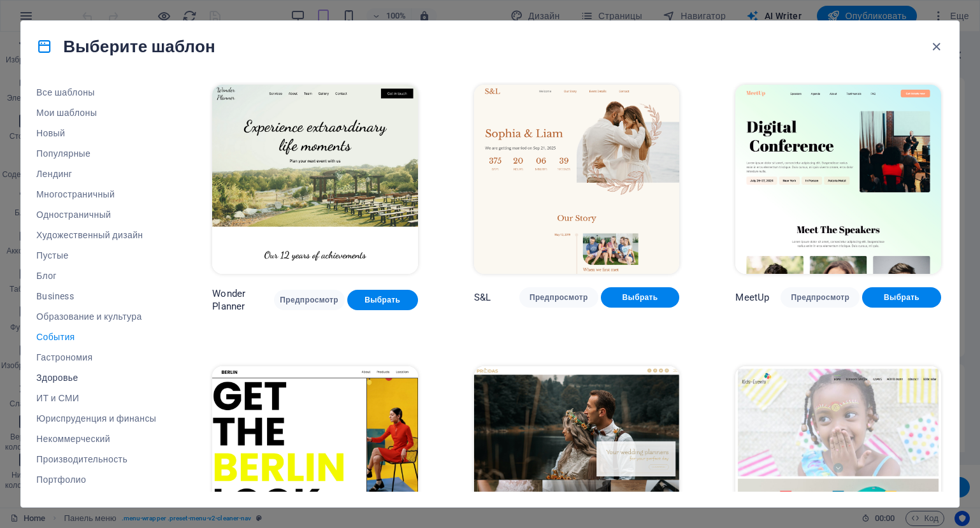
click at [61, 371] on button "Здоровье" at bounding box center [96, 378] width 120 height 20
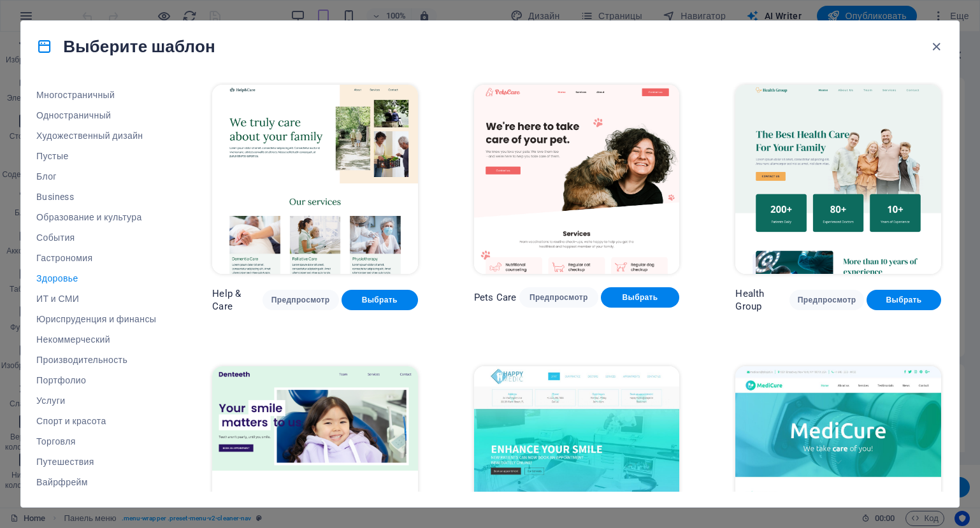
scroll to position [100, 0]
click at [75, 327] on button "Юриспруденция и финансы" at bounding box center [96, 318] width 120 height 20
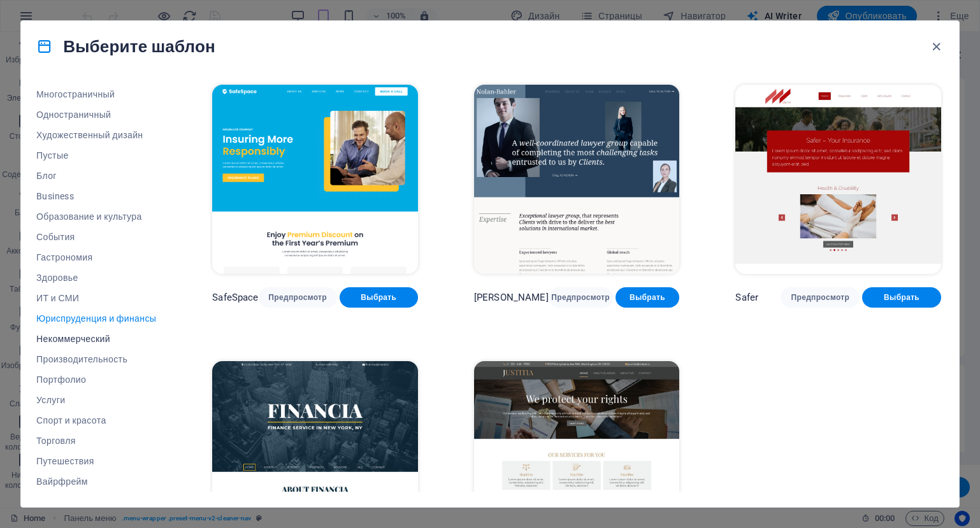
click at [74, 338] on span "Некоммерческий" at bounding box center [96, 339] width 120 height 10
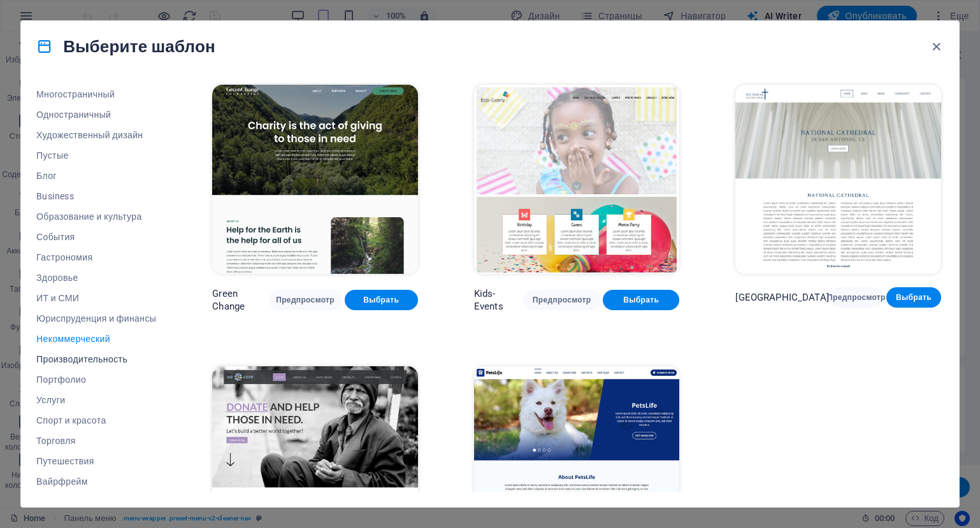
click at [74, 353] on button "Производительность" at bounding box center [96, 359] width 120 height 20
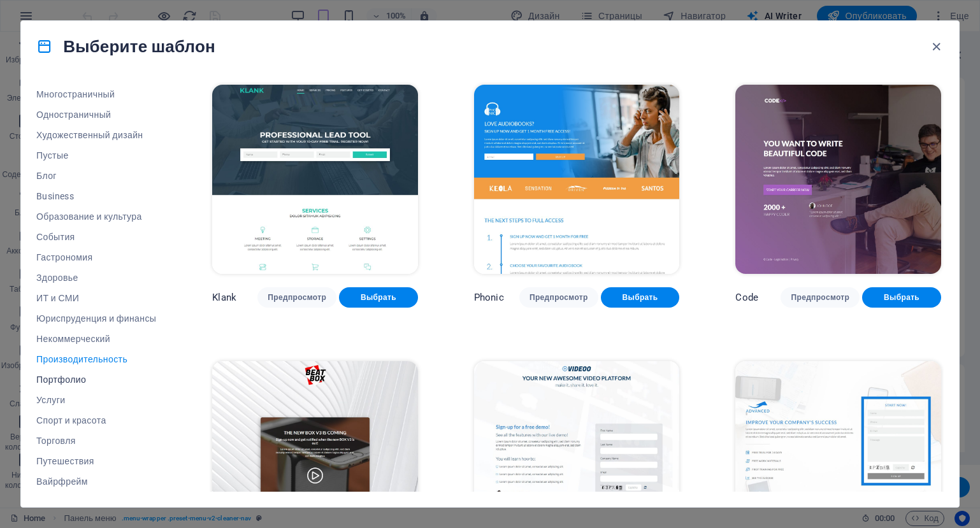
click at [74, 374] on button "Портфолио" at bounding box center [96, 380] width 120 height 20
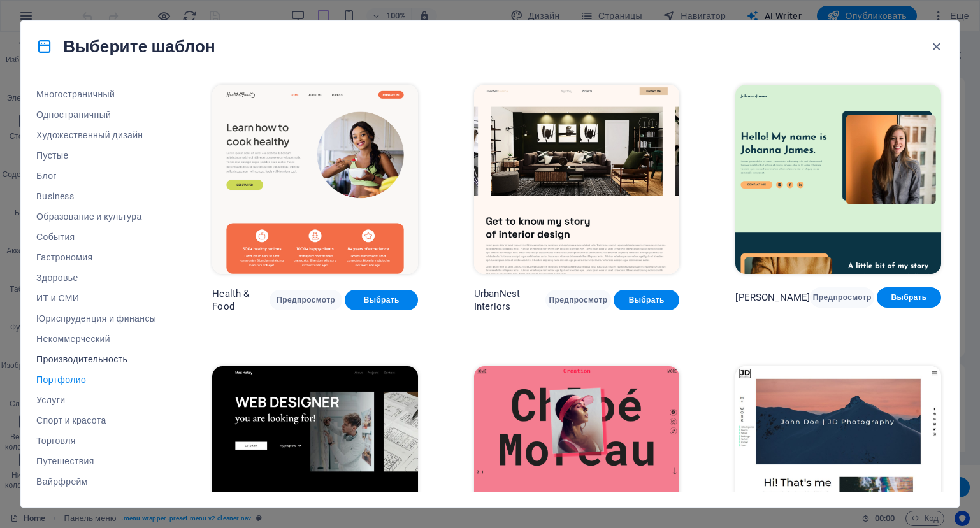
click at [79, 356] on span "Производительность" at bounding box center [96, 359] width 120 height 10
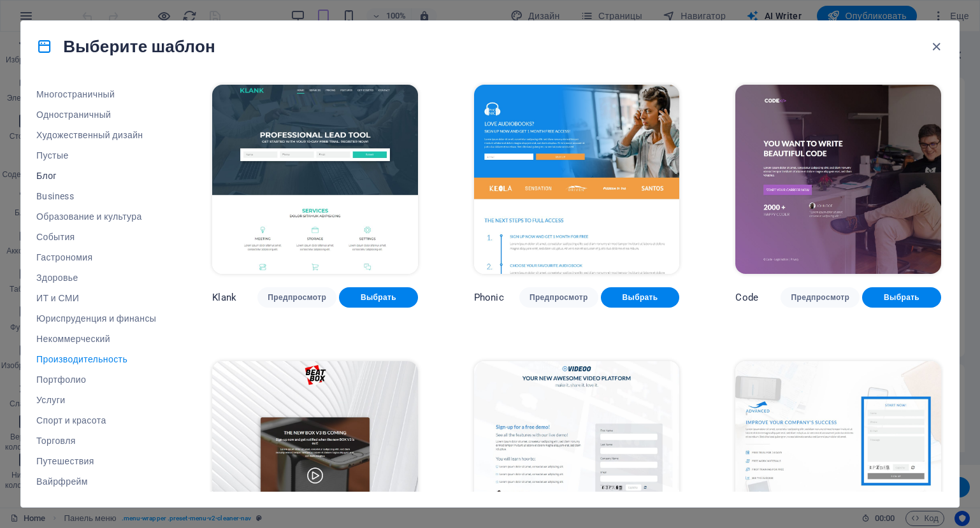
scroll to position [0, 0]
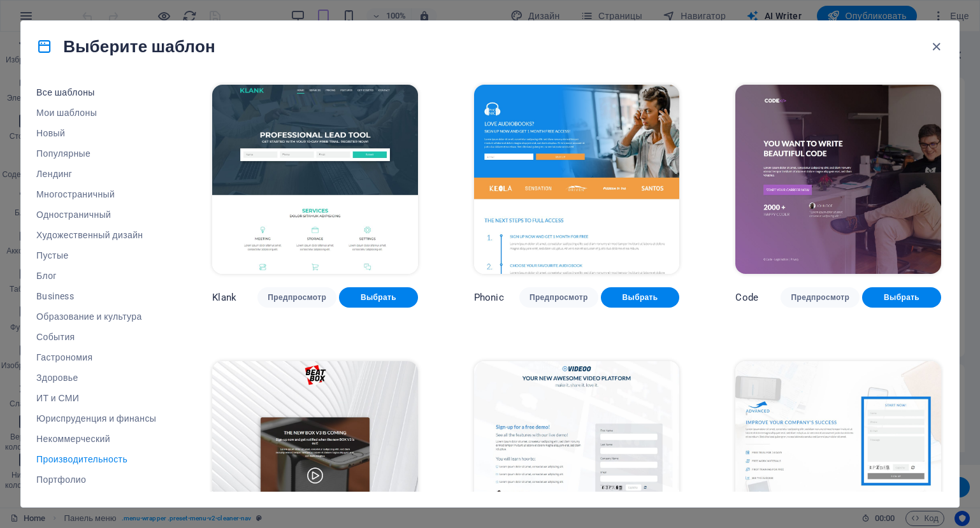
click at [70, 89] on span "Все шаблоны" at bounding box center [96, 92] width 120 height 10
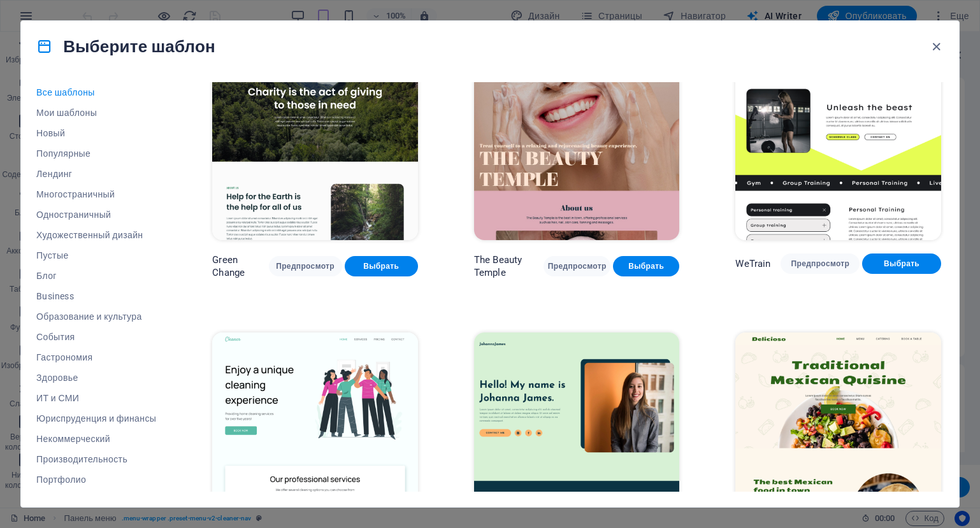
scroll to position [1720, 0]
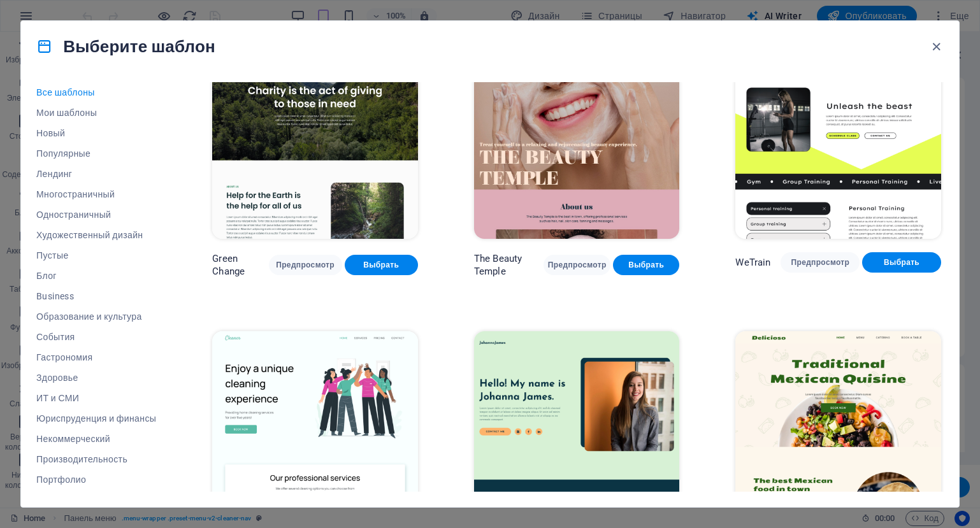
click at [937, 40] on icon "button" at bounding box center [936, 47] width 15 height 15
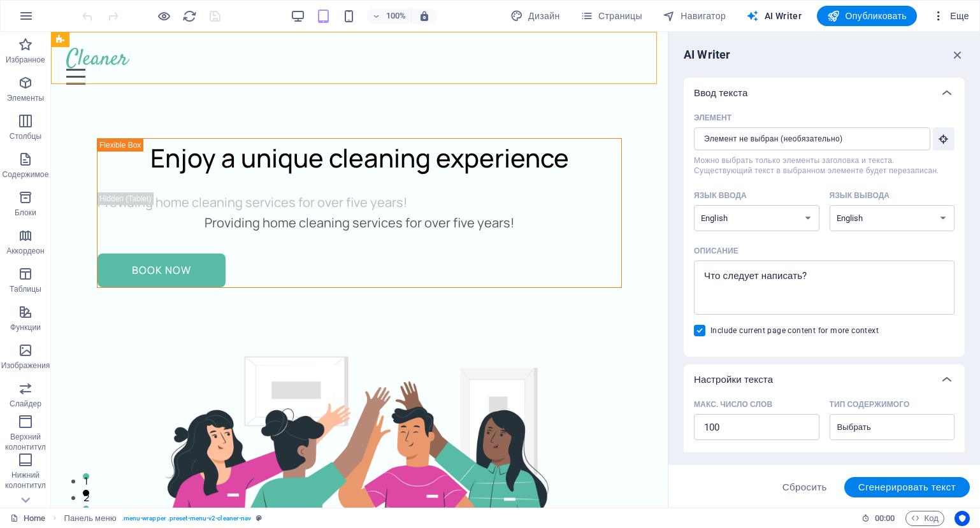
click at [959, 12] on span "Еще" at bounding box center [950, 16] width 37 height 13
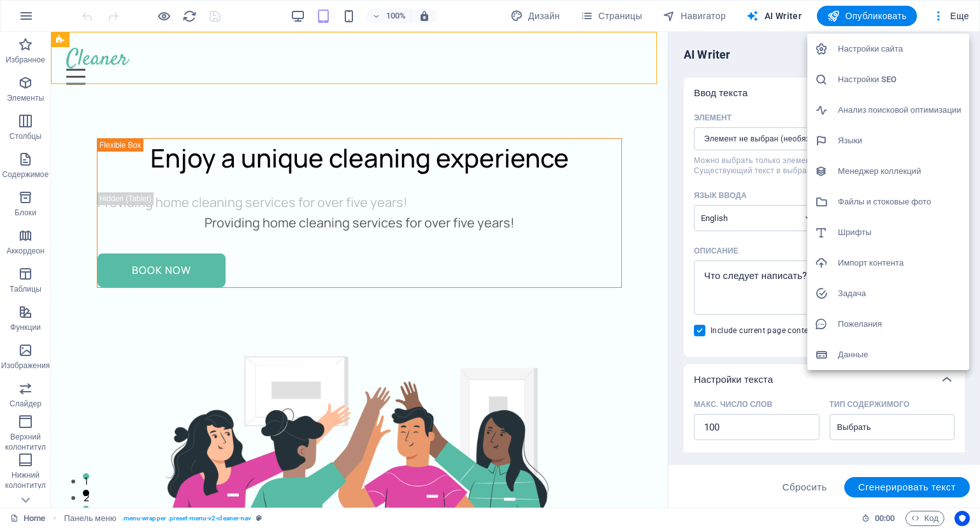
click at [694, 461] on div at bounding box center [490, 264] width 980 height 528
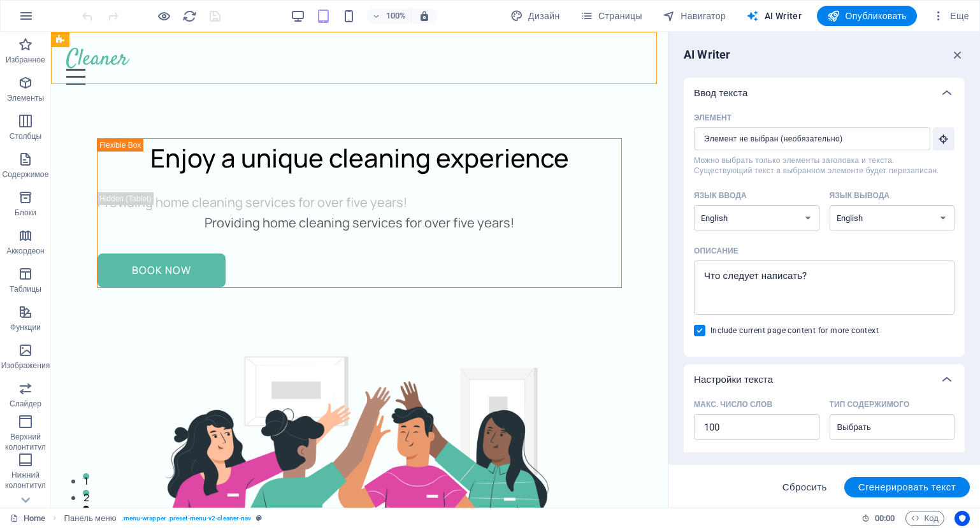
click at [814, 486] on span "Сбросить" at bounding box center [804, 487] width 45 height 10
type textarea "x"
click at [800, 484] on span "Сбросить" at bounding box center [804, 487] width 45 height 10
type textarea "x"
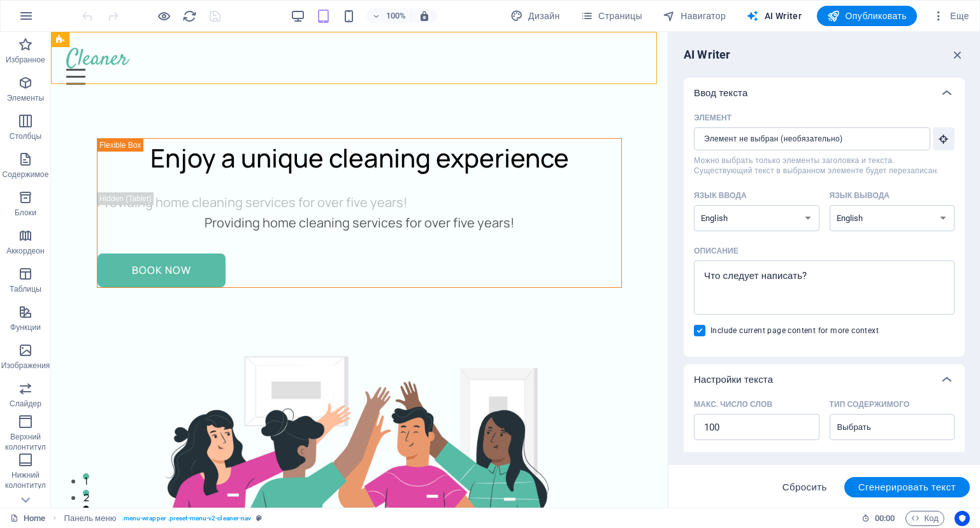
type textarea "x"
click at [520, 18] on span "Дизайн" at bounding box center [535, 16] width 50 height 13
select select "px"
select select "400"
select select "px"
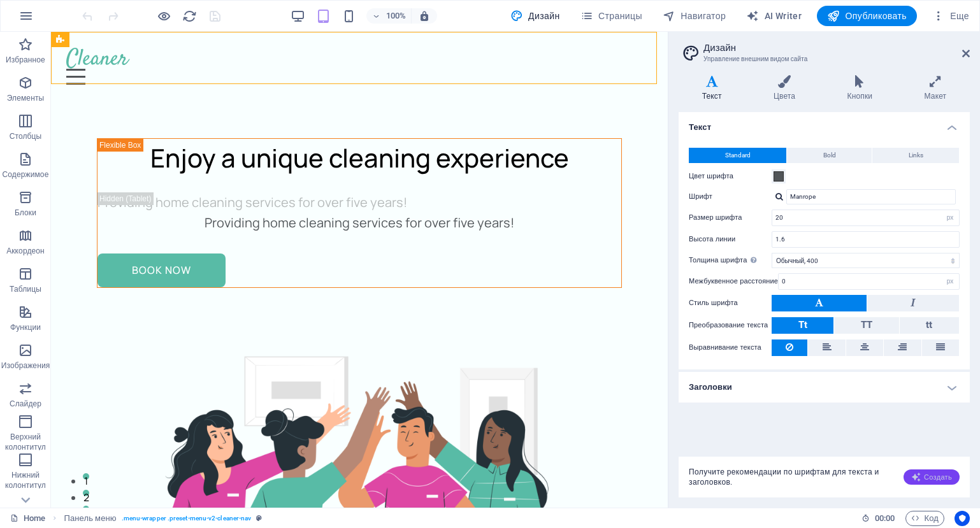
click at [911, 475] on icon "button" at bounding box center [916, 477] width 10 height 10
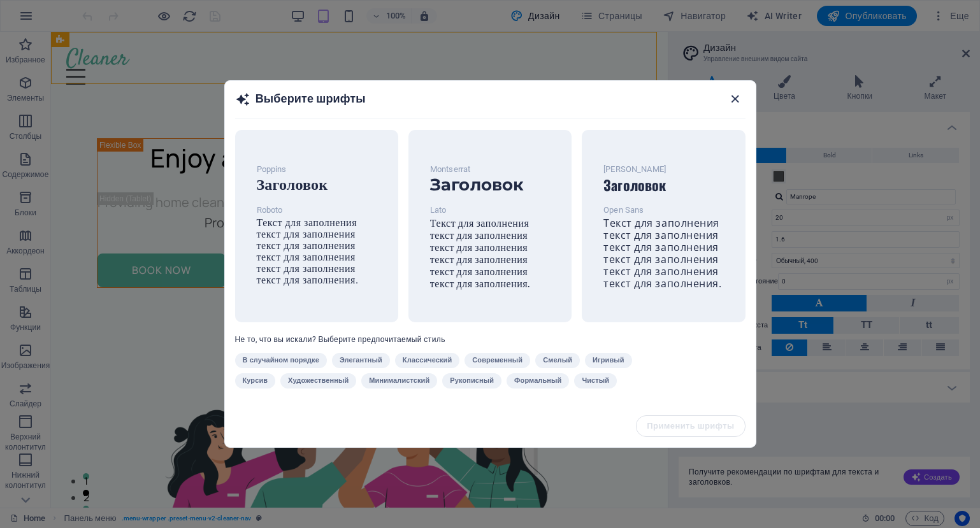
click at [733, 103] on icon "button" at bounding box center [735, 99] width 15 height 15
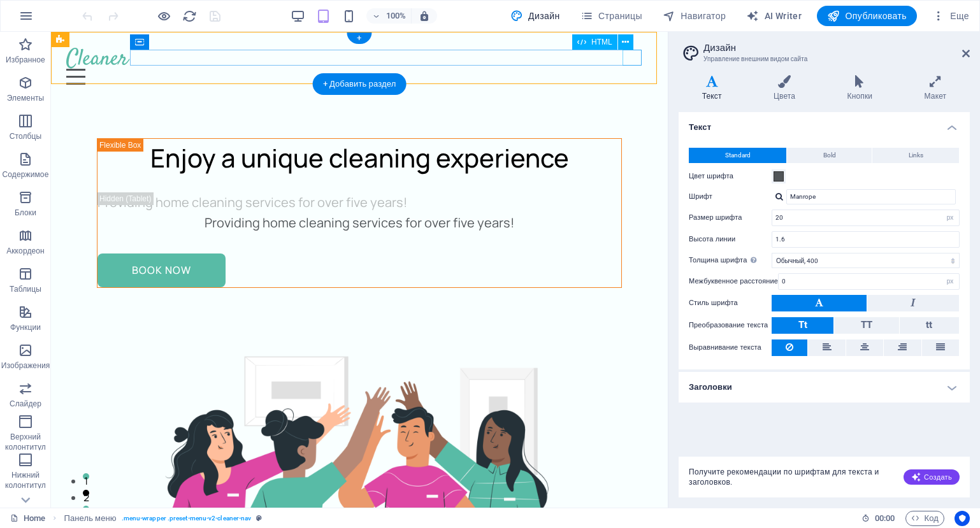
click at [635, 69] on div "Menu" at bounding box center [359, 77] width 586 height 16
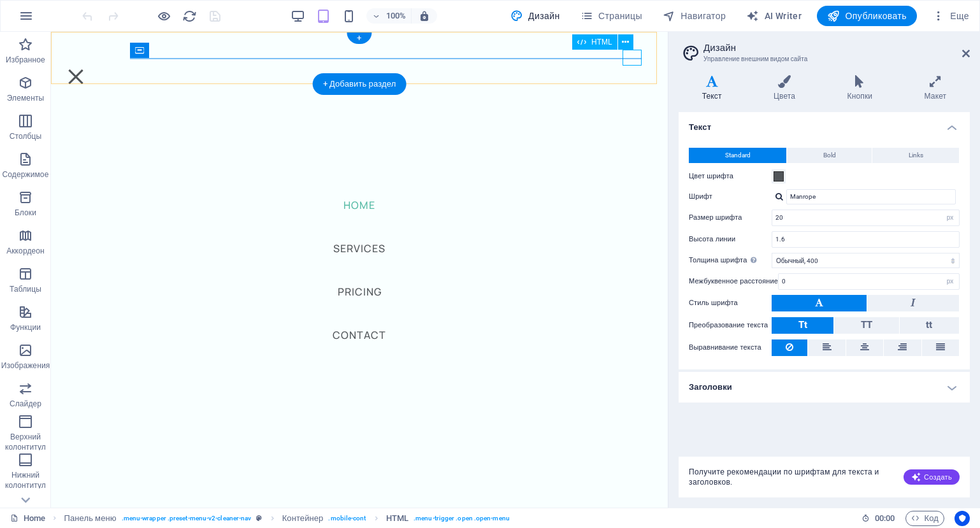
click at [85, 69] on div "Menu" at bounding box center [75, 77] width 19 height 16
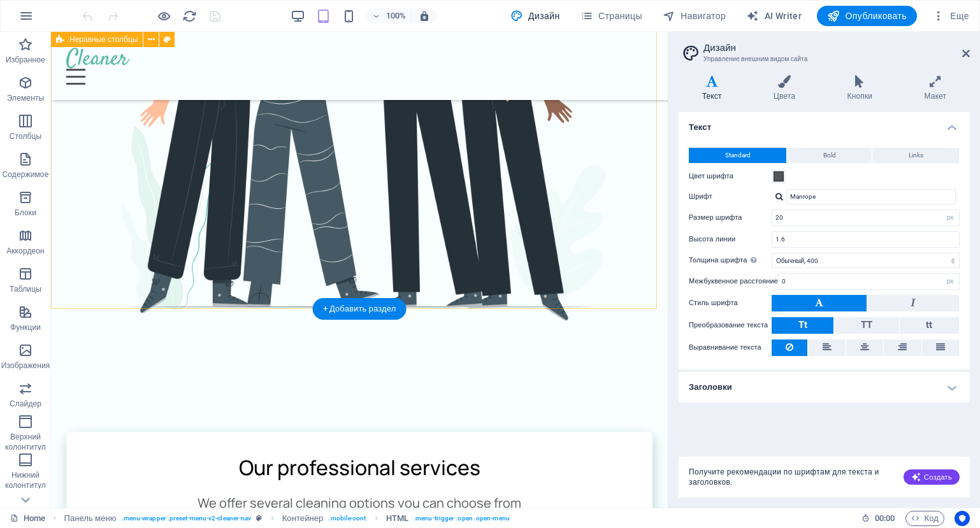
scroll to position [573, 0]
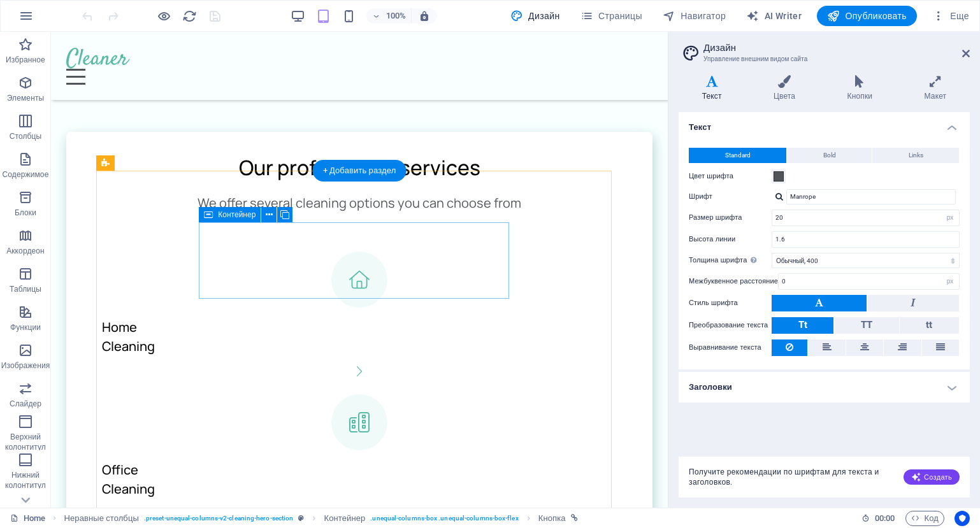
scroll to position [1083, 0]
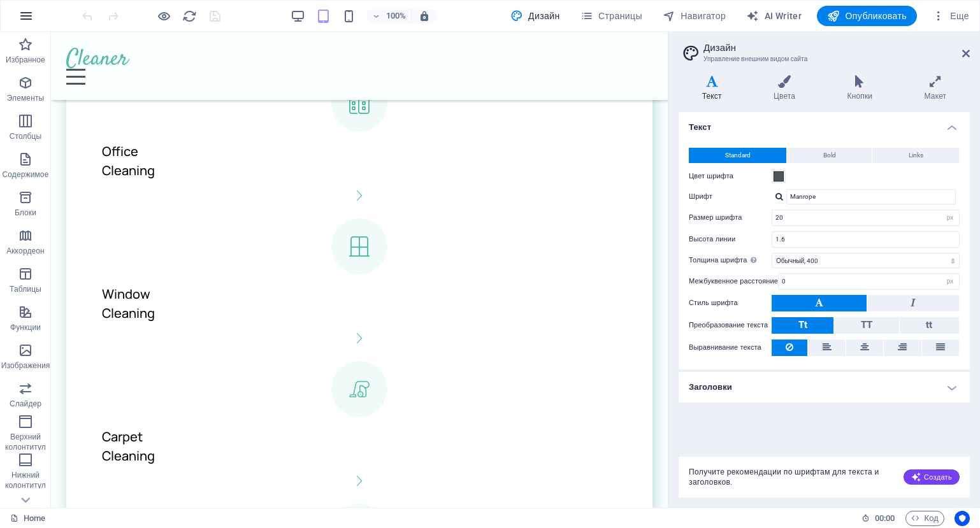
click at [25, 16] on icon "button" at bounding box center [25, 15] width 15 height 15
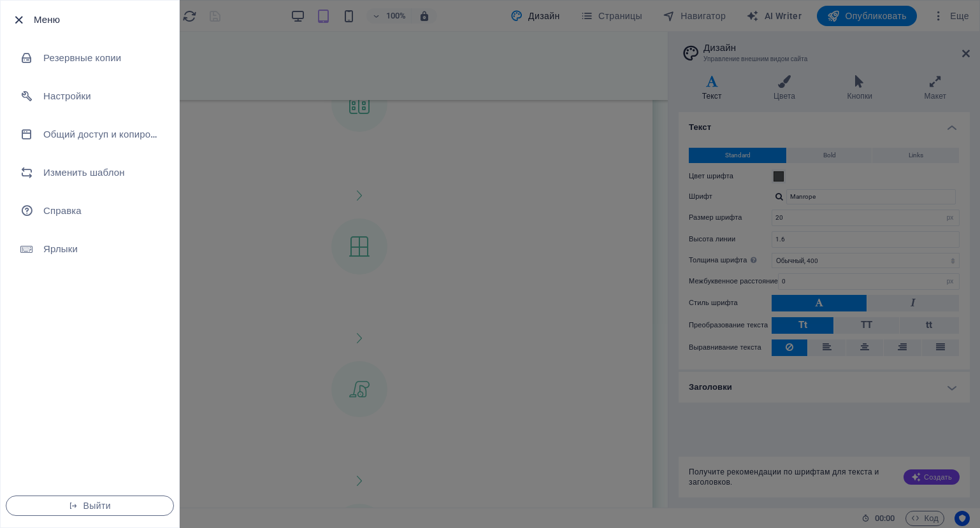
click at [15, 21] on icon "button" at bounding box center [18, 20] width 15 height 15
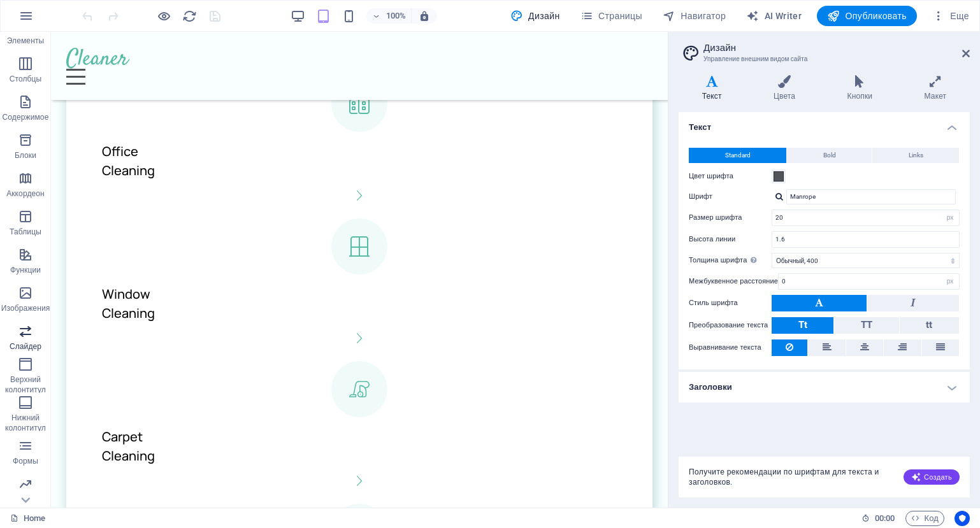
scroll to position [97, 0]
click at [26, 413] on icon "button" at bounding box center [25, 405] width 15 height 15
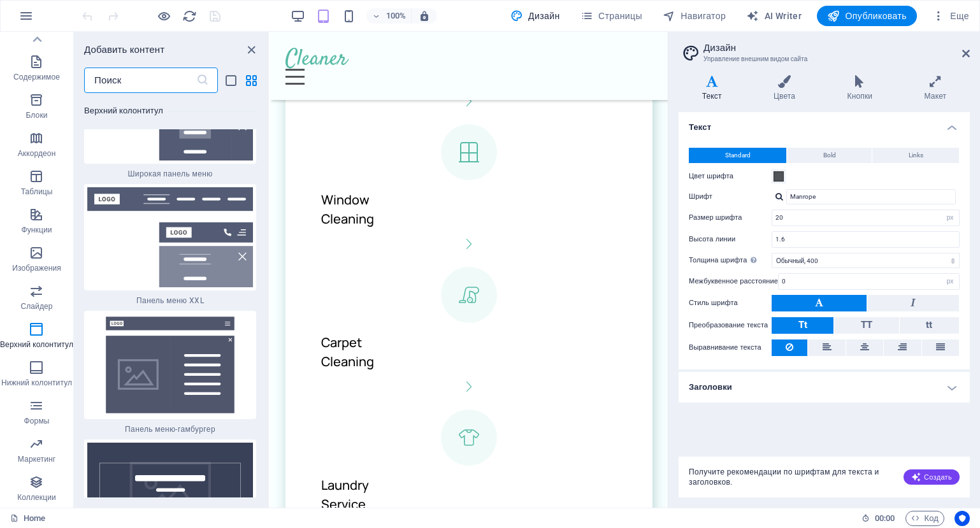
scroll to position [15996, 0]
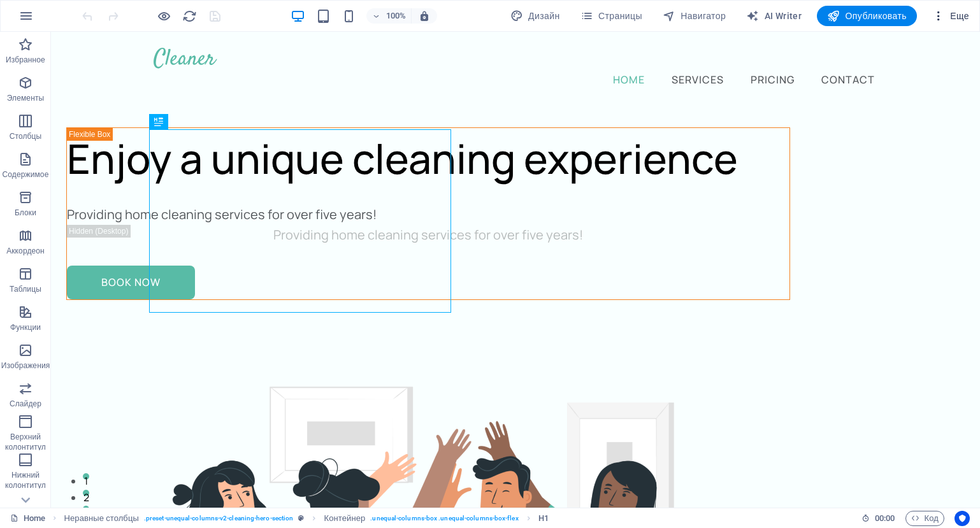
click at [935, 21] on icon "button" at bounding box center [938, 16] width 13 height 13
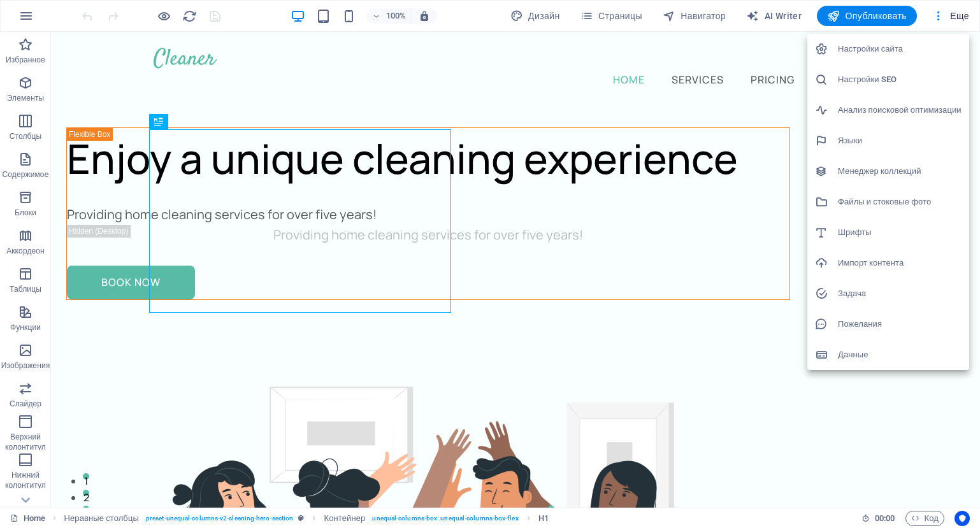
click at [637, 64] on div at bounding box center [490, 264] width 980 height 528
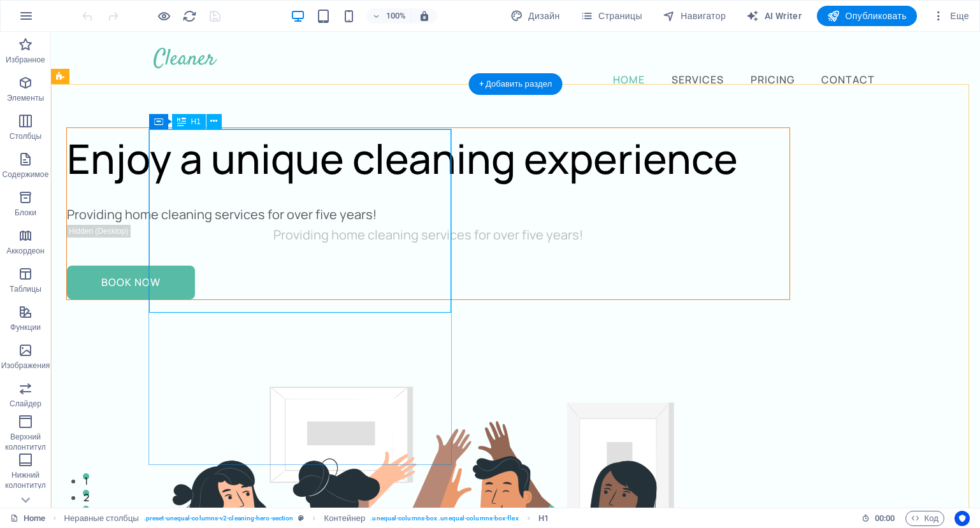
click at [288, 189] on div "Enjoy a unique cleaning experience" at bounding box center [428, 158] width 723 height 61
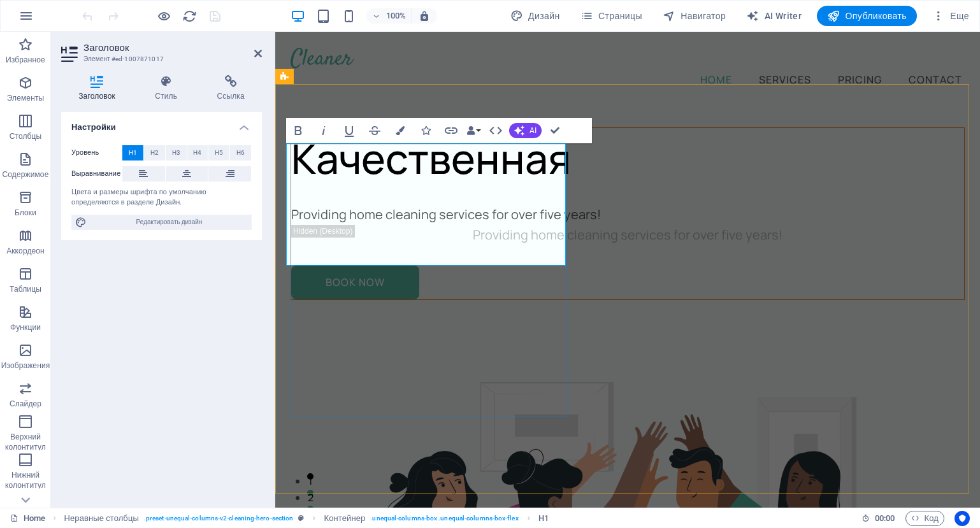
scroll to position [0, 5]
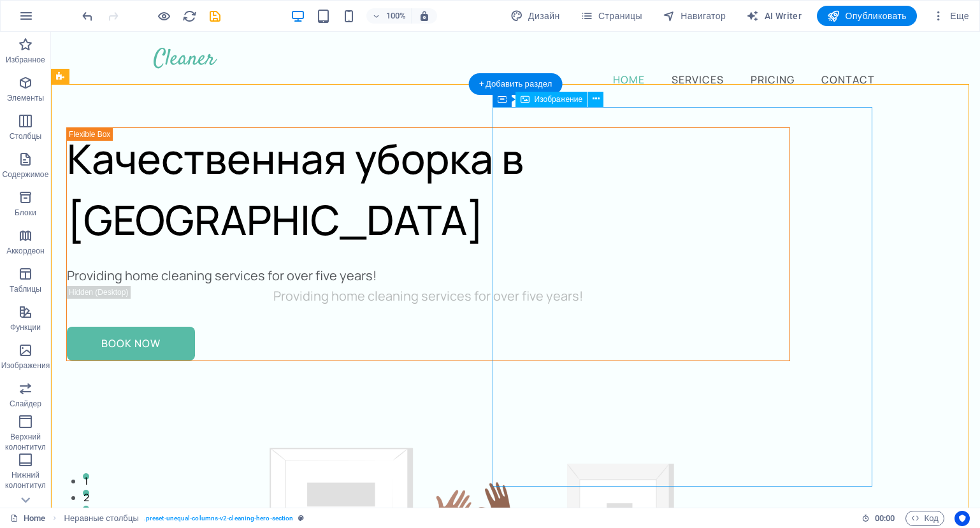
scroll to position [0, 0]
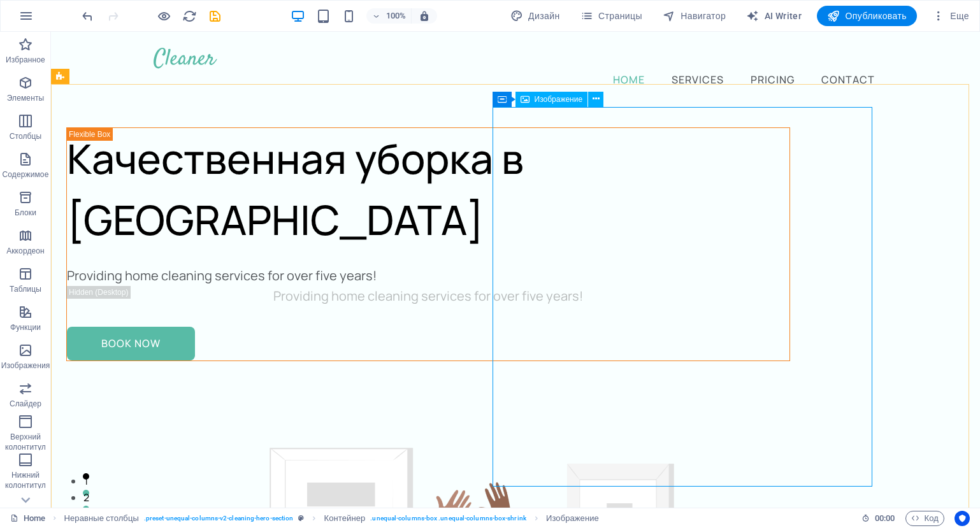
click at [541, 99] on span "Изображение" at bounding box center [559, 100] width 48 height 8
click at [500, 99] on icon at bounding box center [502, 99] width 9 height 15
click at [564, 102] on icon at bounding box center [562, 98] width 7 height 13
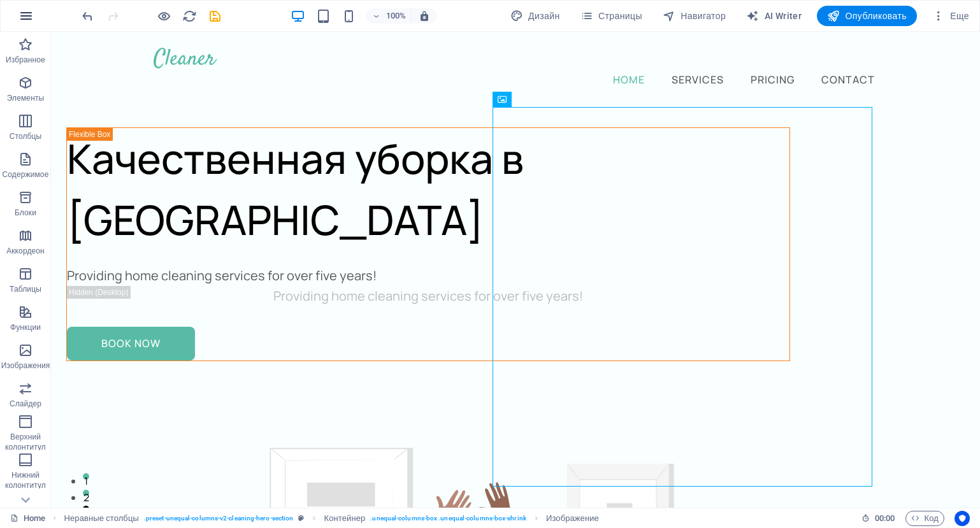
click at [18, 13] on button "button" at bounding box center [26, 16] width 31 height 31
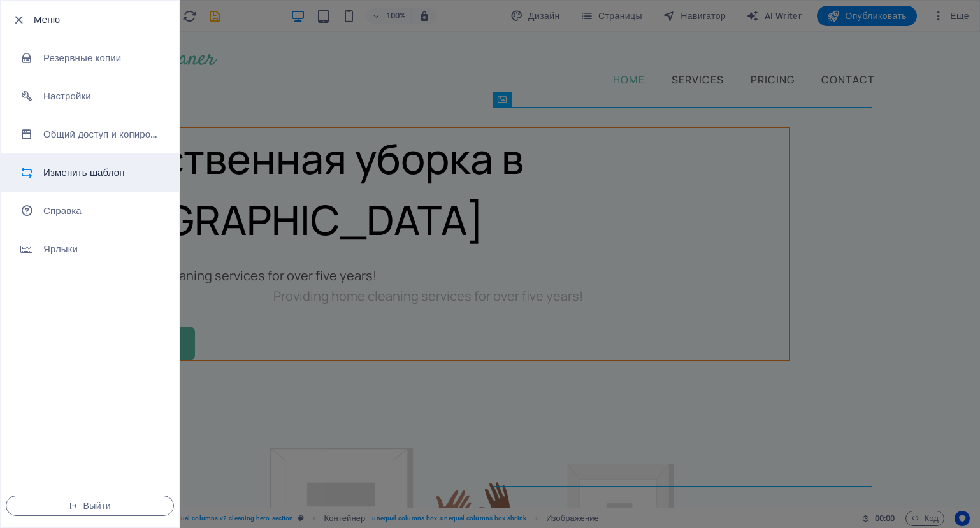
click at [94, 179] on h6 "Изменить шаблон" at bounding box center [102, 172] width 118 height 15
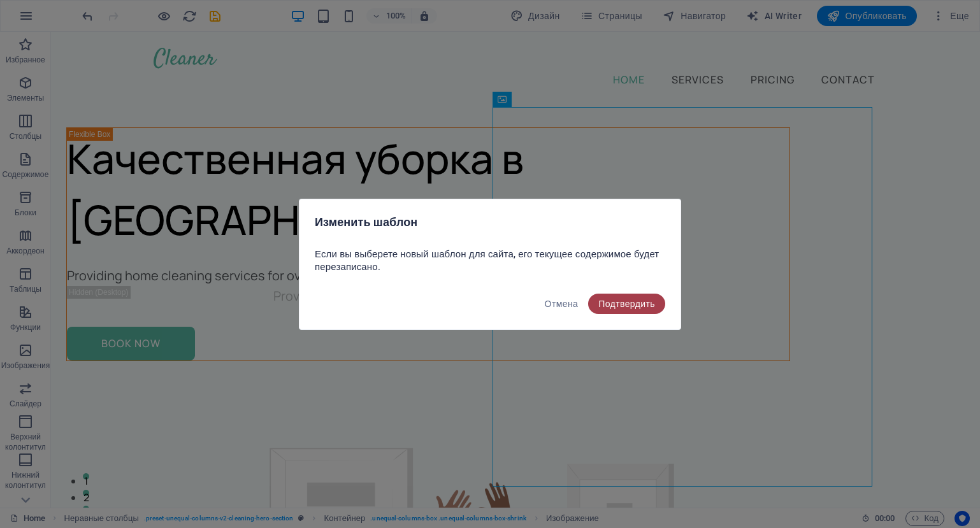
click at [622, 311] on button "Подтвердить" at bounding box center [626, 304] width 77 height 20
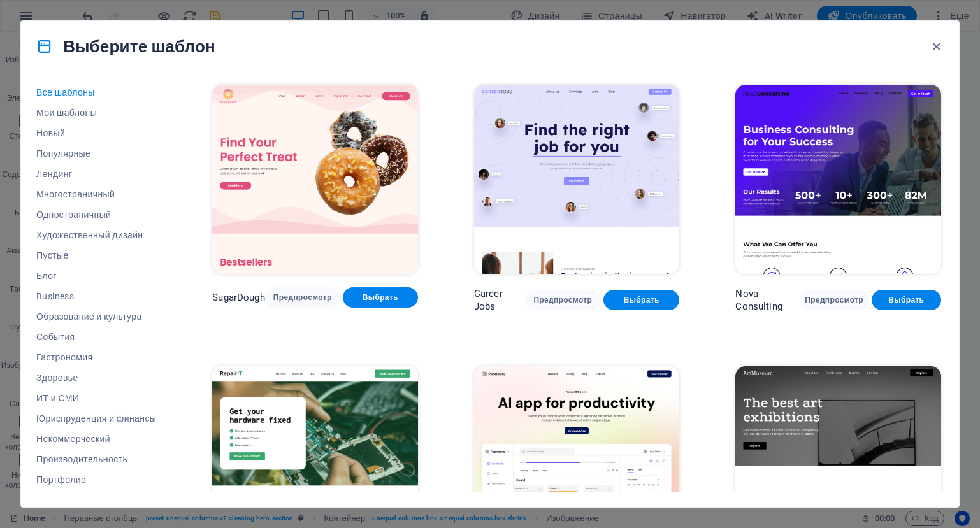
click at [43, 41] on icon at bounding box center [44, 46] width 17 height 17
click at [81, 116] on span "Мои шаблоны" at bounding box center [96, 113] width 120 height 10
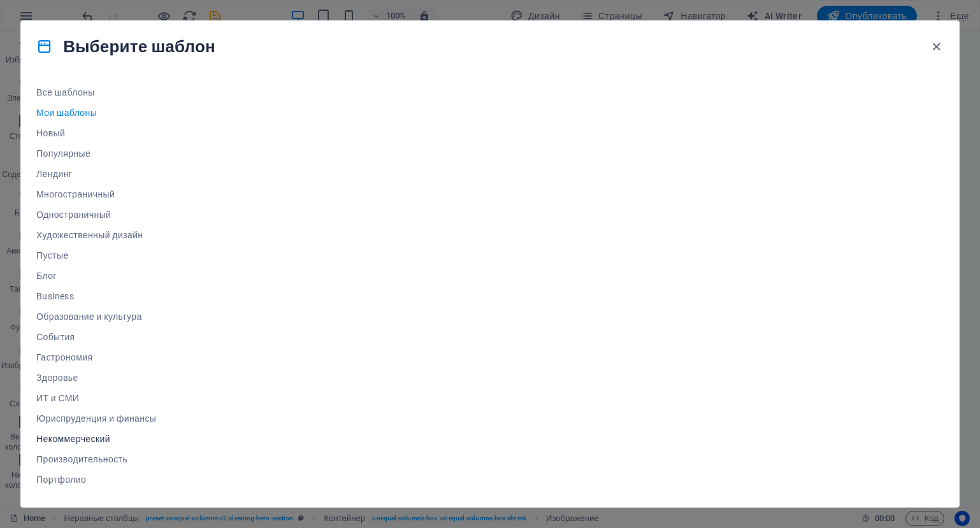
click at [76, 447] on button "Некоммерческий" at bounding box center [96, 439] width 120 height 20
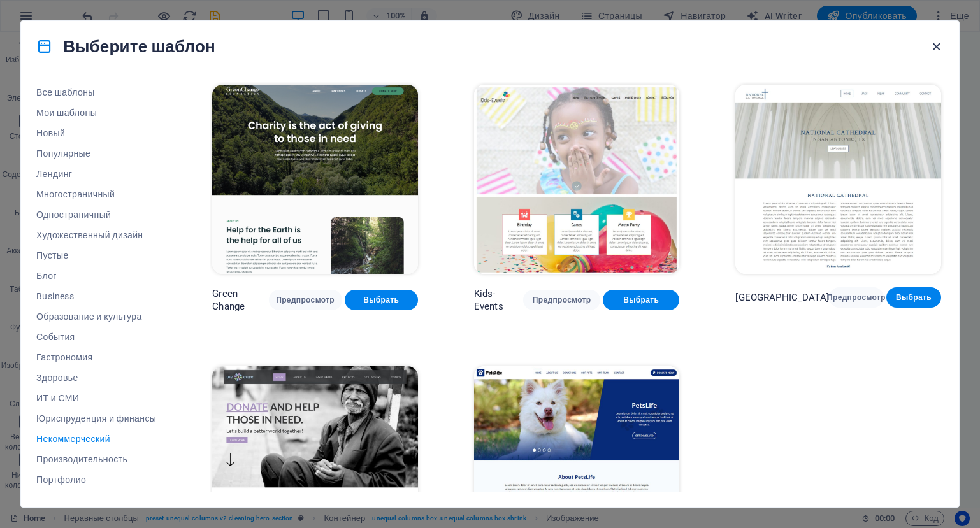
click at [937, 48] on icon "button" at bounding box center [936, 47] width 15 height 15
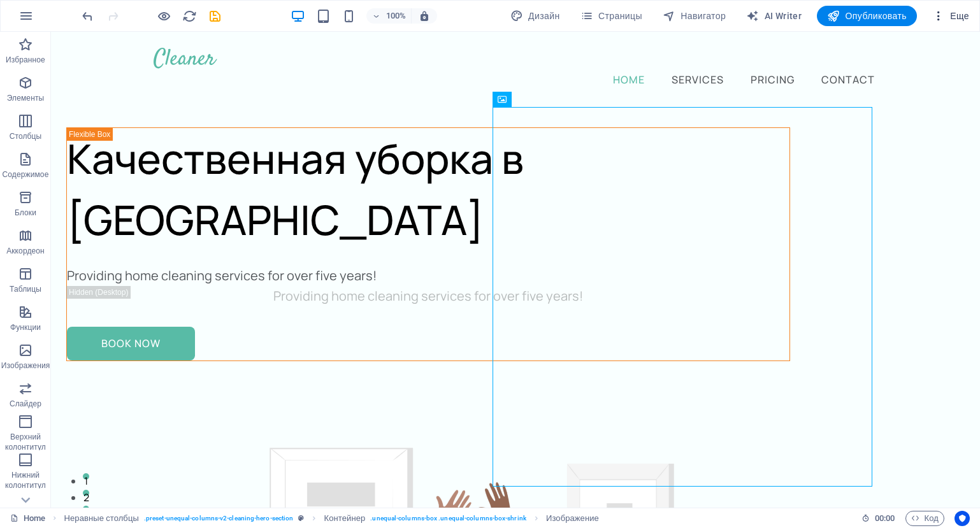
click at [929, 10] on button "Еще" at bounding box center [950, 16] width 47 height 20
